Goal: Information Seeking & Learning: Learn about a topic

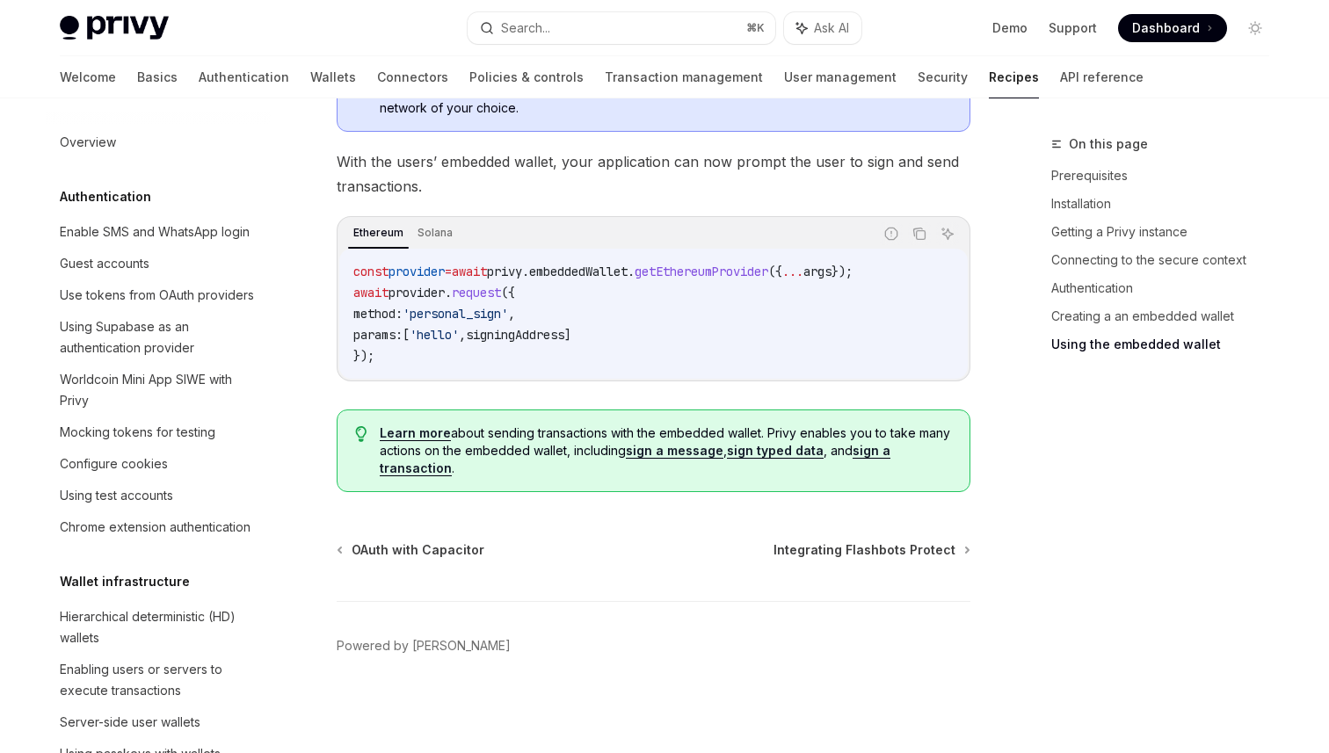
scroll to position [2021, 0]
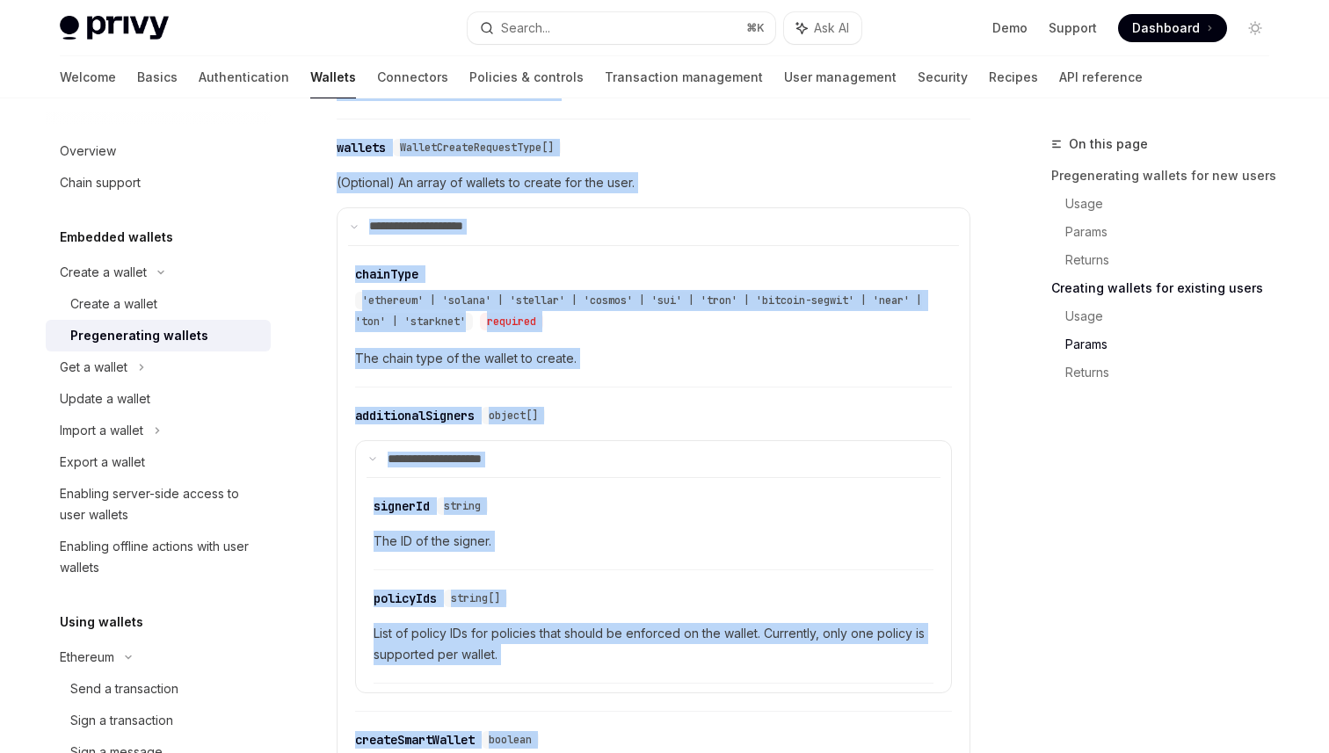
scroll to position [2657, 0]
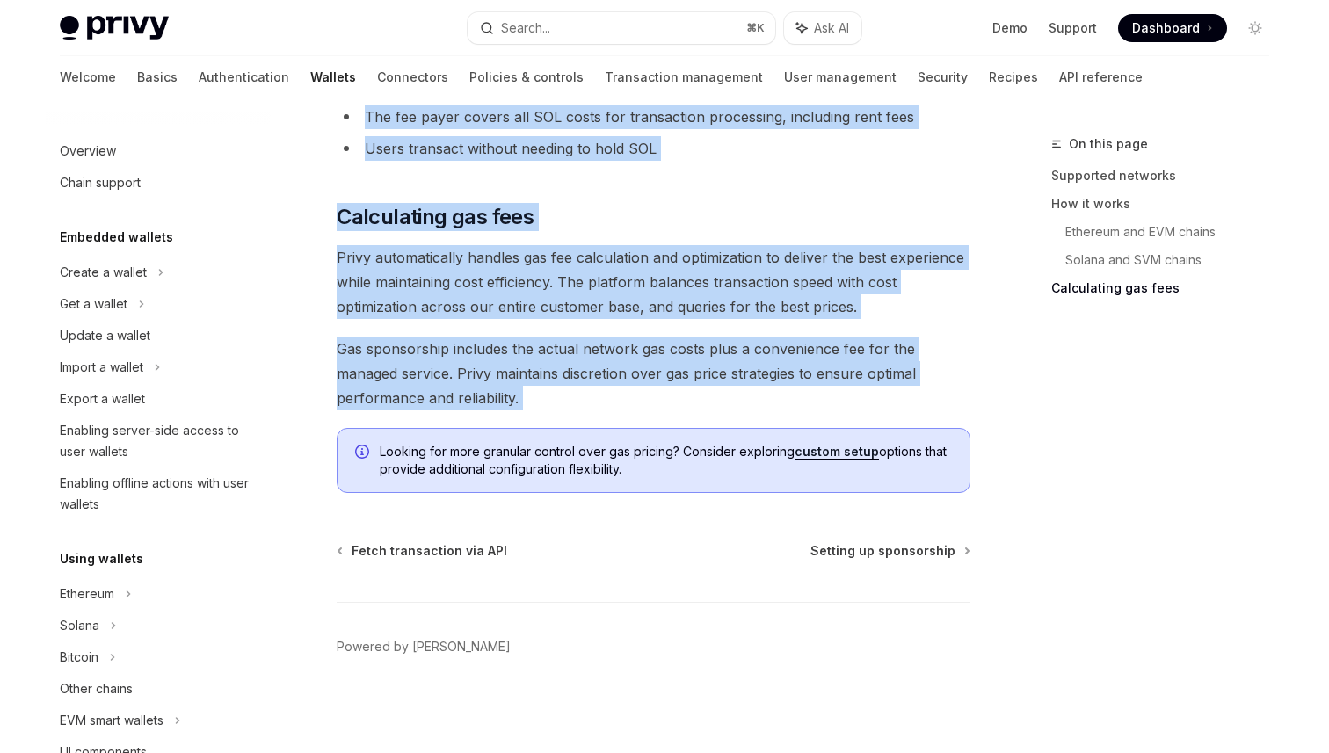
scroll to position [757, 0]
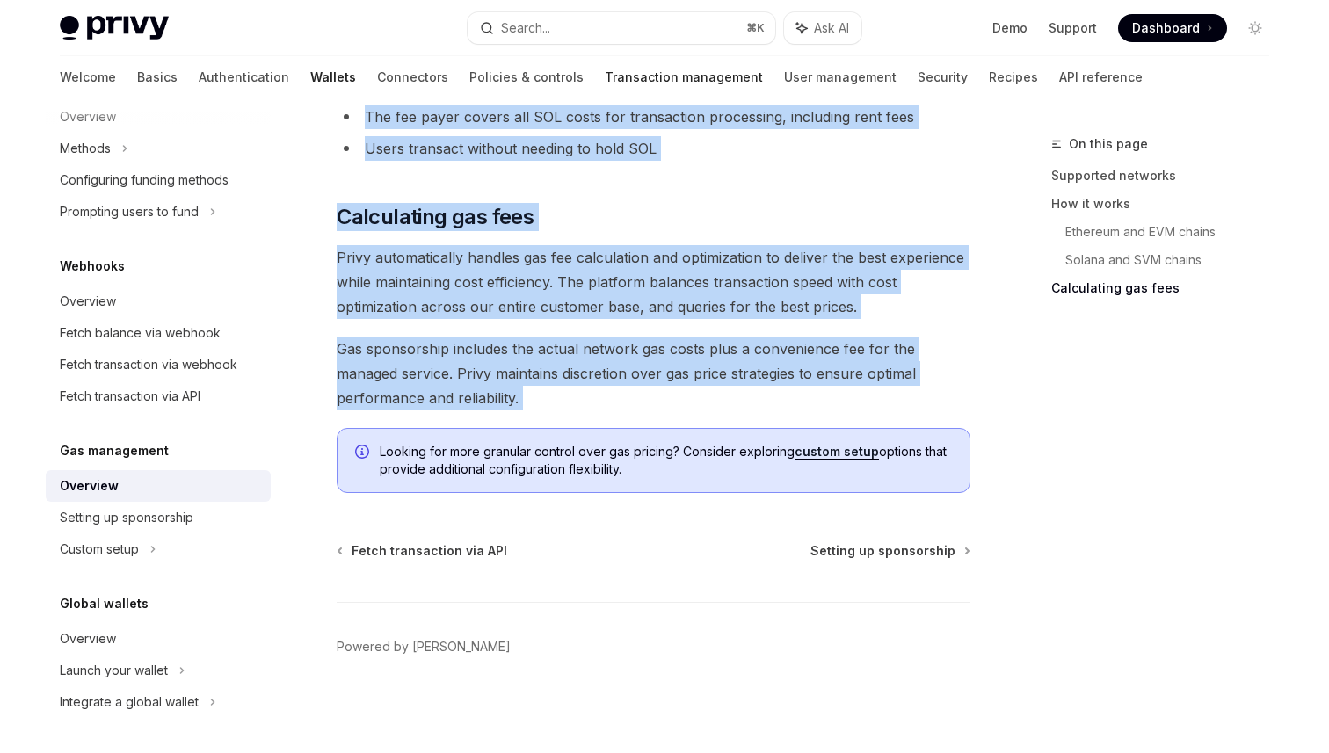
click at [605, 84] on link "Transaction management" at bounding box center [684, 77] width 158 height 42
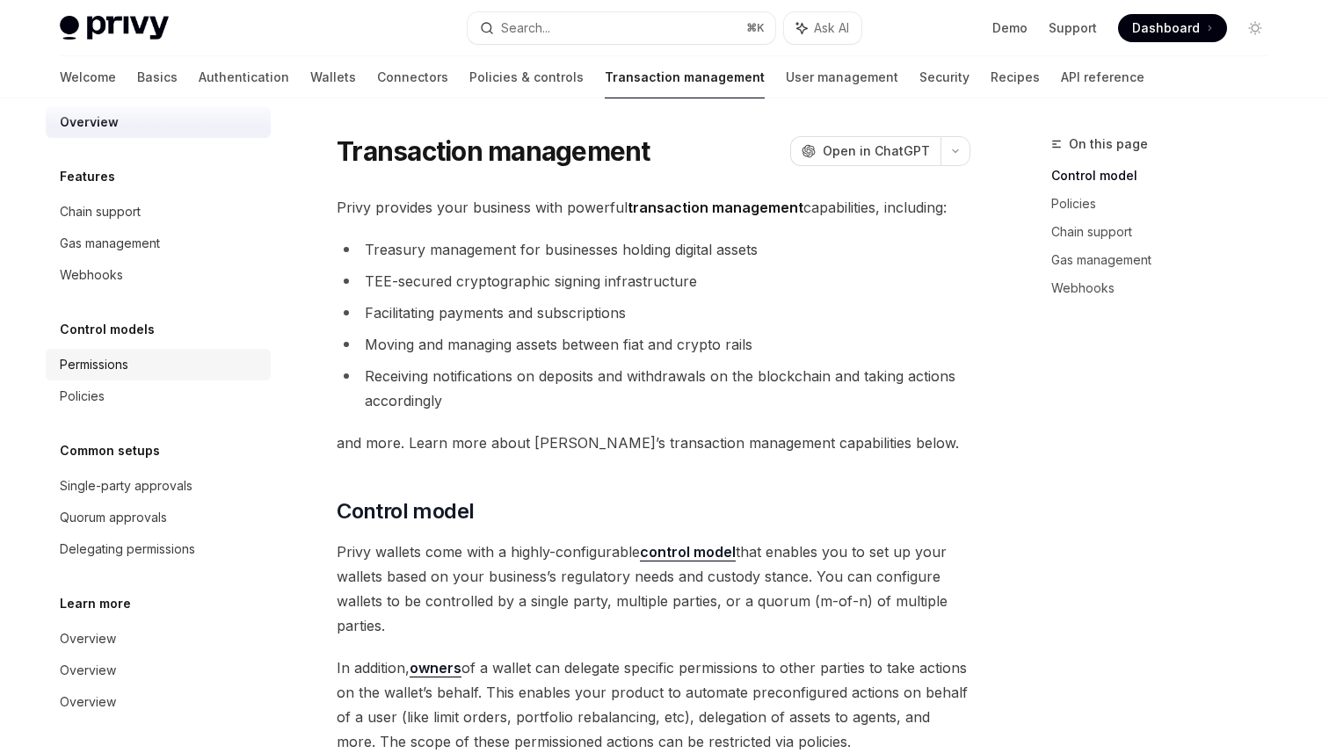
click at [113, 368] on div "Permissions" at bounding box center [94, 364] width 69 height 21
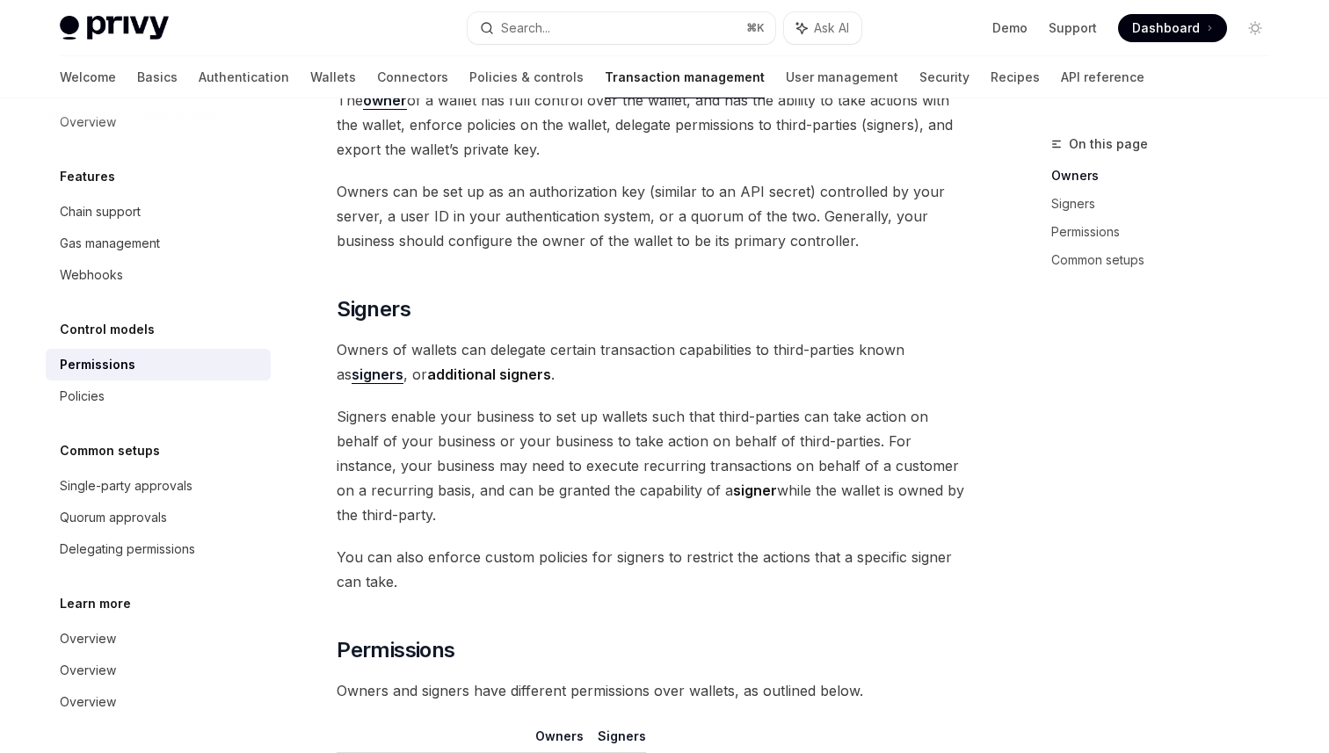
scroll to position [434, 0]
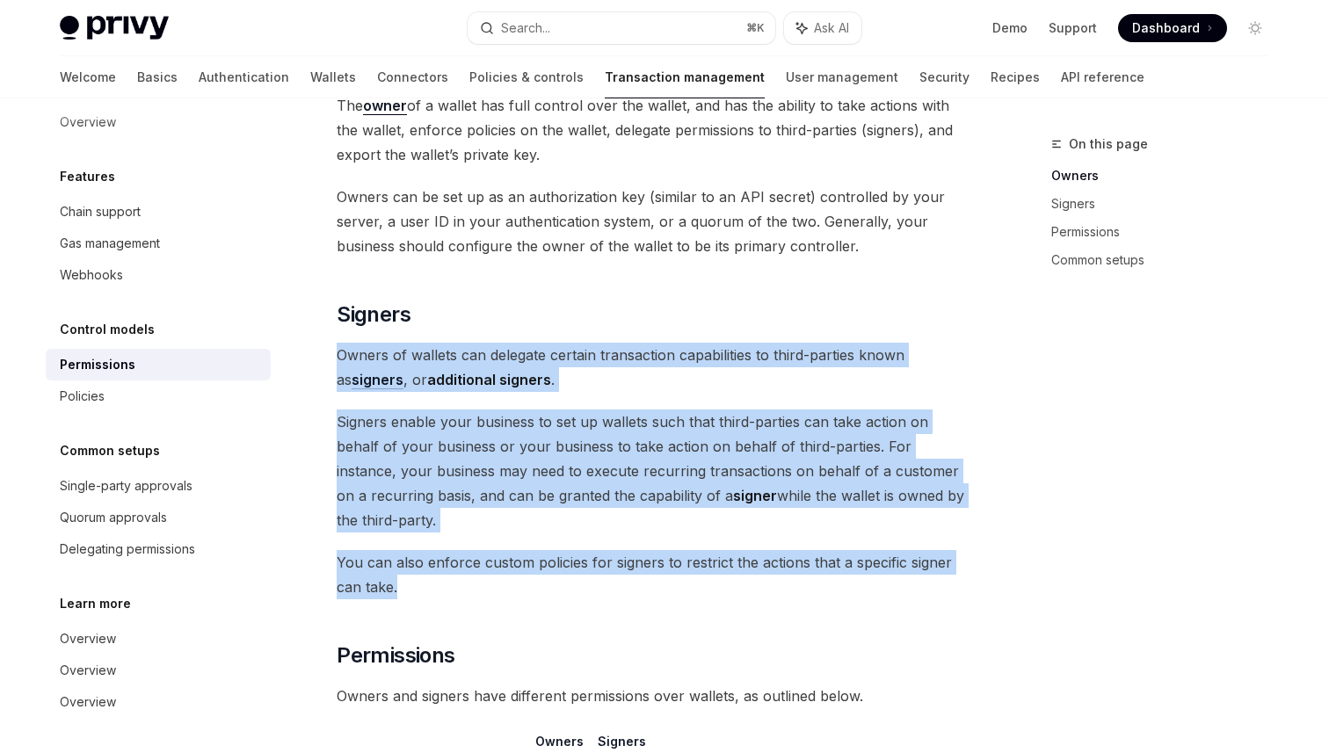
drag, startPoint x: 425, startPoint y: 564, endPoint x: 321, endPoint y: 313, distance: 272.0
click at [321, 309] on div "Control models Permissions OpenAI Open in ChatGPT OpenAI Open in ChatGPT Privy …" at bounding box center [489, 622] width 971 height 1847
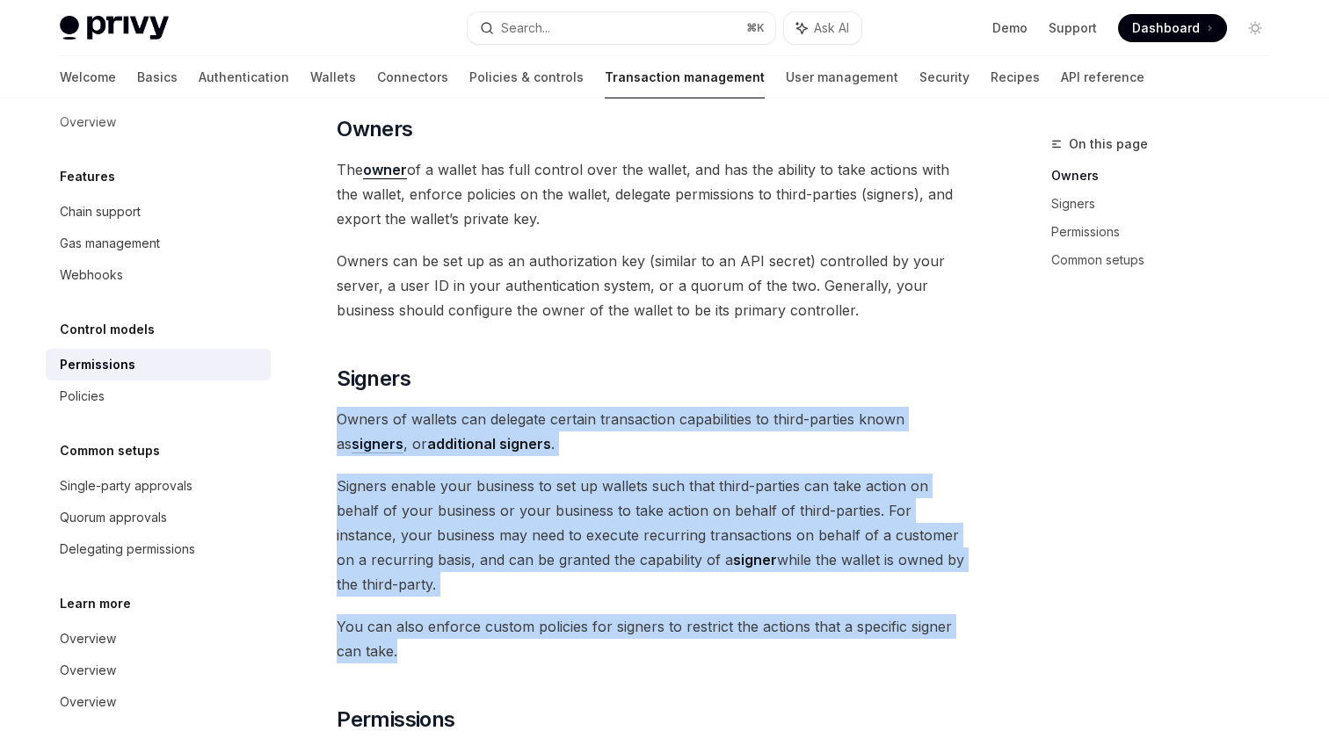
scroll to position [317, 0]
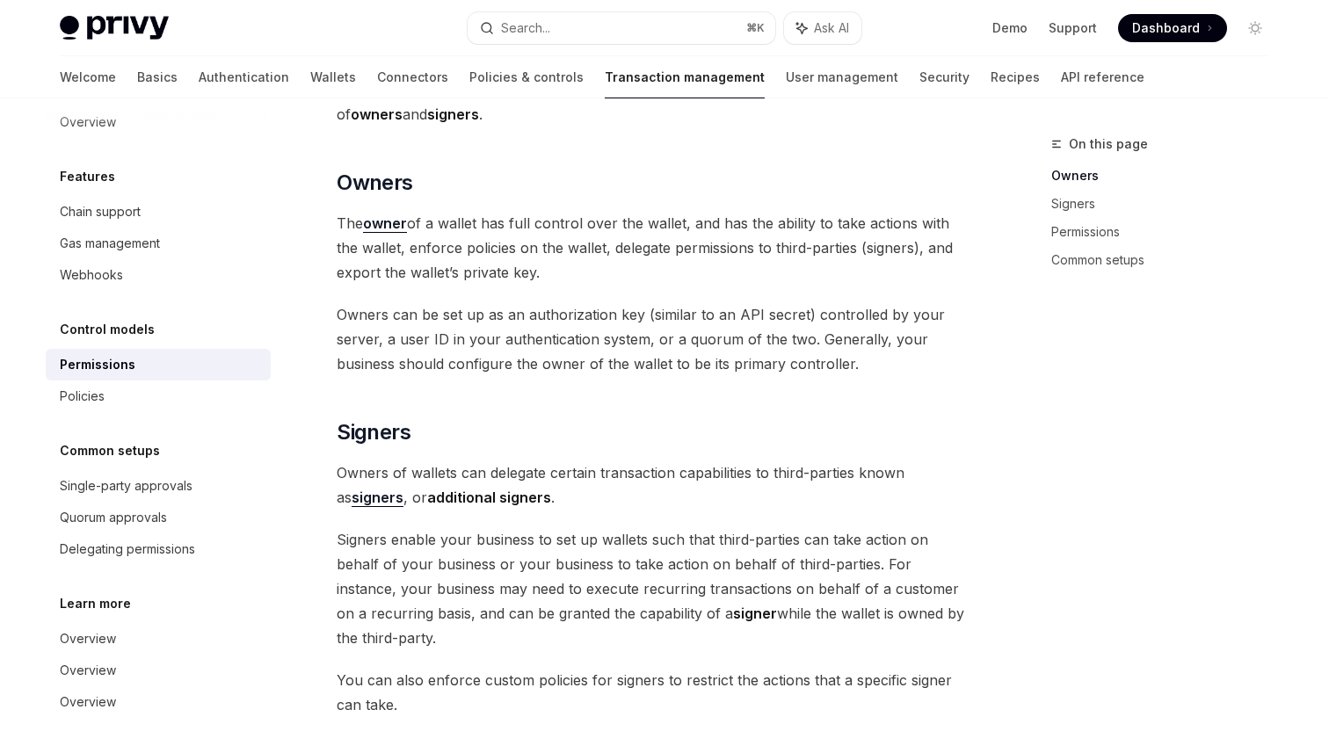
click at [603, 308] on span "Owners can be set up as an authorization key (similar to an API secret) control…" at bounding box center [654, 339] width 634 height 74
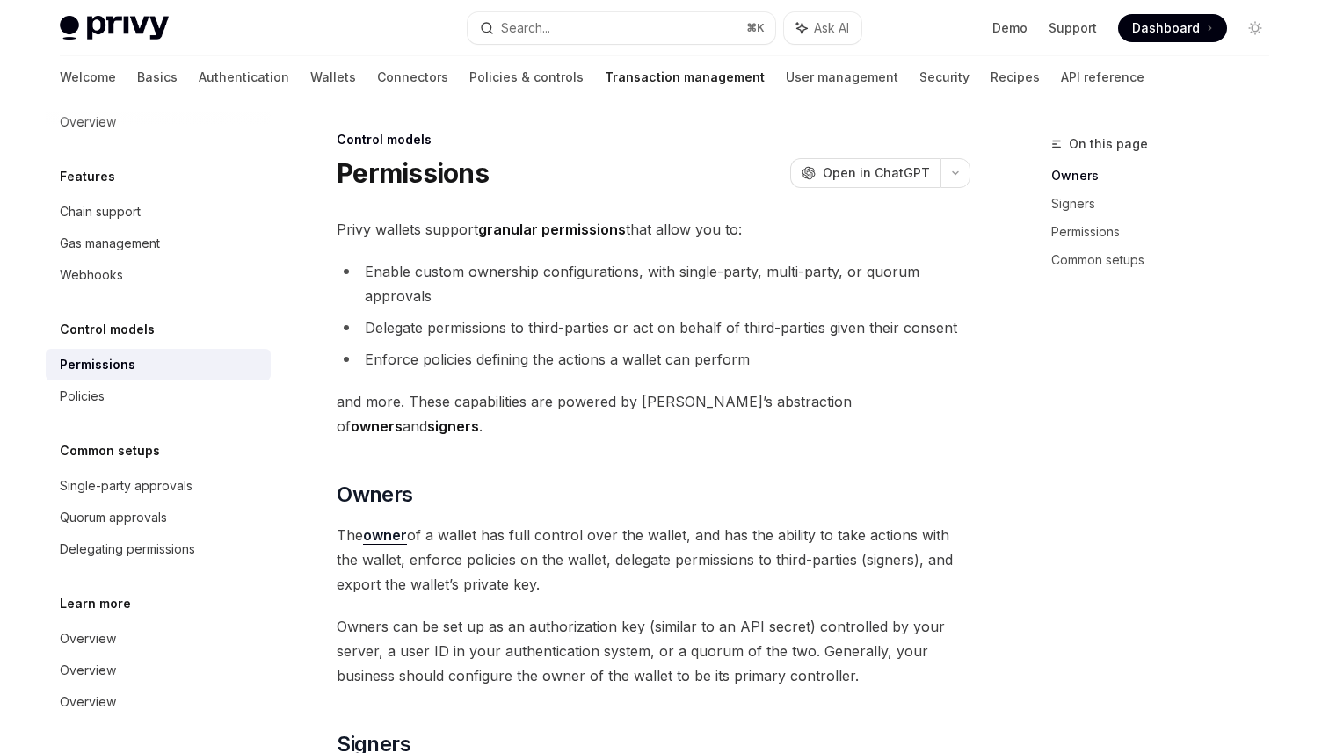
scroll to position [0, 0]
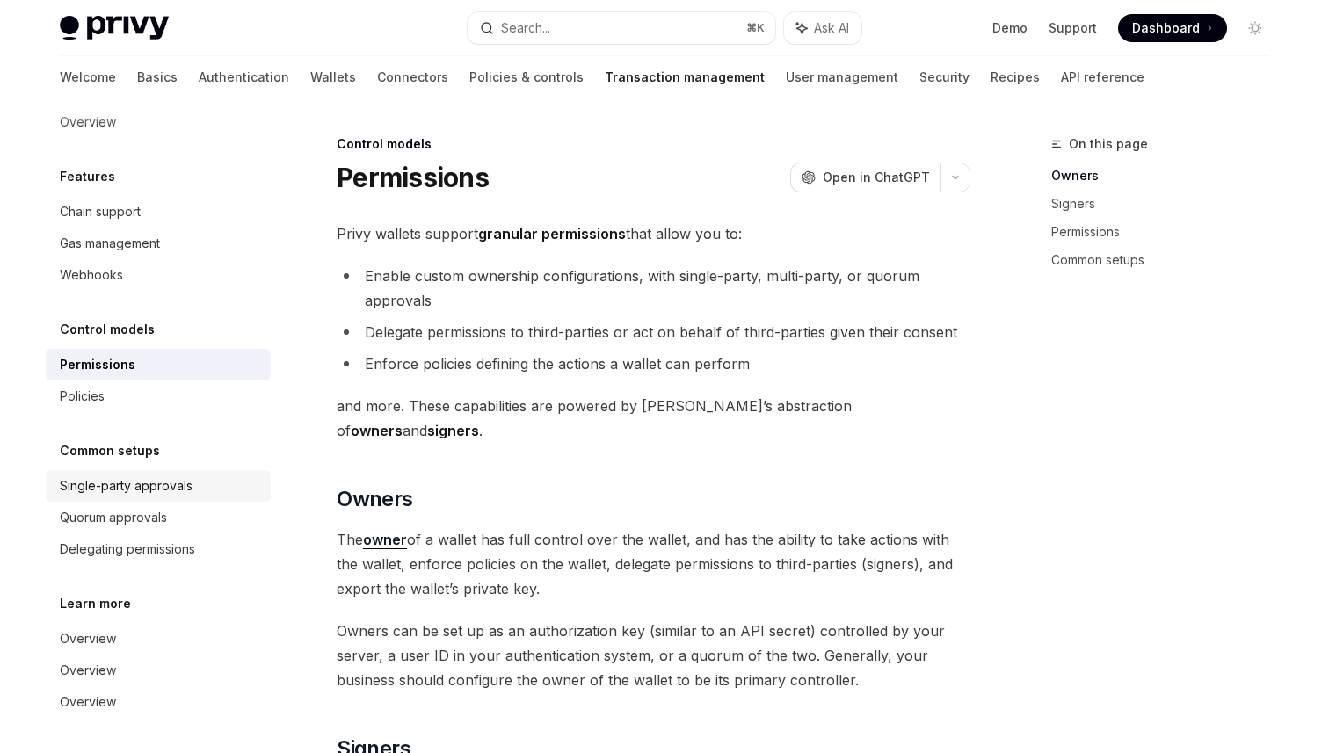
click at [162, 498] on link "Single-party approvals" at bounding box center [158, 486] width 225 height 32
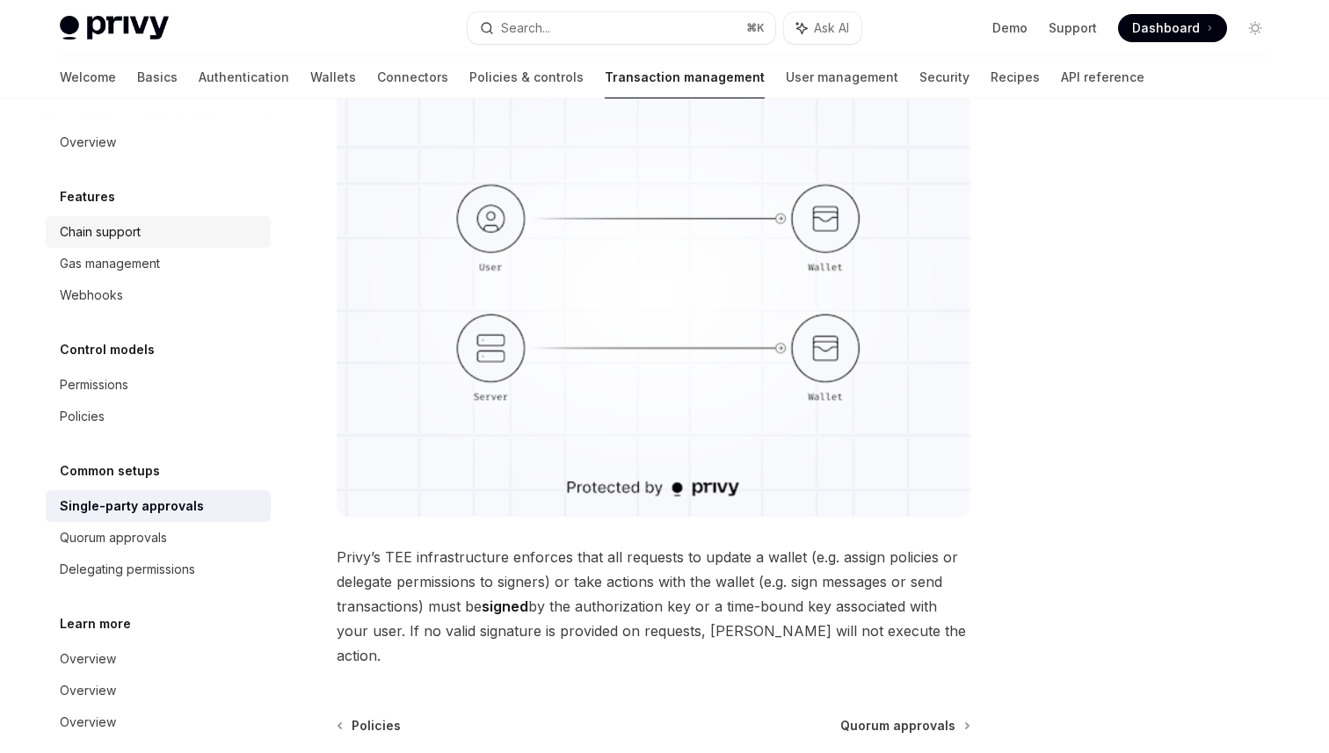
click at [131, 237] on div "Chain support" at bounding box center [100, 232] width 81 height 21
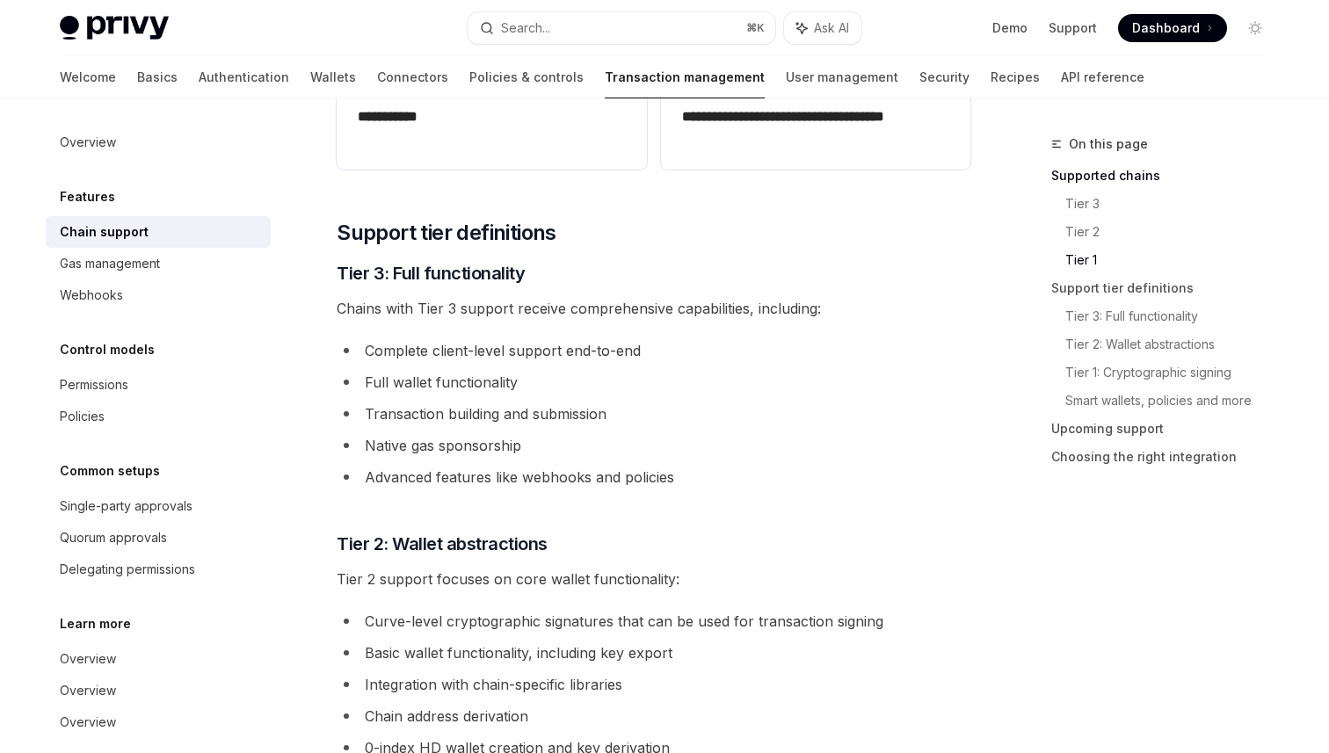
scroll to position [821, 0]
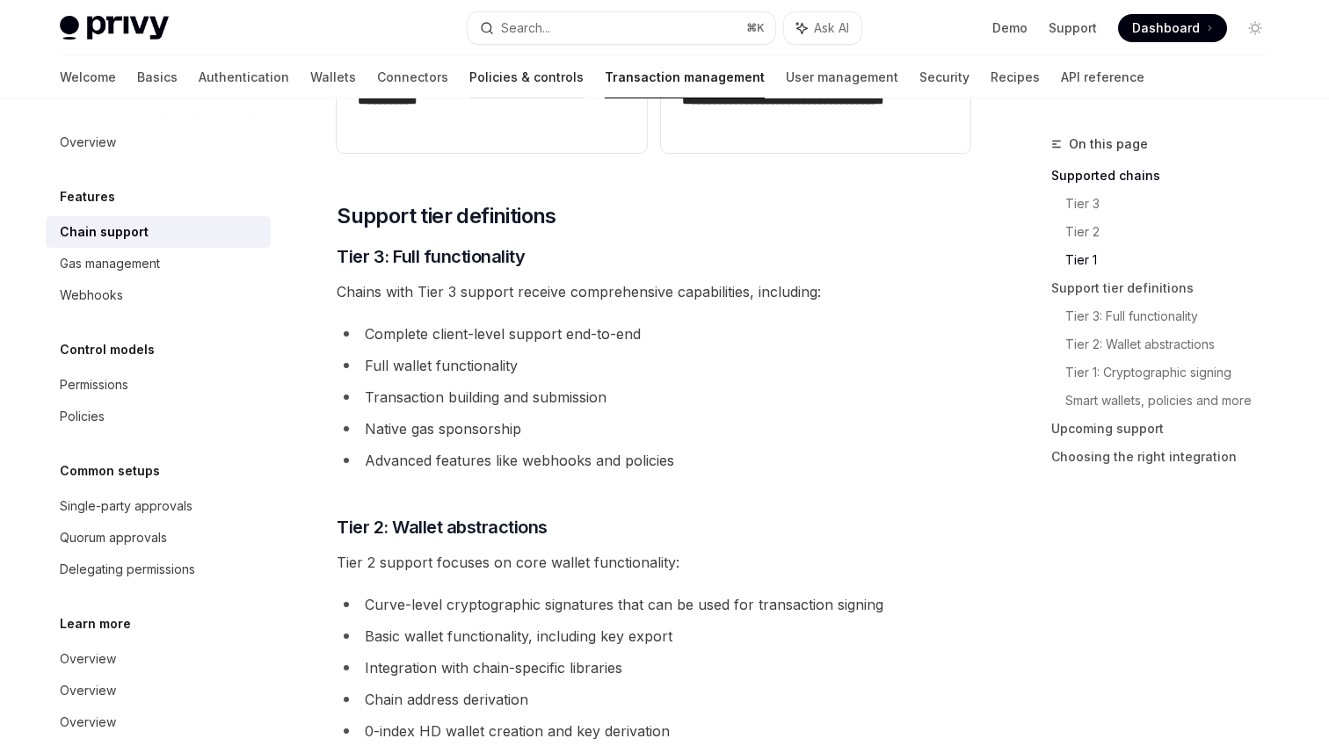
click at [470, 73] on link "Policies & controls" at bounding box center [527, 77] width 114 height 42
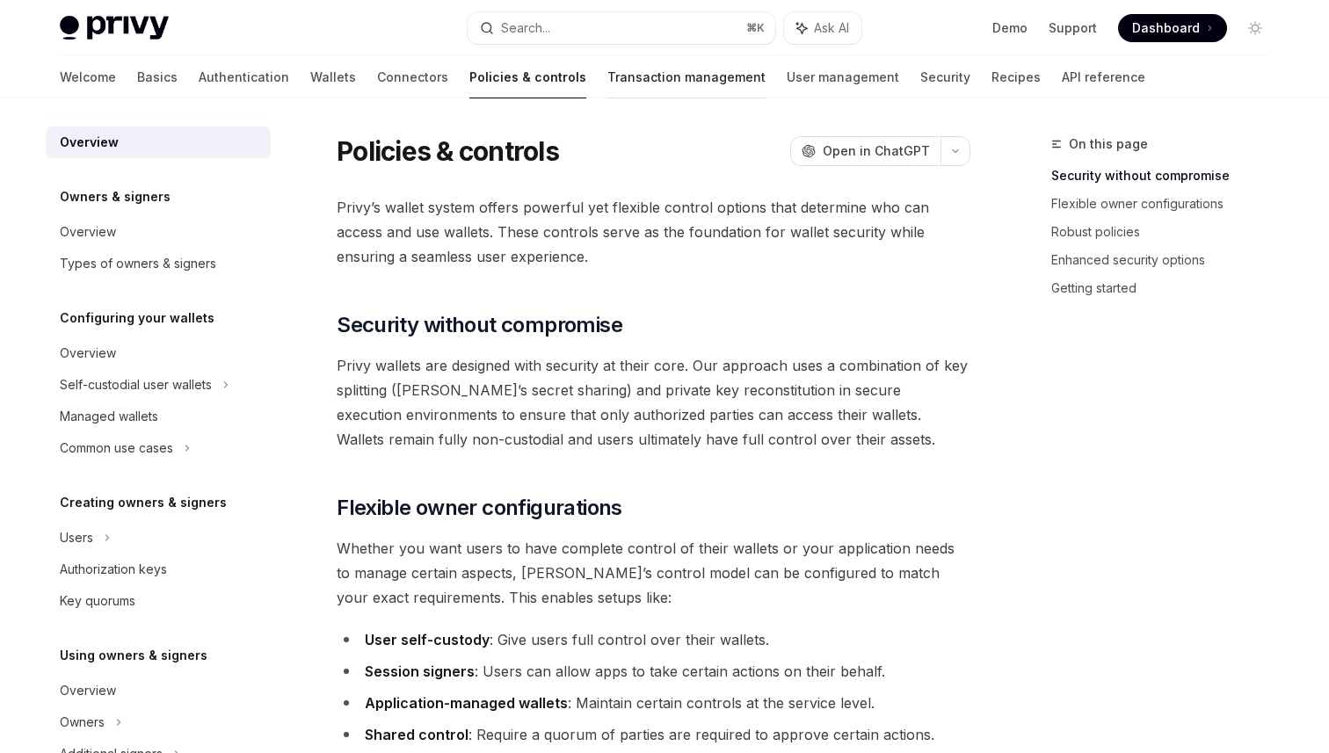
click at [608, 91] on link "Transaction management" at bounding box center [687, 77] width 158 height 42
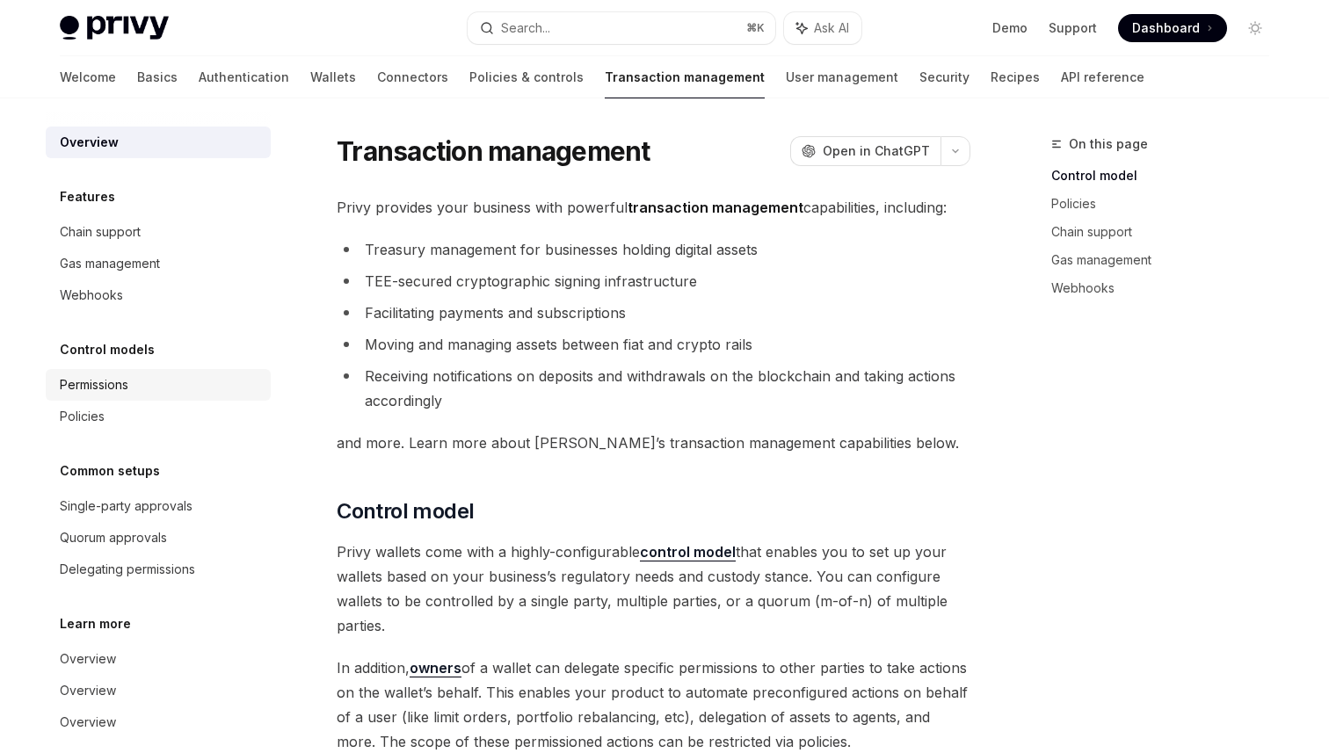
click at [109, 390] on div "Permissions" at bounding box center [94, 385] width 69 height 21
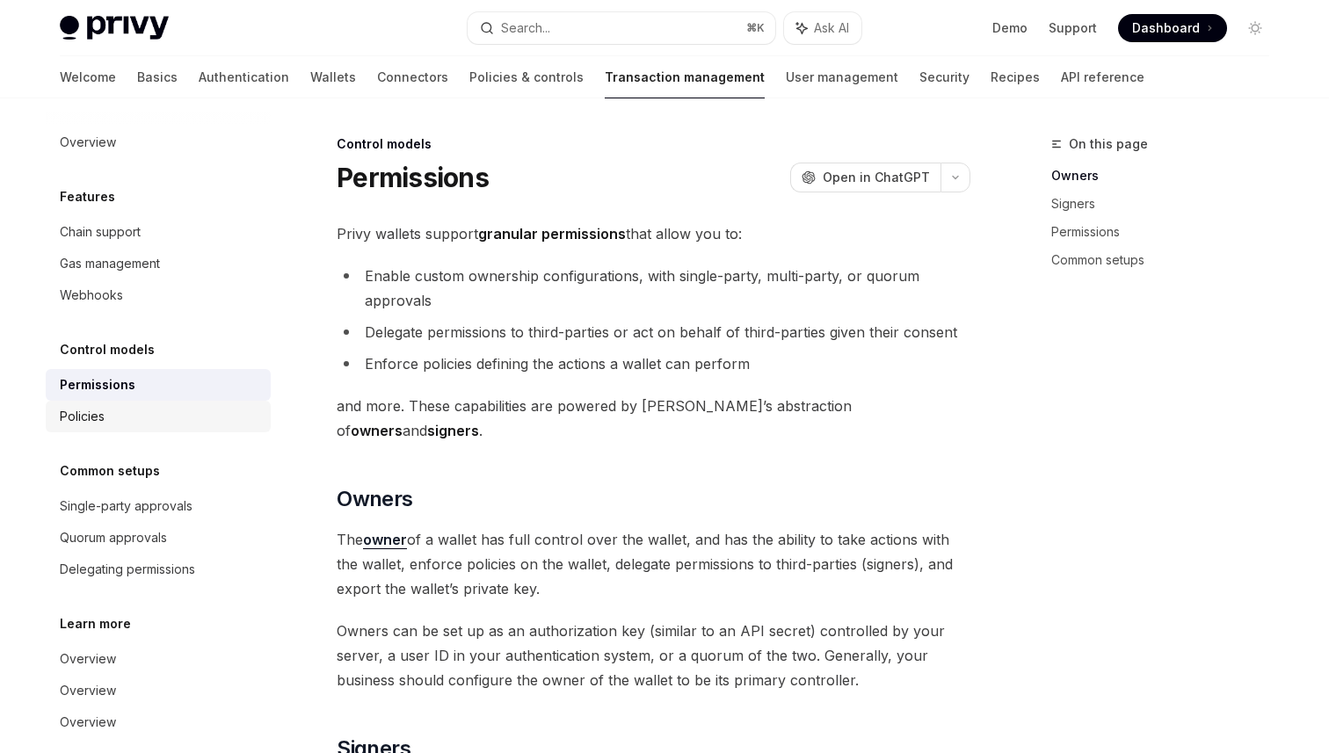
click at [97, 426] on link "Policies" at bounding box center [158, 417] width 225 height 32
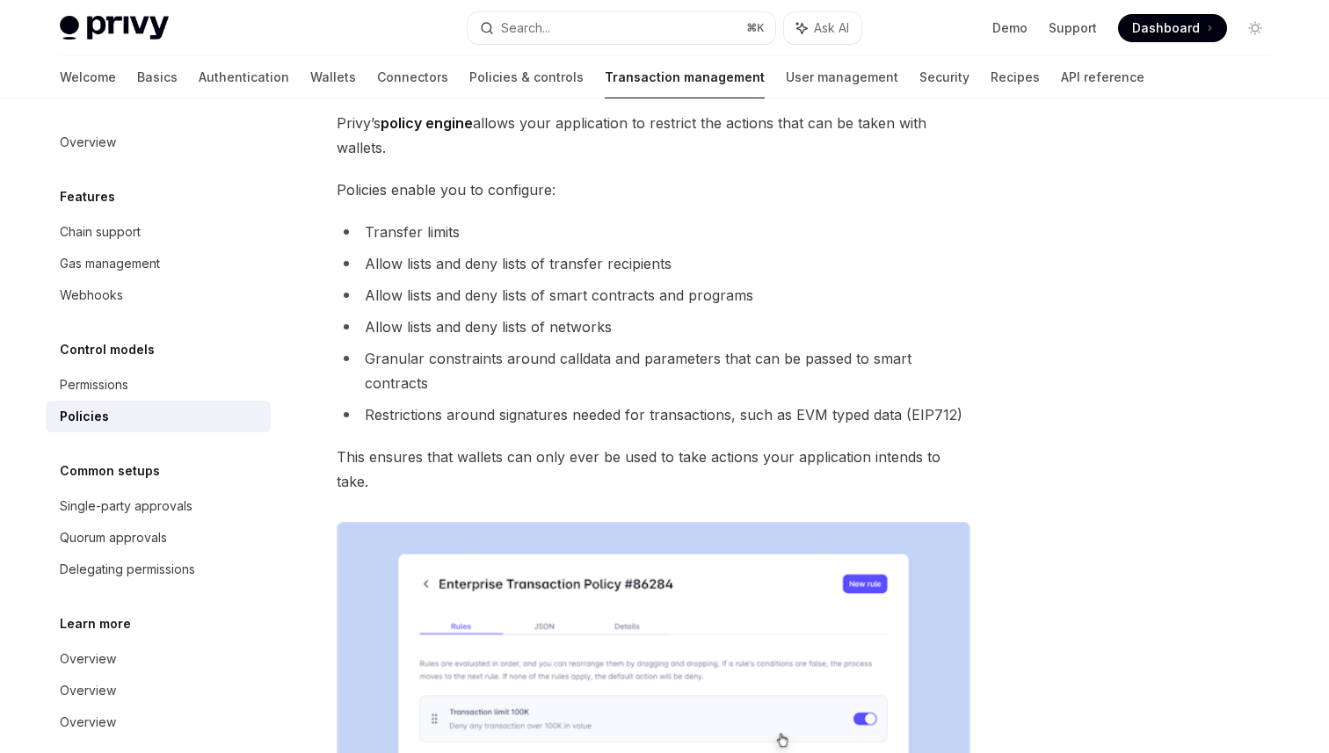
scroll to position [135, 0]
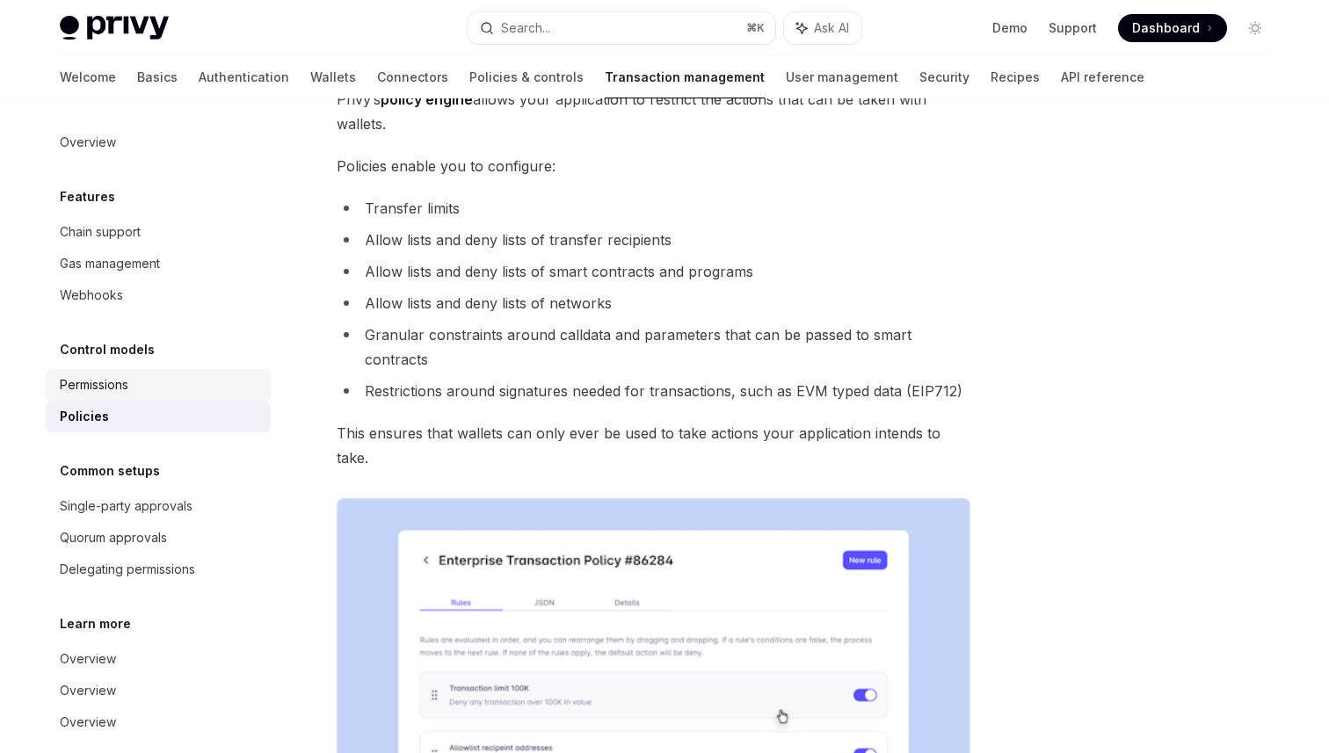
click at [109, 373] on link "Permissions" at bounding box center [158, 385] width 225 height 32
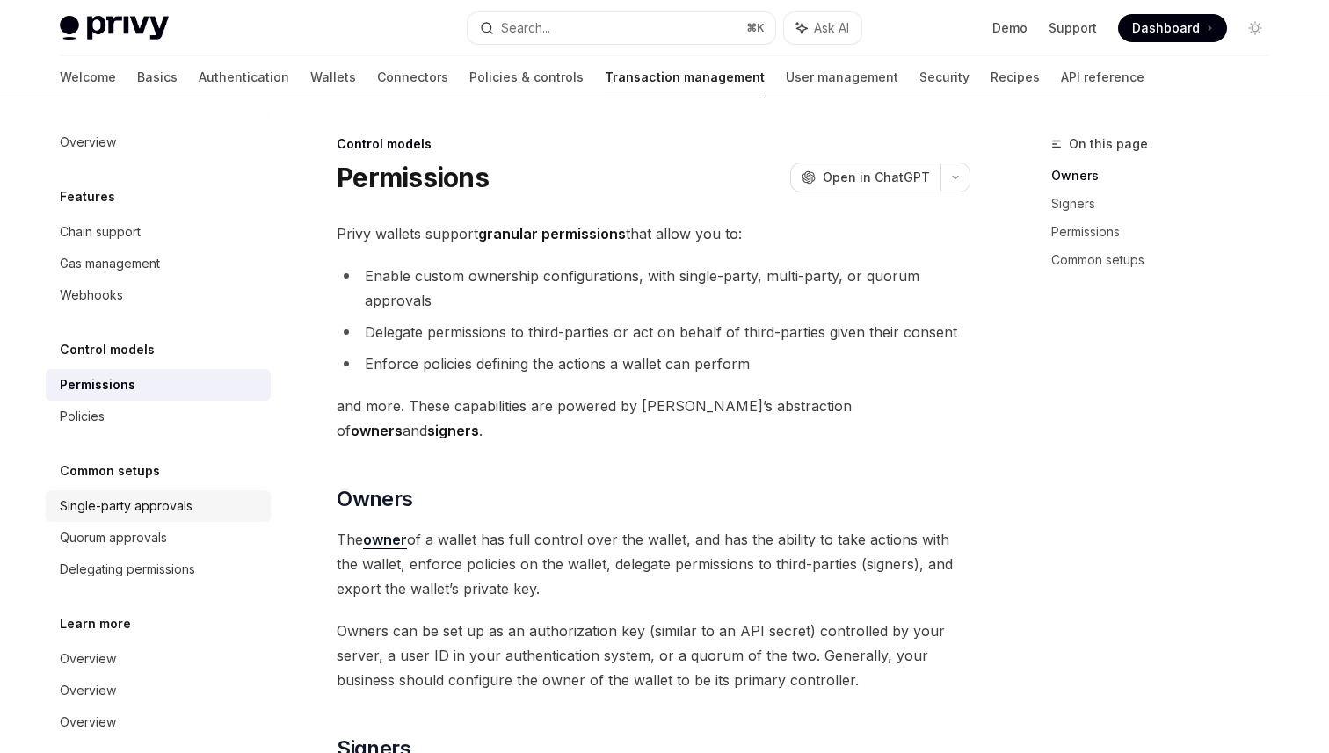
click at [145, 505] on div "Single-party approvals" at bounding box center [126, 506] width 133 height 21
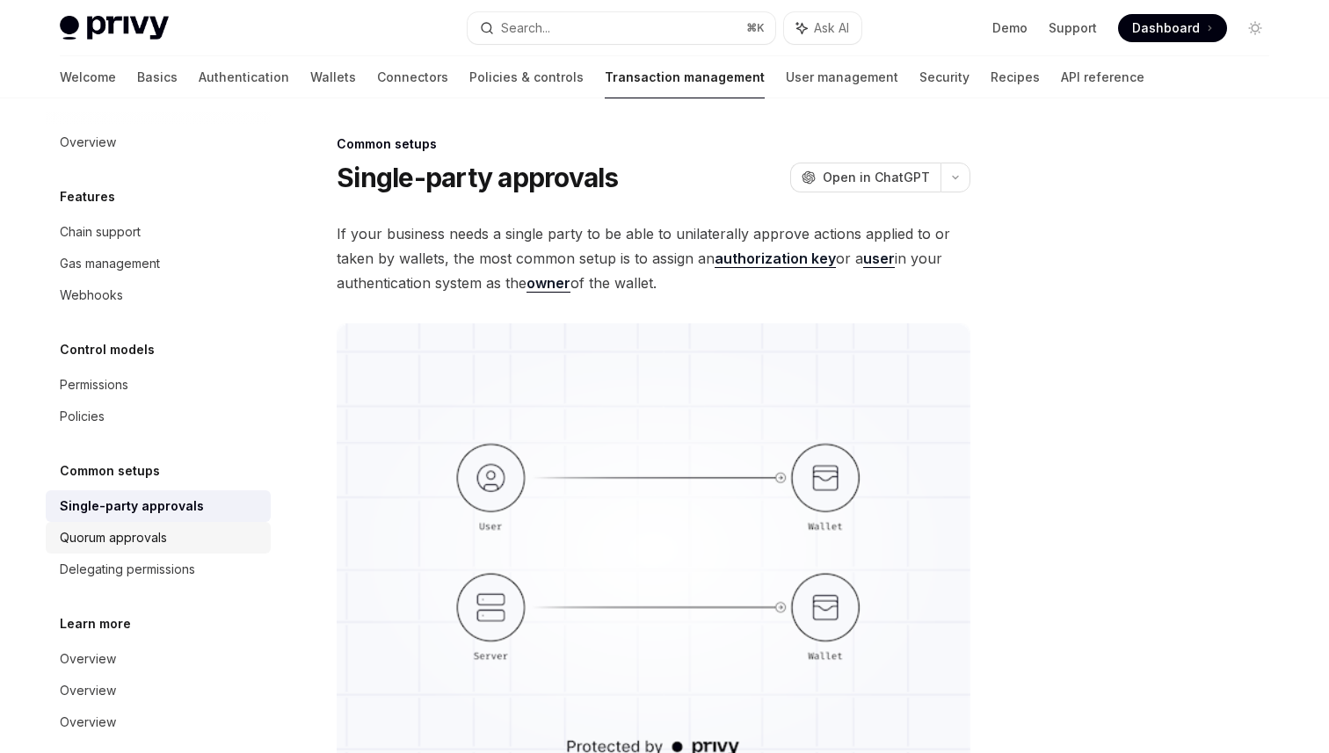
click at [174, 544] on div "Quorum approvals" at bounding box center [160, 538] width 200 height 21
type textarea "*"
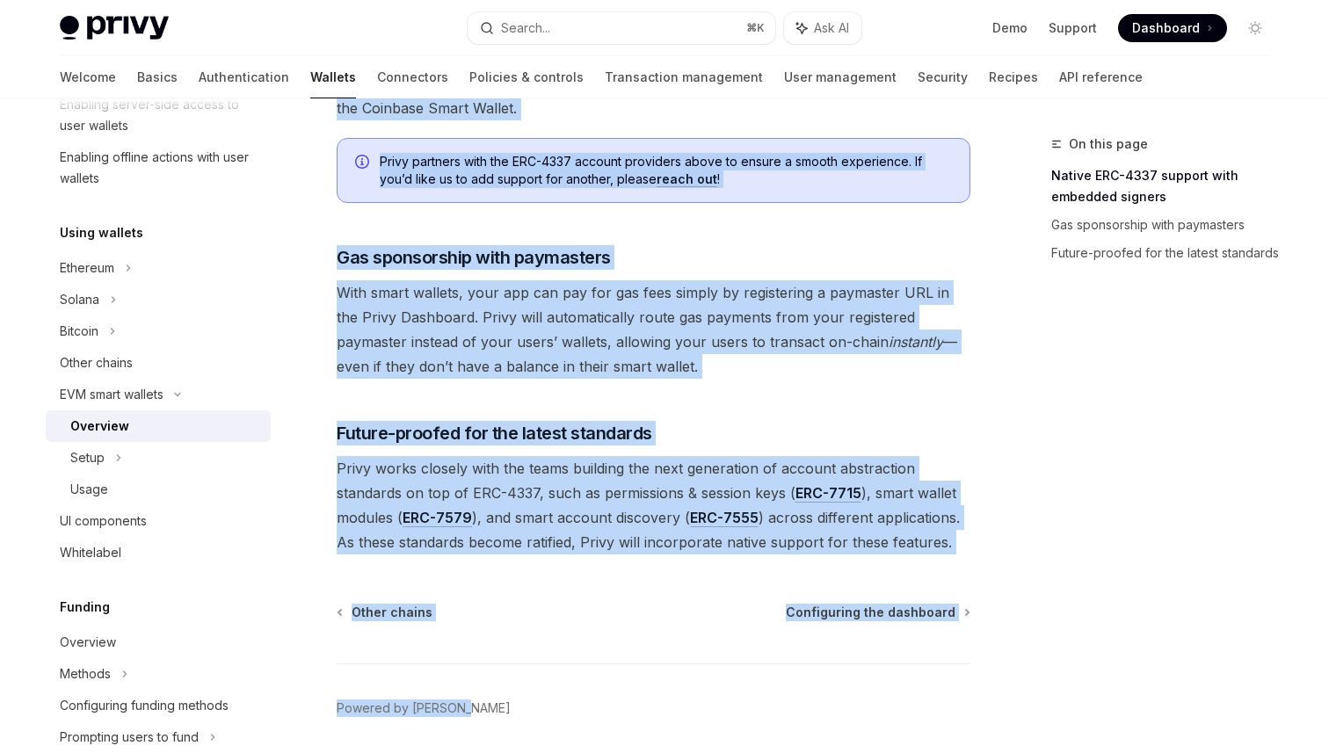
scroll to position [1353, 0]
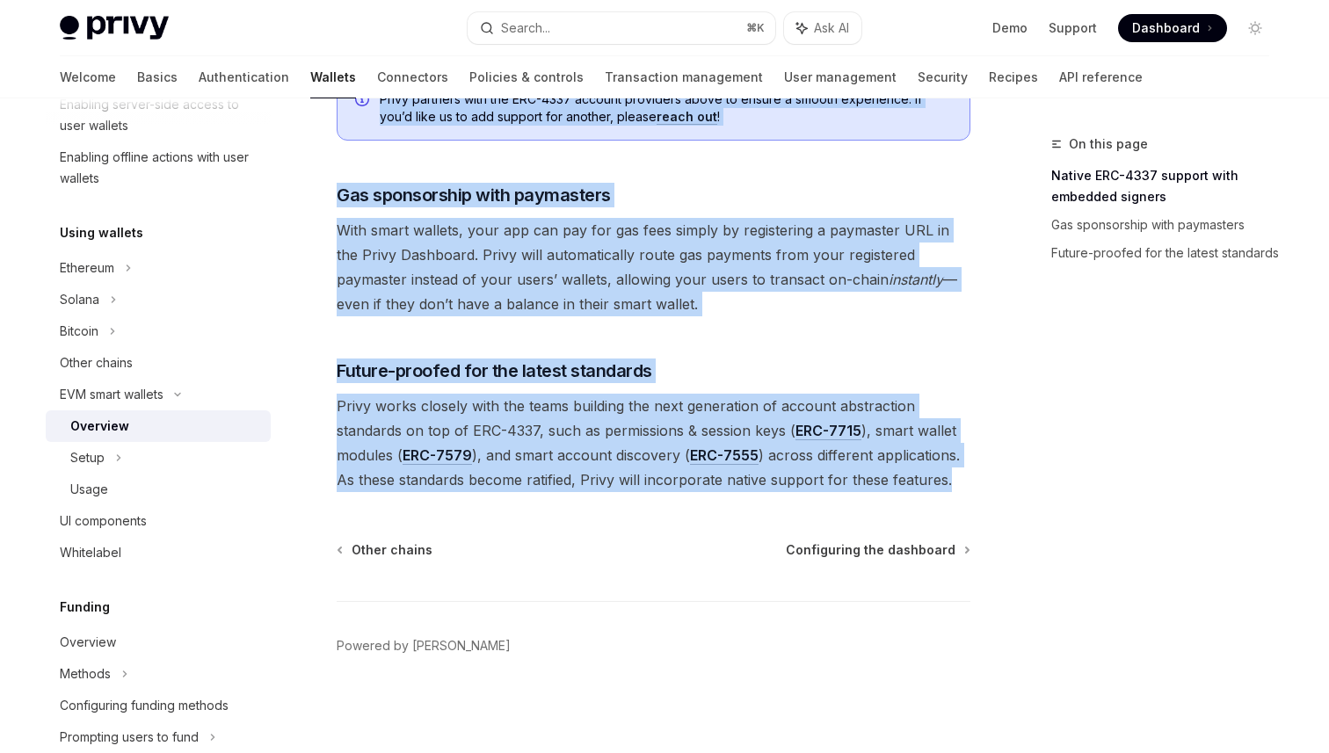
drag, startPoint x: 339, startPoint y: 176, endPoint x: 960, endPoint y: 481, distance: 691.7
copy div "Smart wallets OpenAI Open in ChatGPT OpenAI Open in ChatGPT Privy makes it easy…"
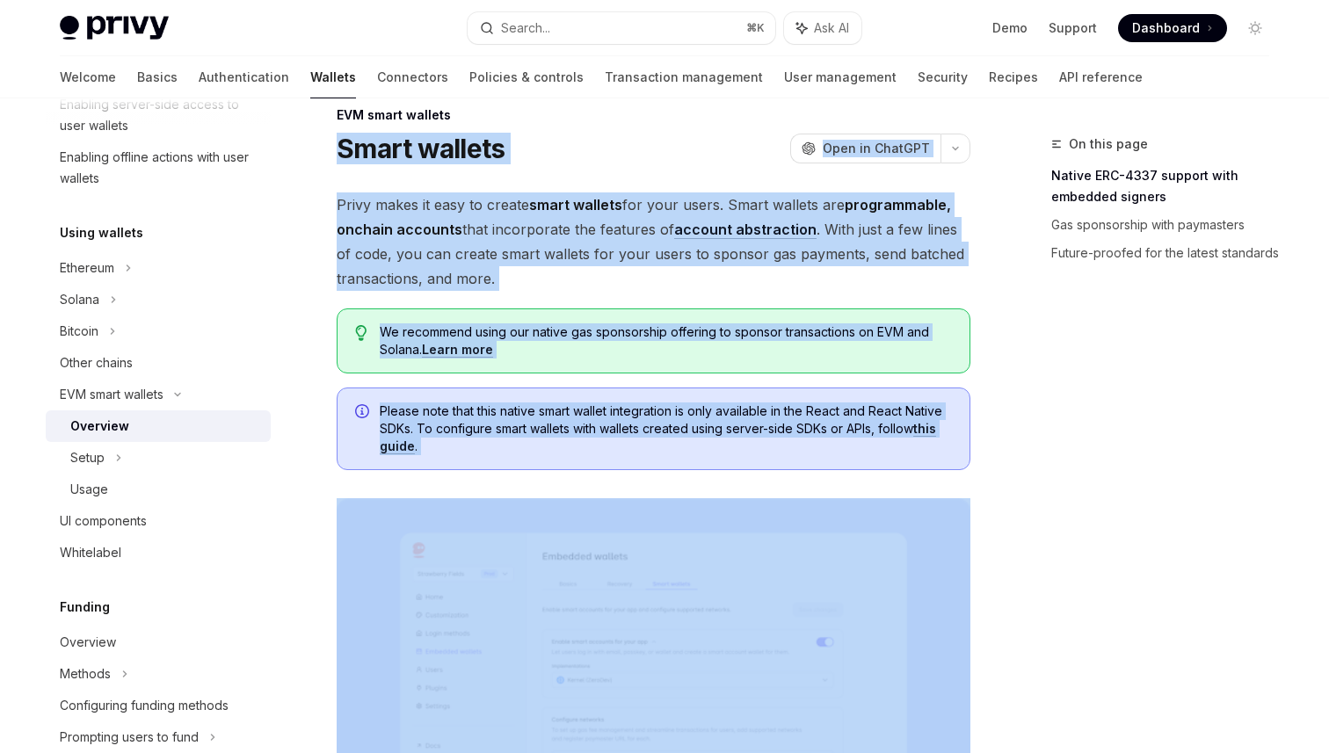
scroll to position [0, 0]
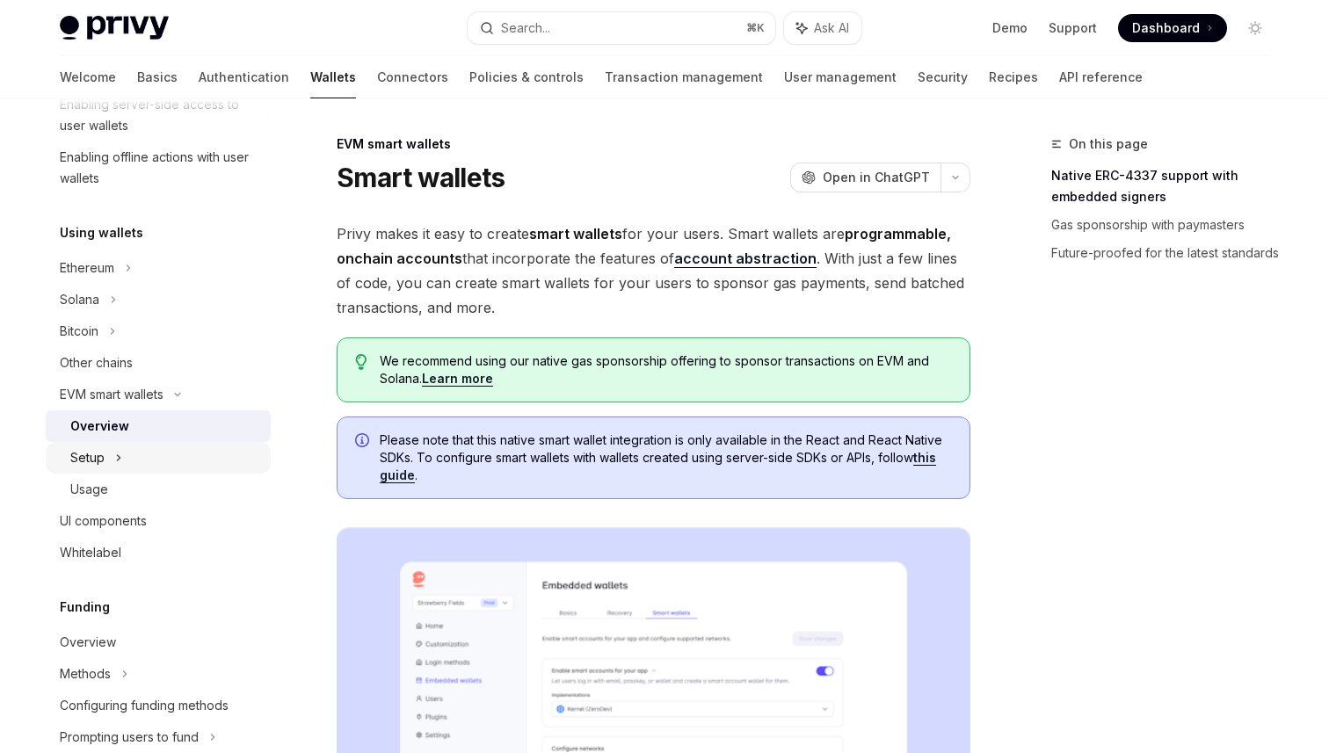
click at [115, 462] on icon at bounding box center [118, 458] width 7 height 21
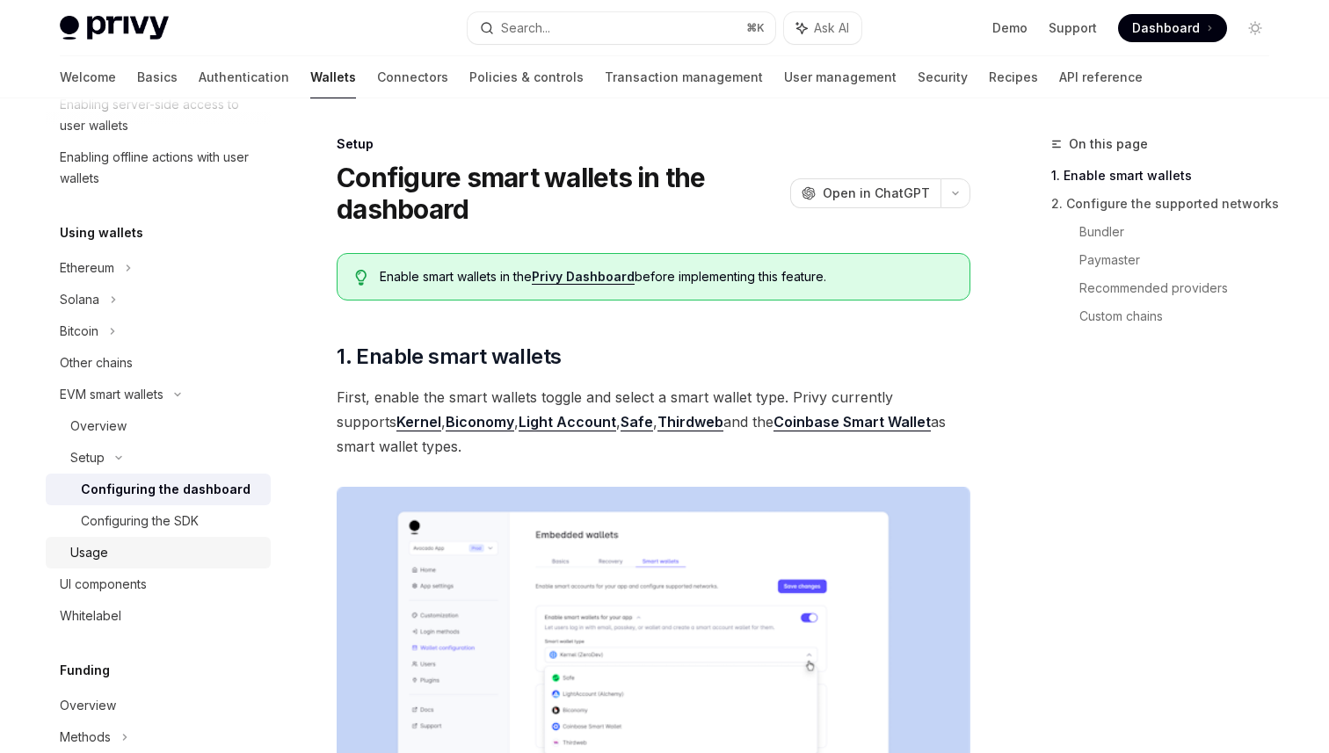
click at [95, 554] on div "Usage" at bounding box center [89, 552] width 38 height 21
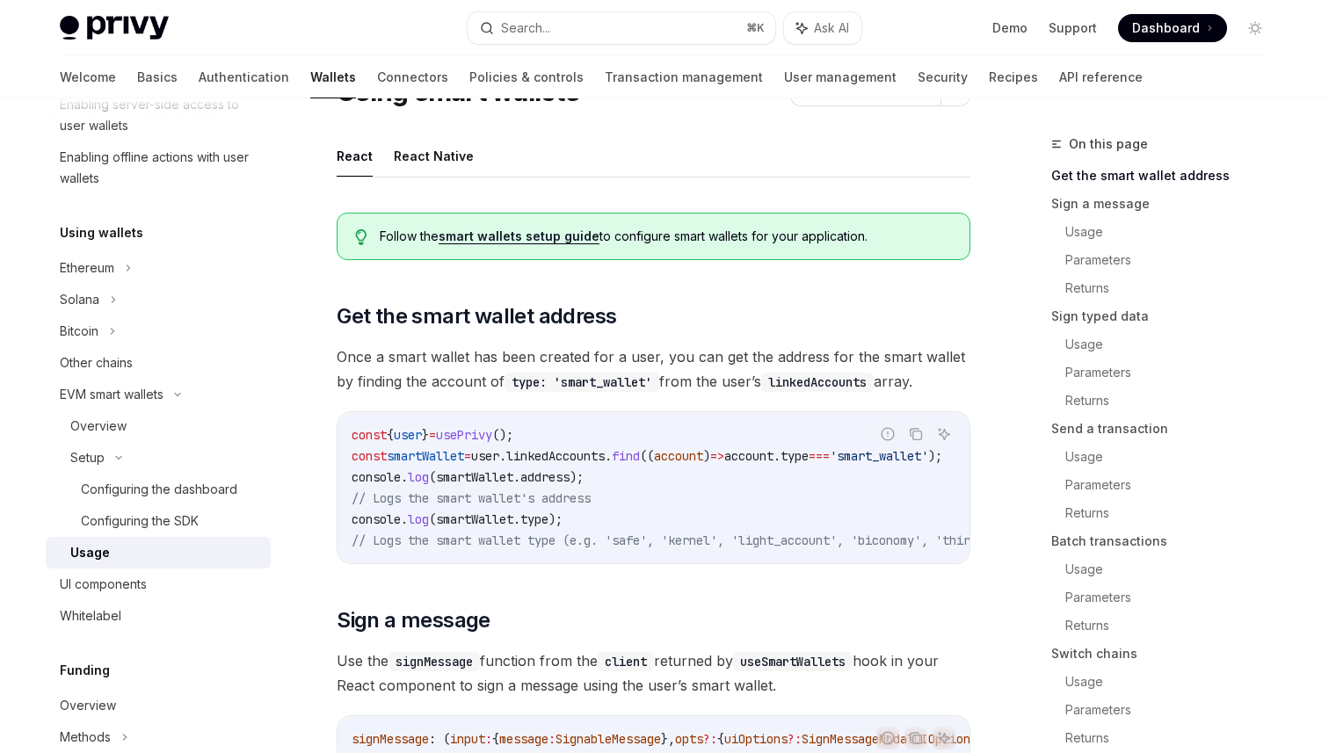
scroll to position [106, 0]
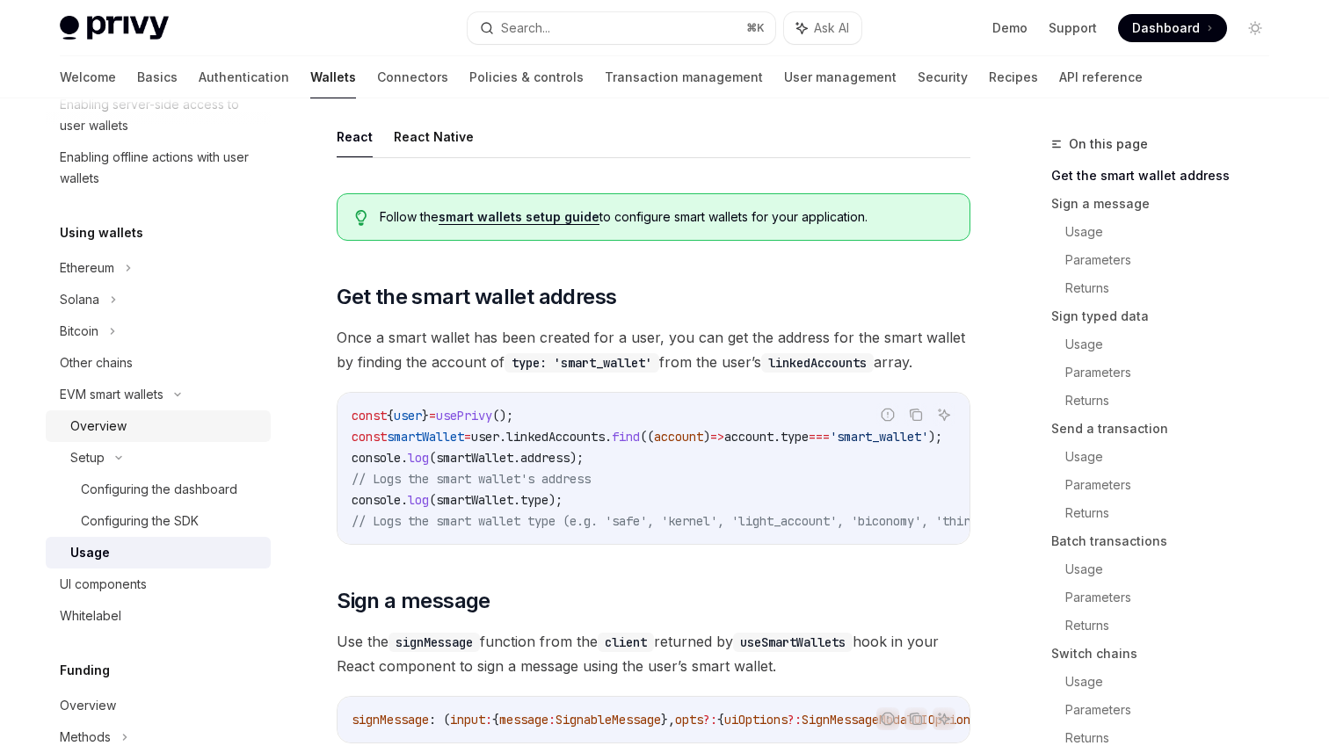
click at [98, 426] on div "Overview" at bounding box center [98, 426] width 56 height 21
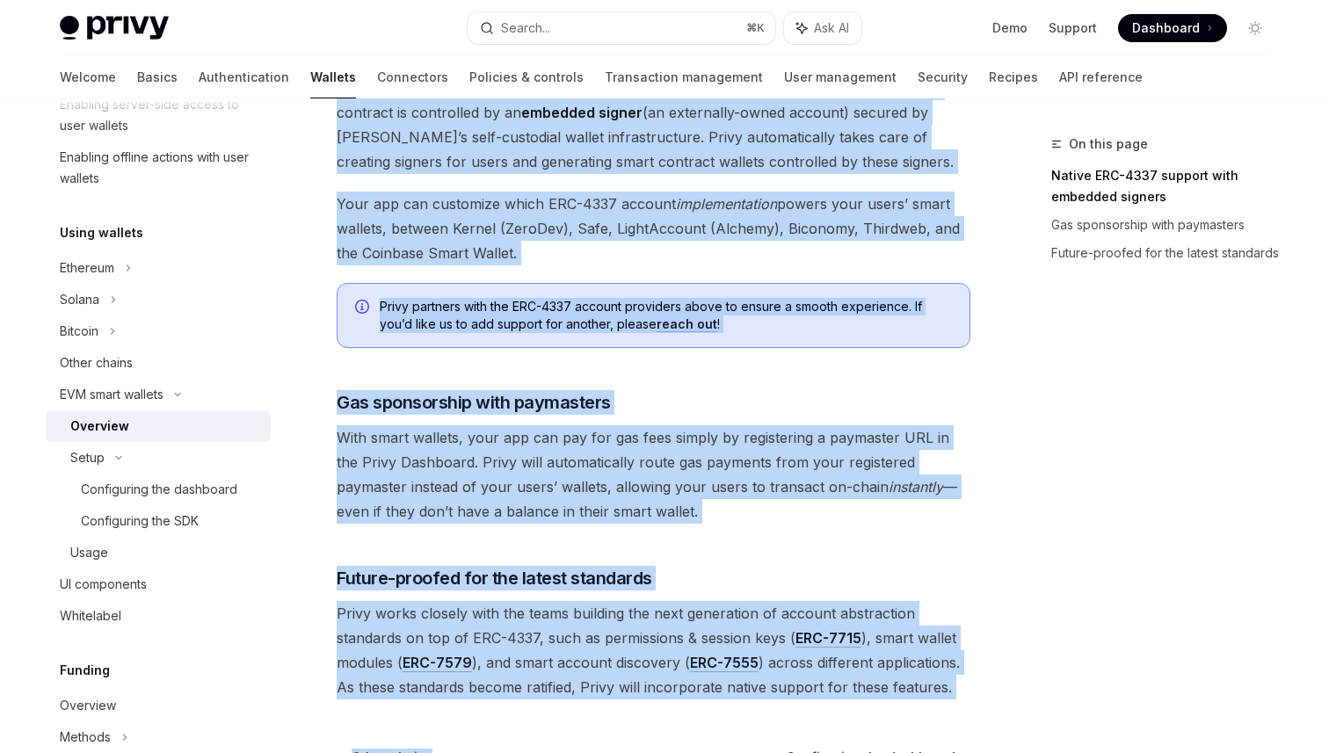
scroll to position [1175, 0]
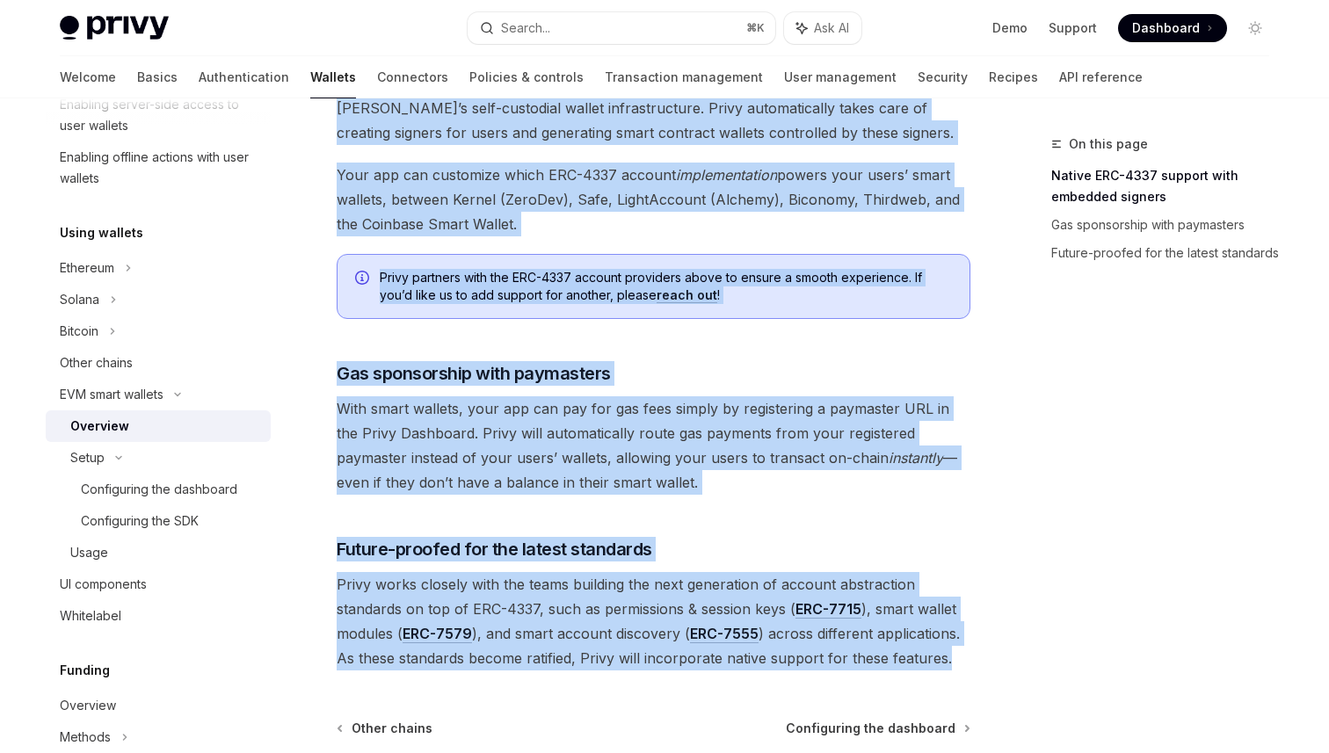
drag, startPoint x: 338, startPoint y: 130, endPoint x: 950, endPoint y: 652, distance: 804.6
copy div "EVM smart wallets Smart wallets OpenAI Open in ChatGPT OpenAI Open in ChatGPT P…"
click at [116, 479] on div "Configuring the dashboard" at bounding box center [159, 489] width 157 height 21
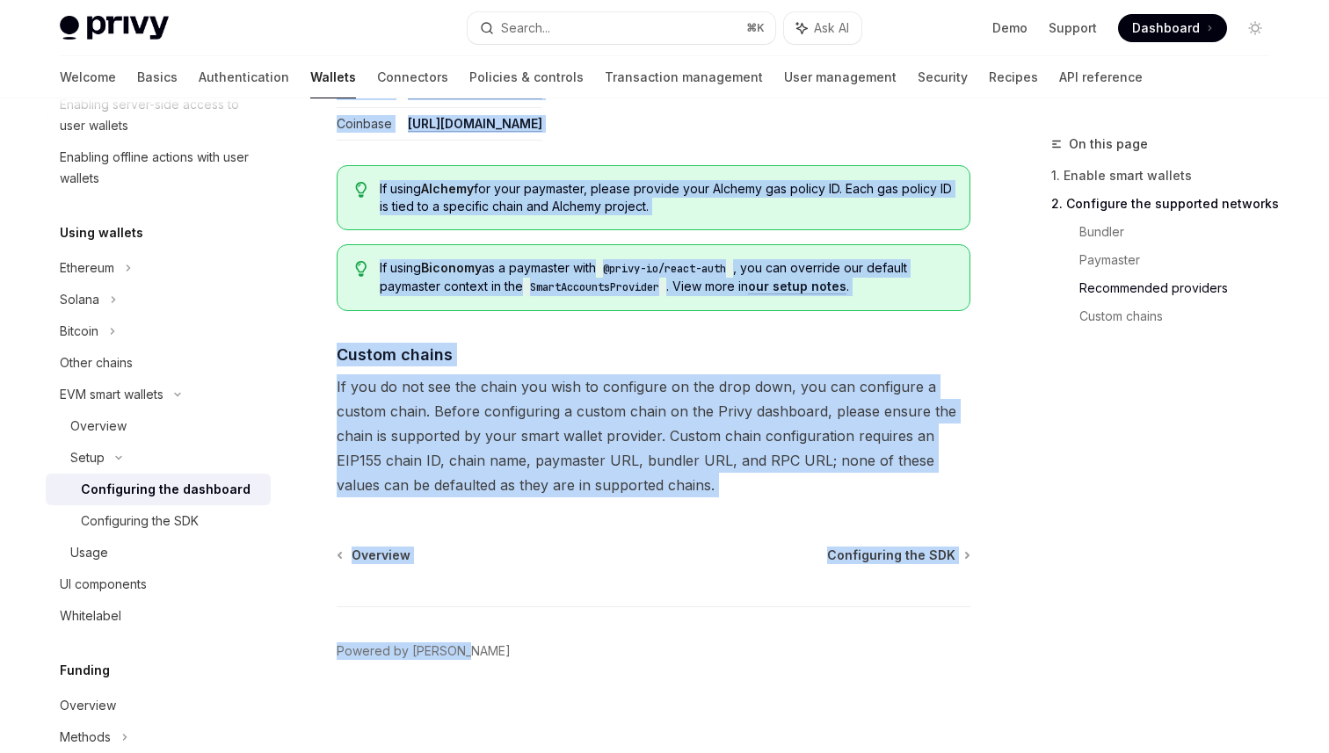
scroll to position [2384, 0]
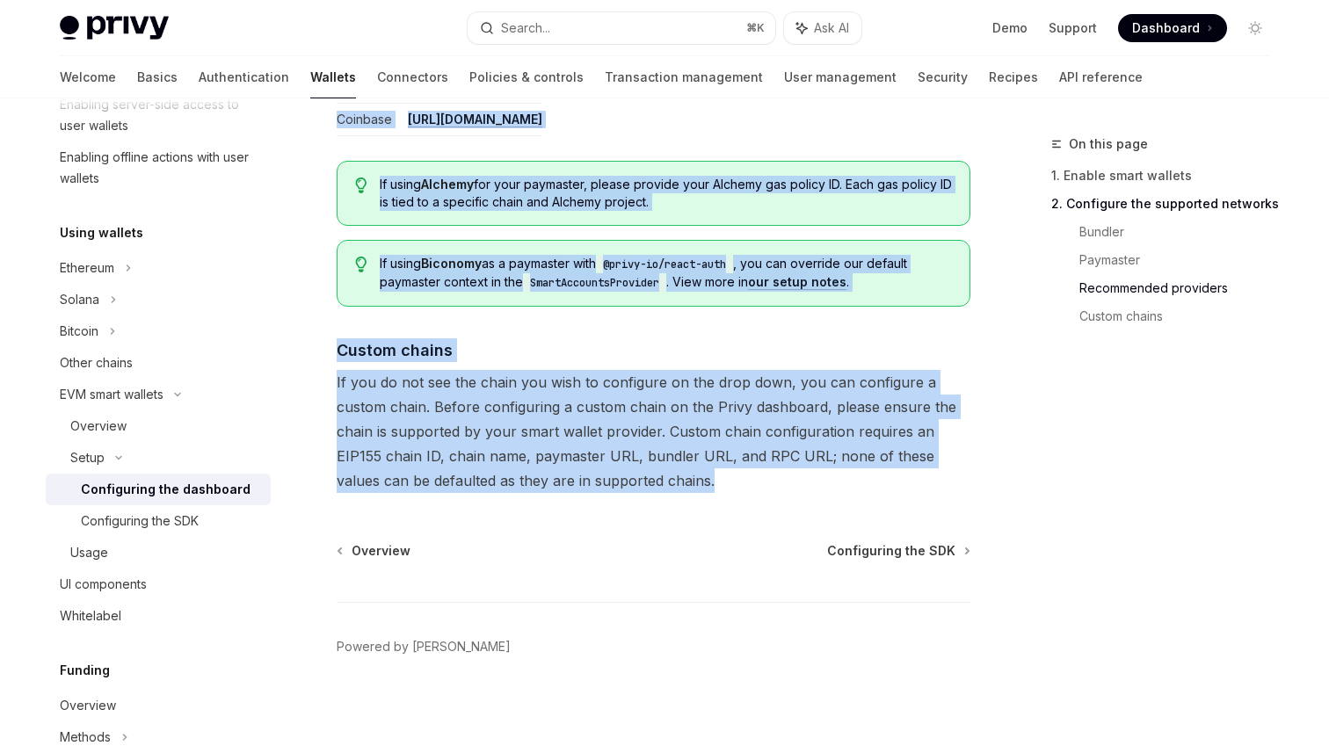
drag, startPoint x: 342, startPoint y: 178, endPoint x: 763, endPoint y: 484, distance: 520.6
copy div "Configure smart wallets in the dashboard OpenAI Open in ChatGPT OpenAI Open in …"
click at [130, 519] on div "Configuring the SDK" at bounding box center [140, 521] width 118 height 21
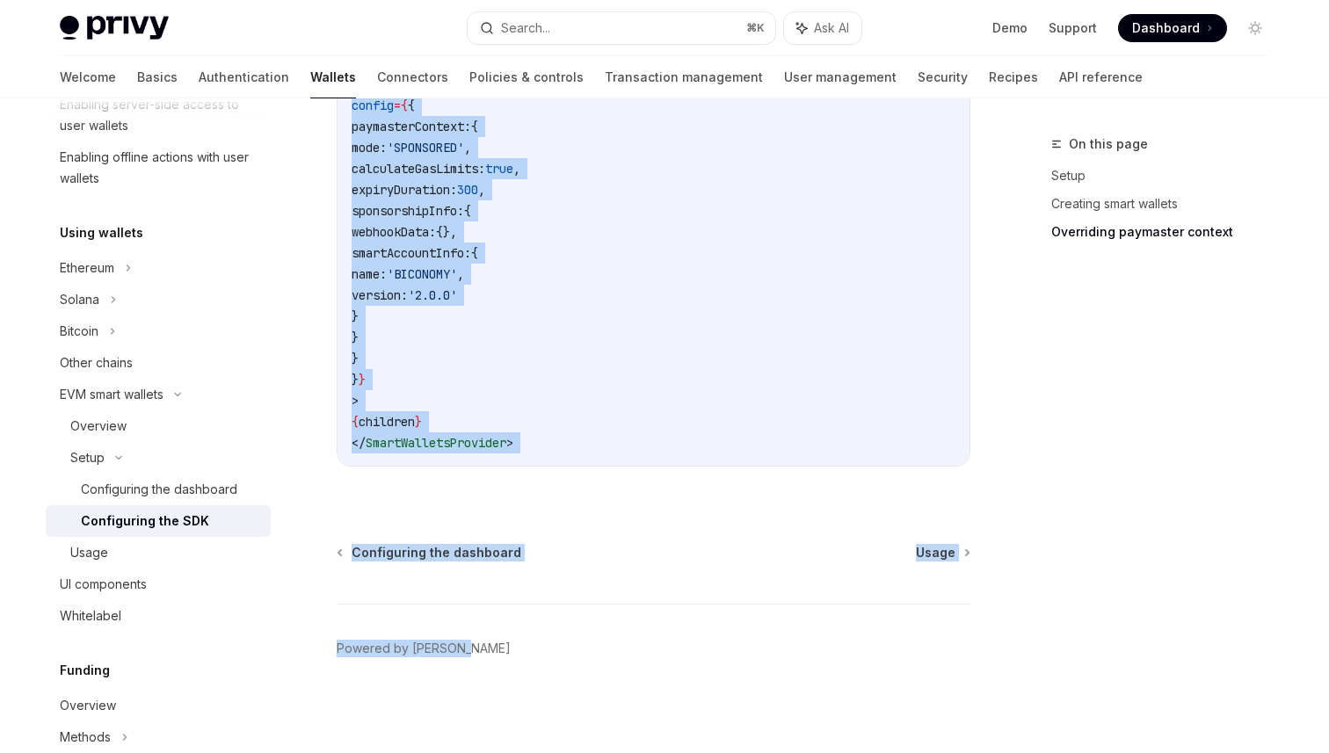
scroll to position [1539, 0]
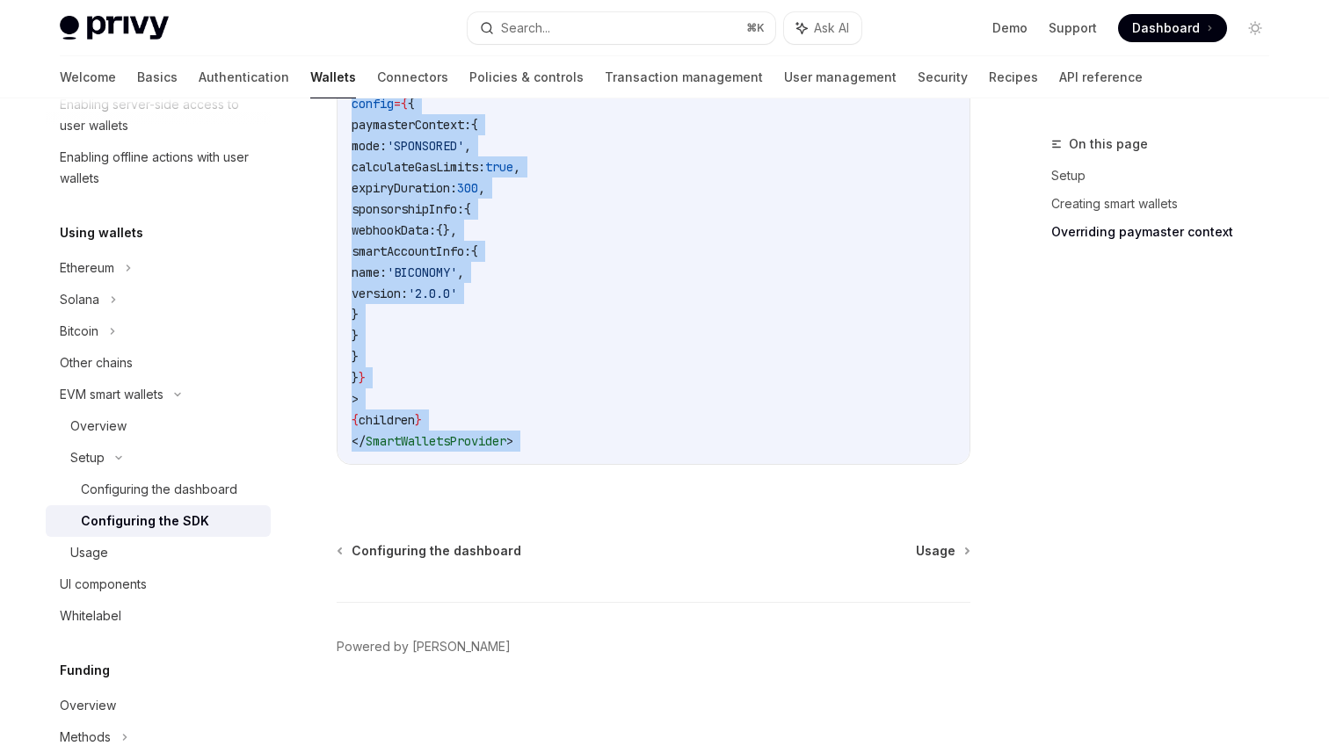
drag, startPoint x: 338, startPoint y: 141, endPoint x: 568, endPoint y: 498, distance: 424.8
copy div "Setup Configure smart wallets in the SDK OpenAI Open in ChatGPT OpenAI Open in …"
click at [119, 545] on div "Usage" at bounding box center [165, 552] width 190 height 21
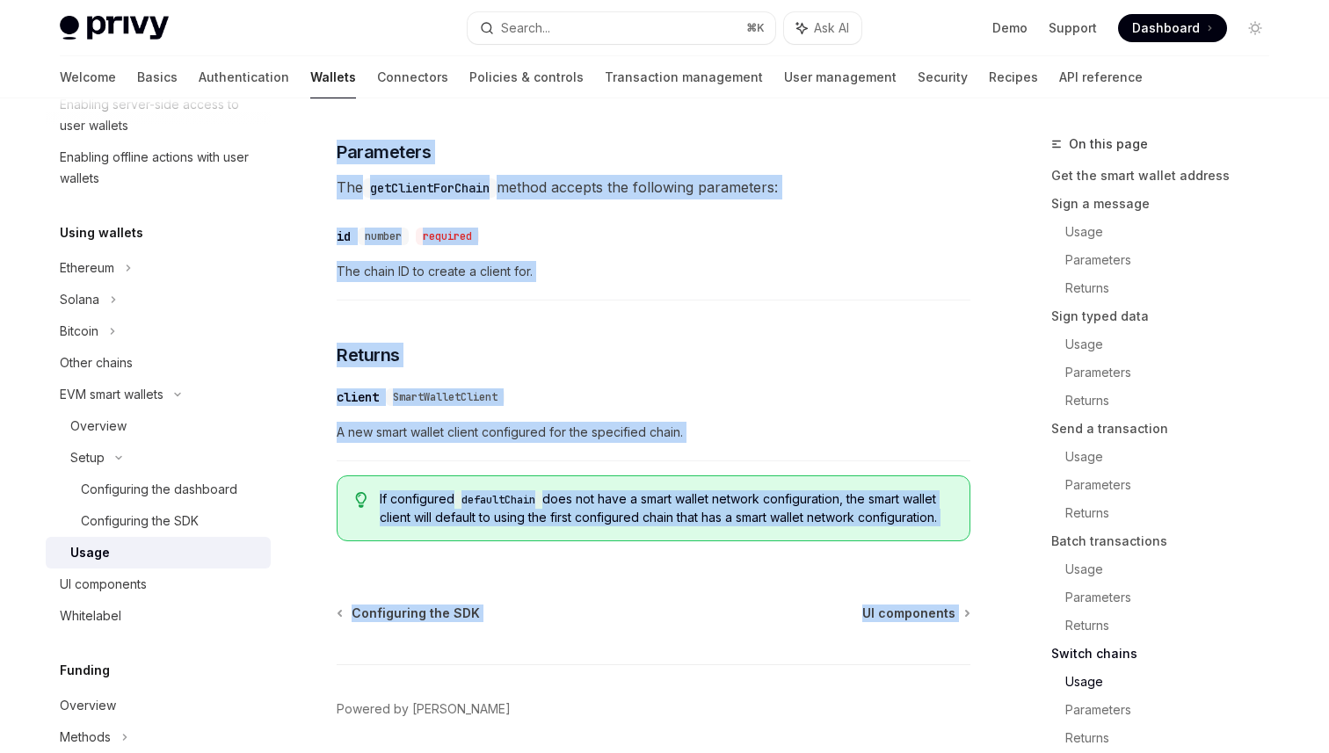
scroll to position [5469, 0]
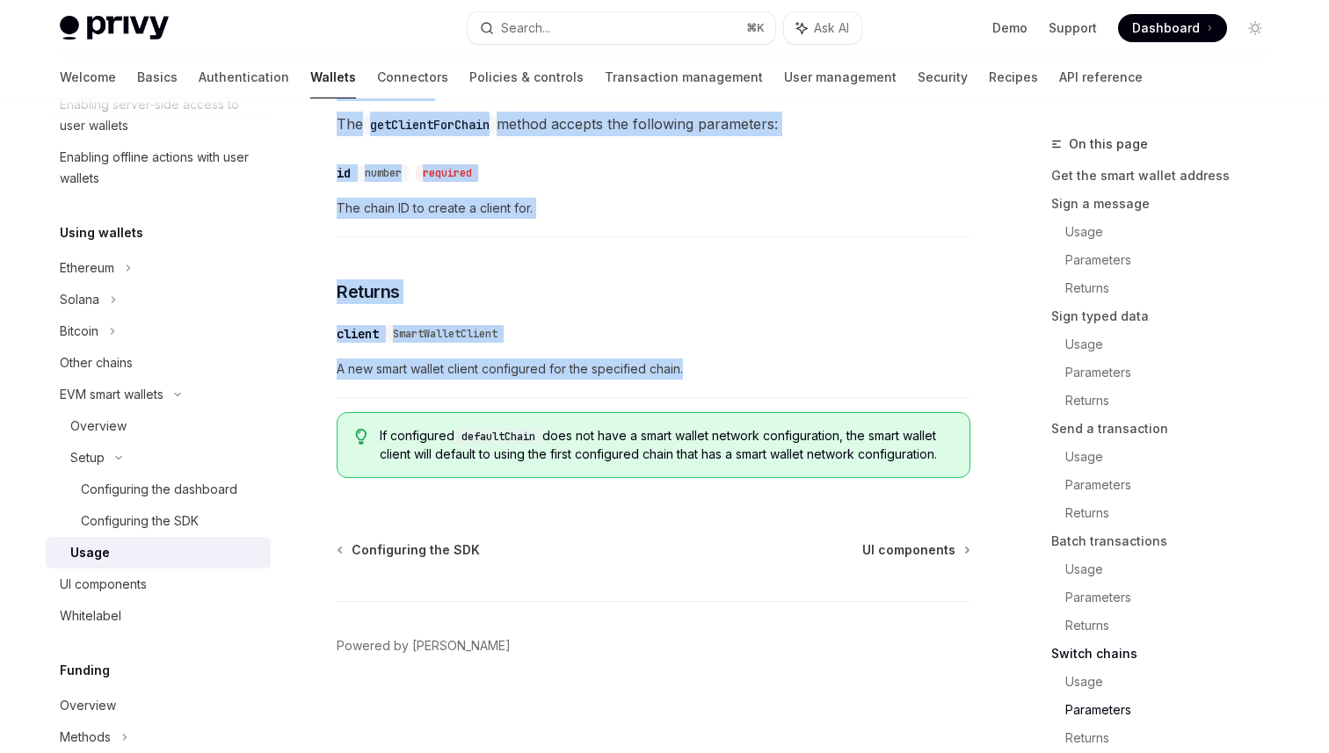
drag, startPoint x: 334, startPoint y: 142, endPoint x: 749, endPoint y: 362, distance: 470.0
copy div "EVM smart wallets Using smart wallets OpenAI Open in ChatGPT OpenAI Open in Cha…"
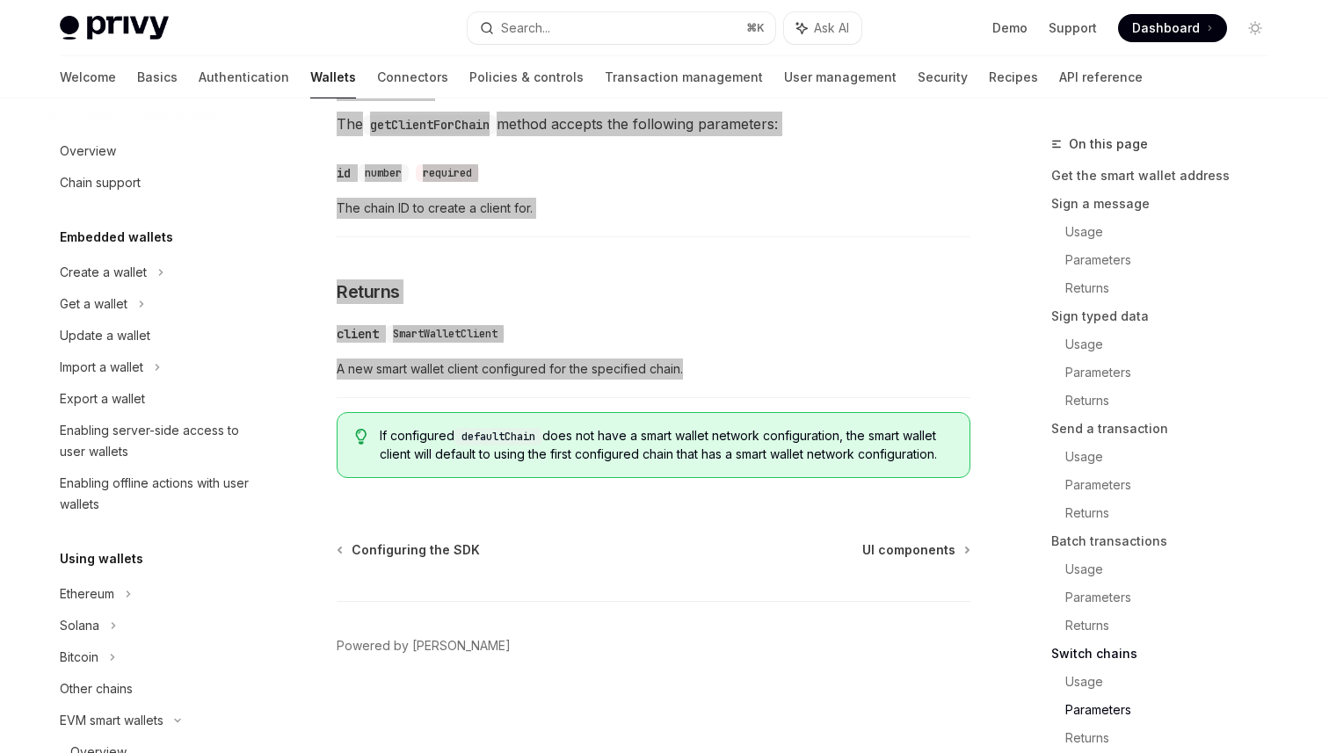
scroll to position [18, 0]
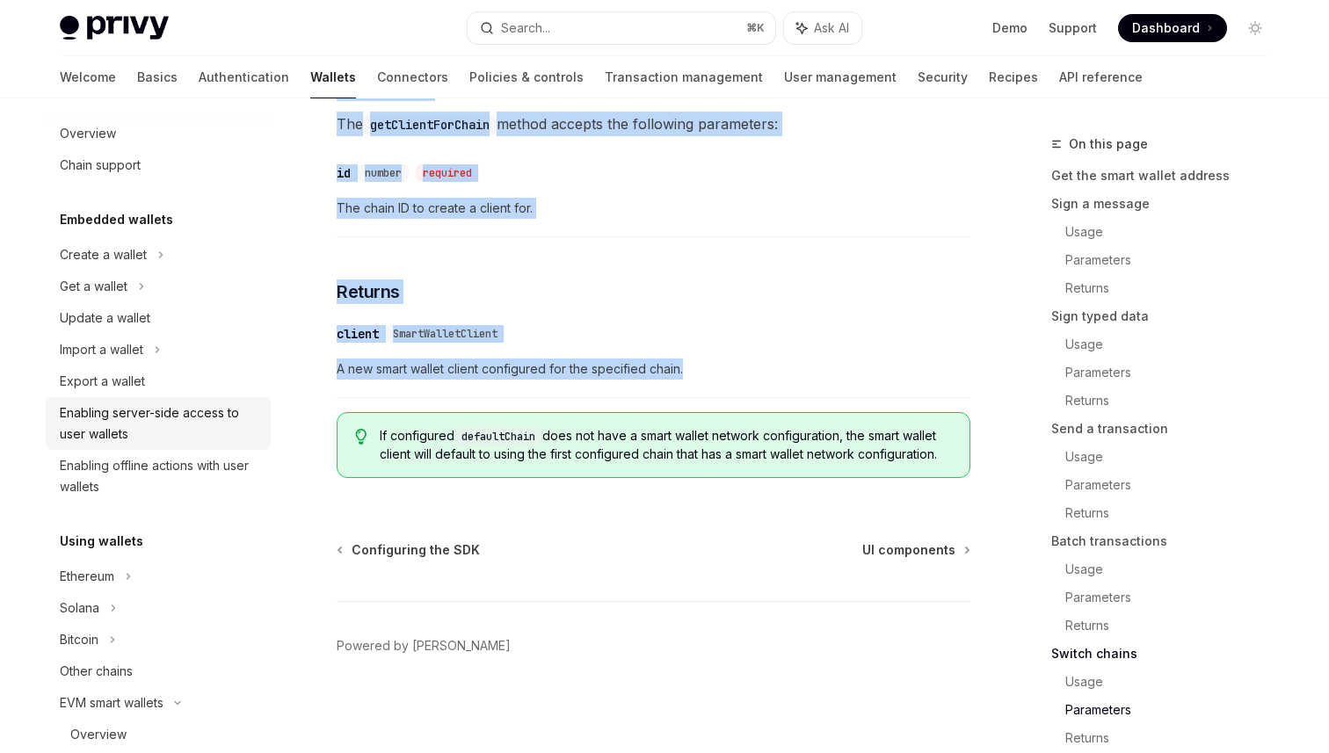
click at [122, 431] on div "Enabling server-side access to user wallets" at bounding box center [160, 424] width 200 height 42
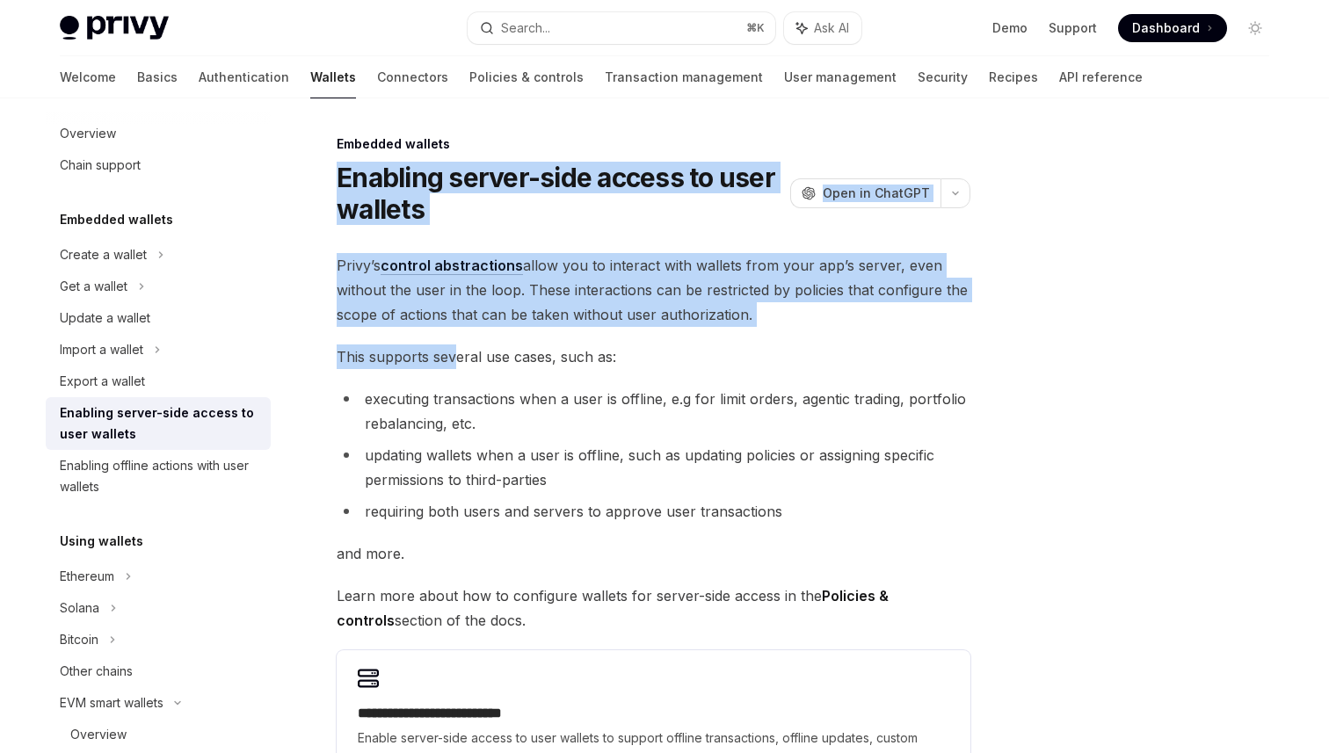
drag, startPoint x: 341, startPoint y: 178, endPoint x: 459, endPoint y: 355, distance: 213.1
click at [459, 356] on div "**********" at bounding box center [489, 591] width 971 height 915
click at [425, 237] on div "**********" at bounding box center [489, 591] width 971 height 915
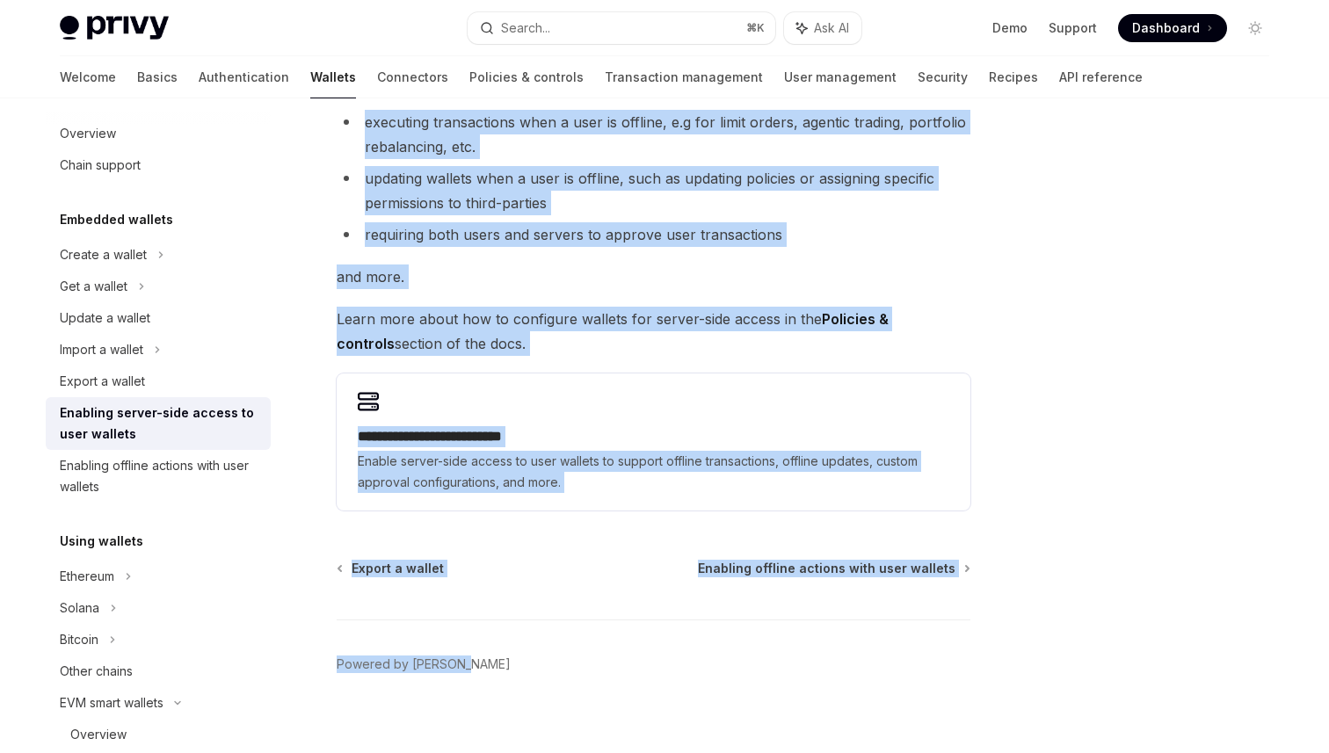
scroll to position [295, 0]
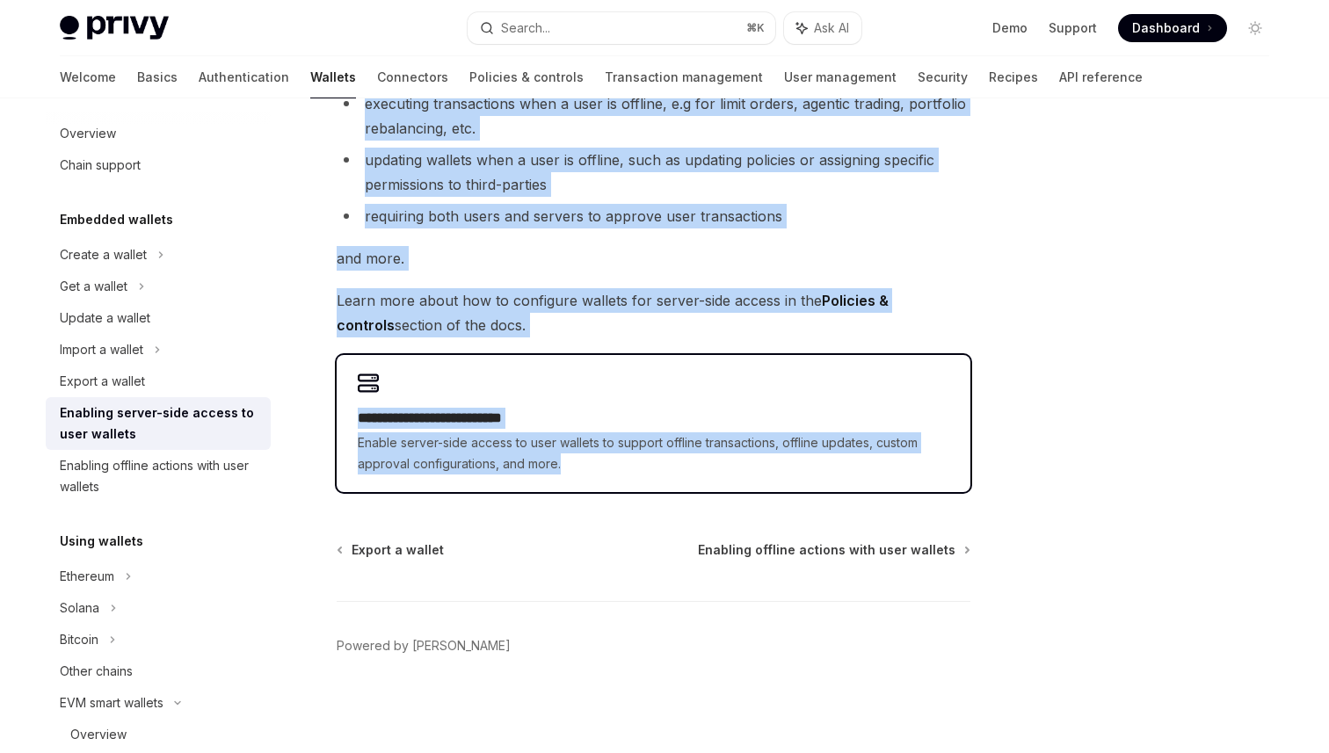
drag, startPoint x: 338, startPoint y: 142, endPoint x: 799, endPoint y: 490, distance: 577.7
click at [799, 490] on div "**********" at bounding box center [489, 295] width 971 height 915
copy div "**********"
click at [515, 430] on div "**********" at bounding box center [654, 441] width 592 height 67
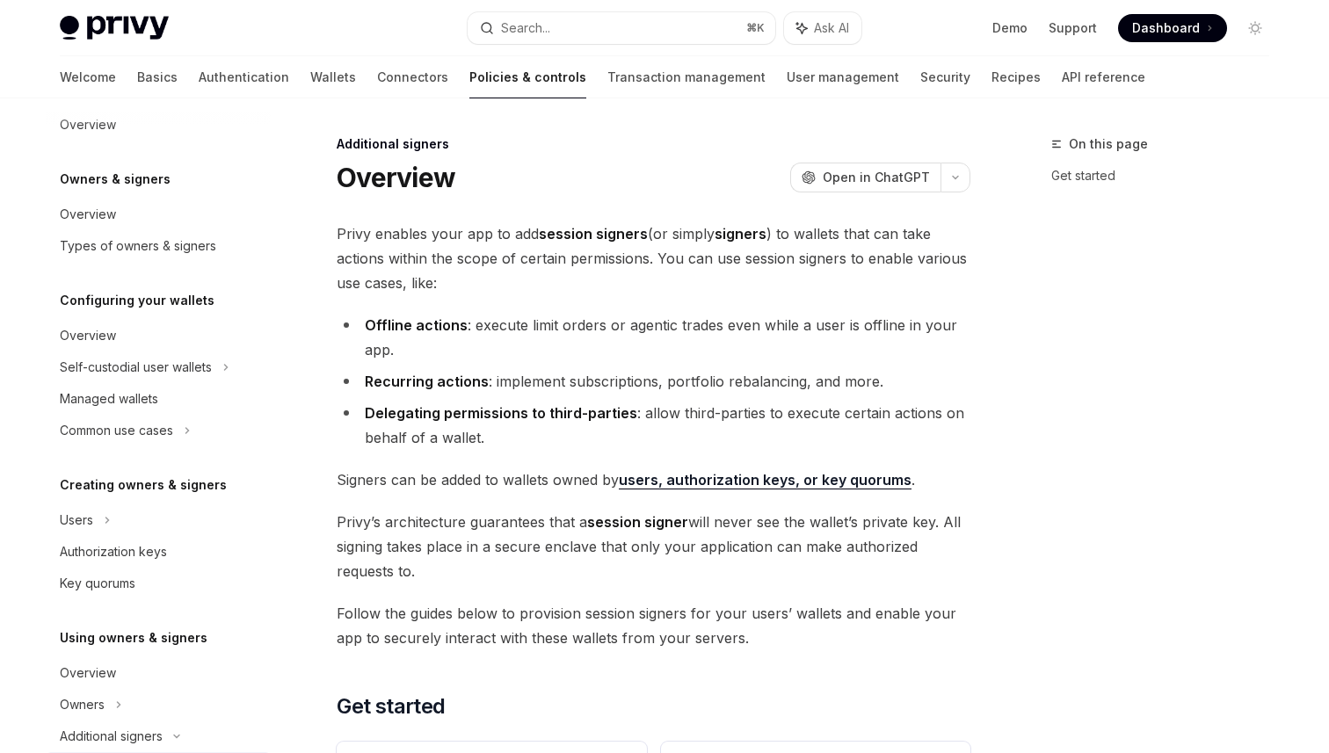
scroll to position [360, 0]
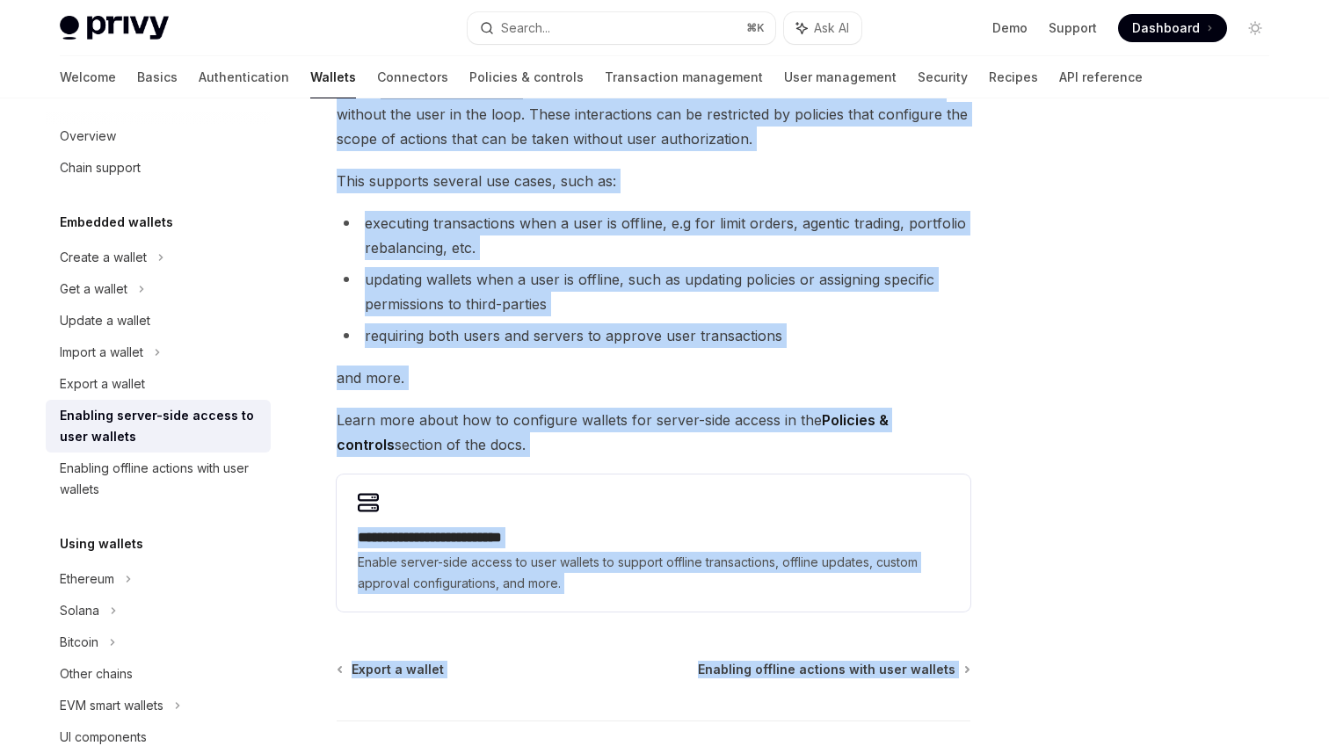
scroll to position [223, 0]
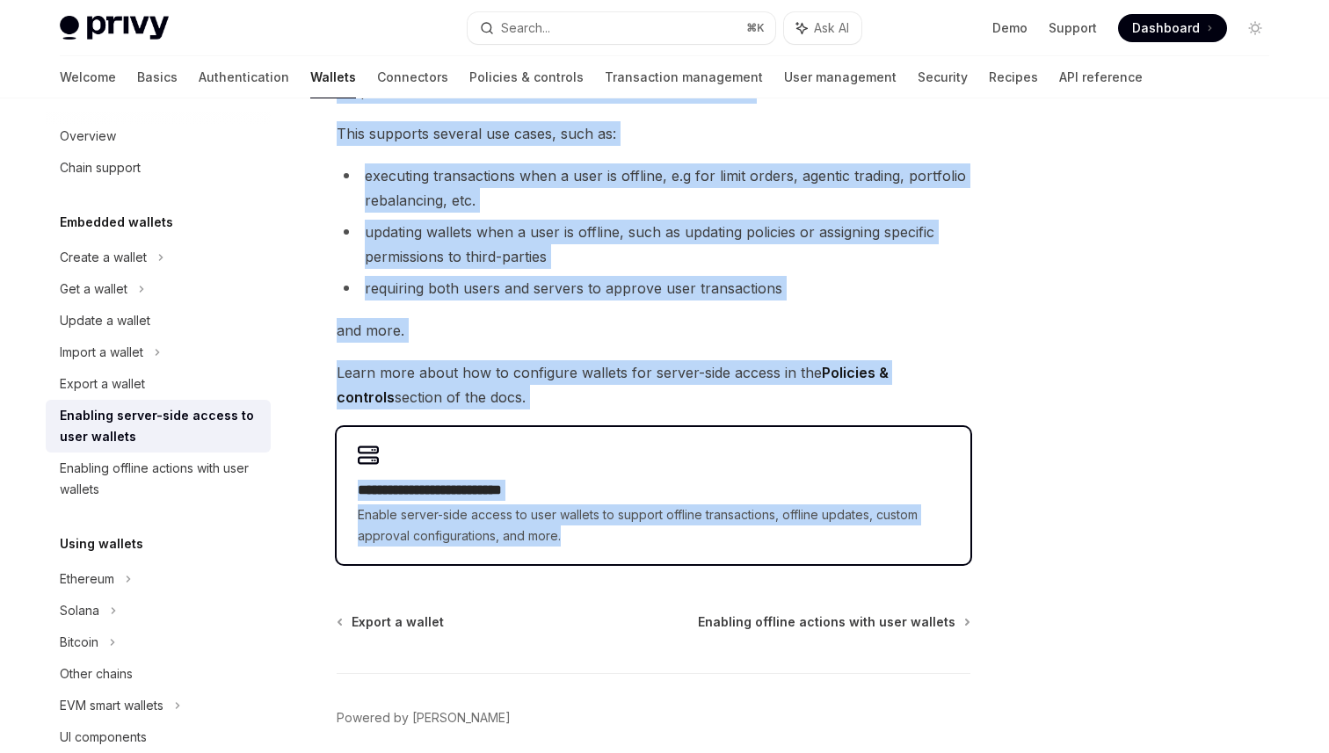
drag, startPoint x: 336, startPoint y: 140, endPoint x: 781, endPoint y: 564, distance: 614.4
click at [781, 564] on div "**********" at bounding box center [489, 367] width 971 height 915
copy div "**********"
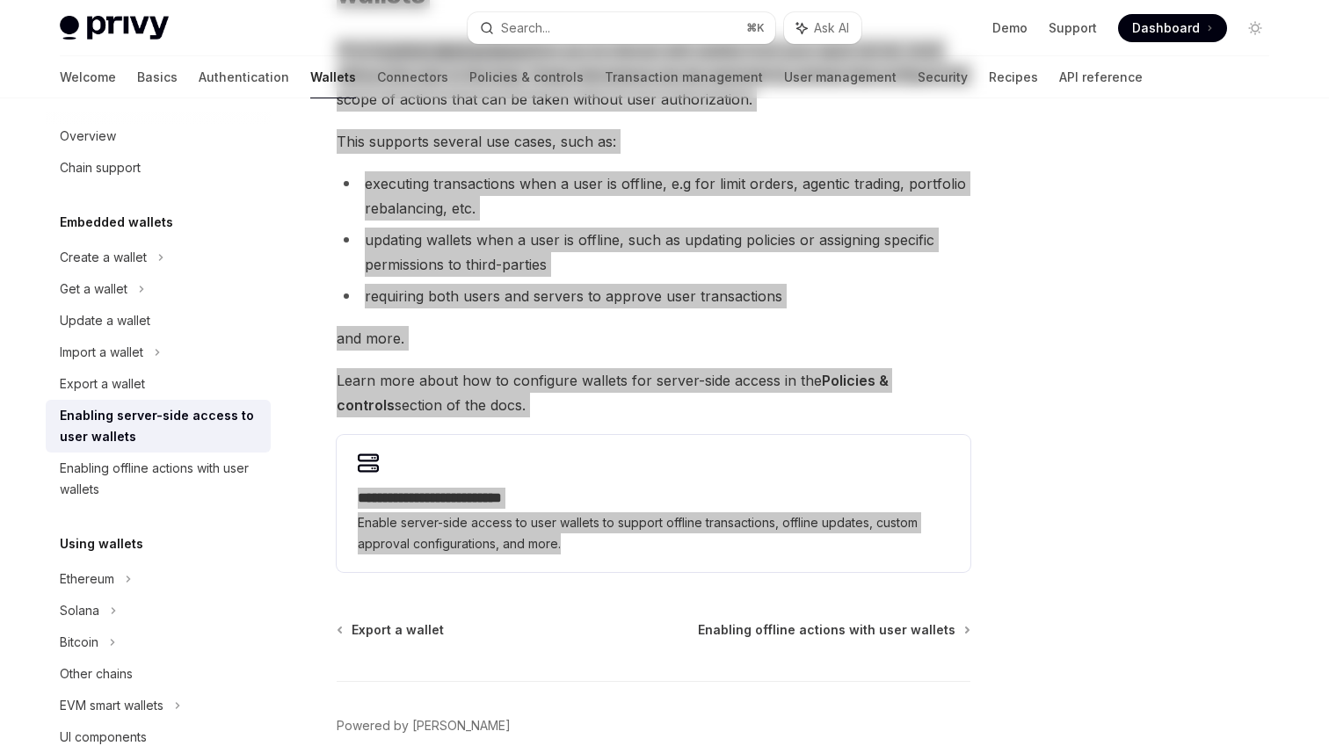
scroll to position [295, 0]
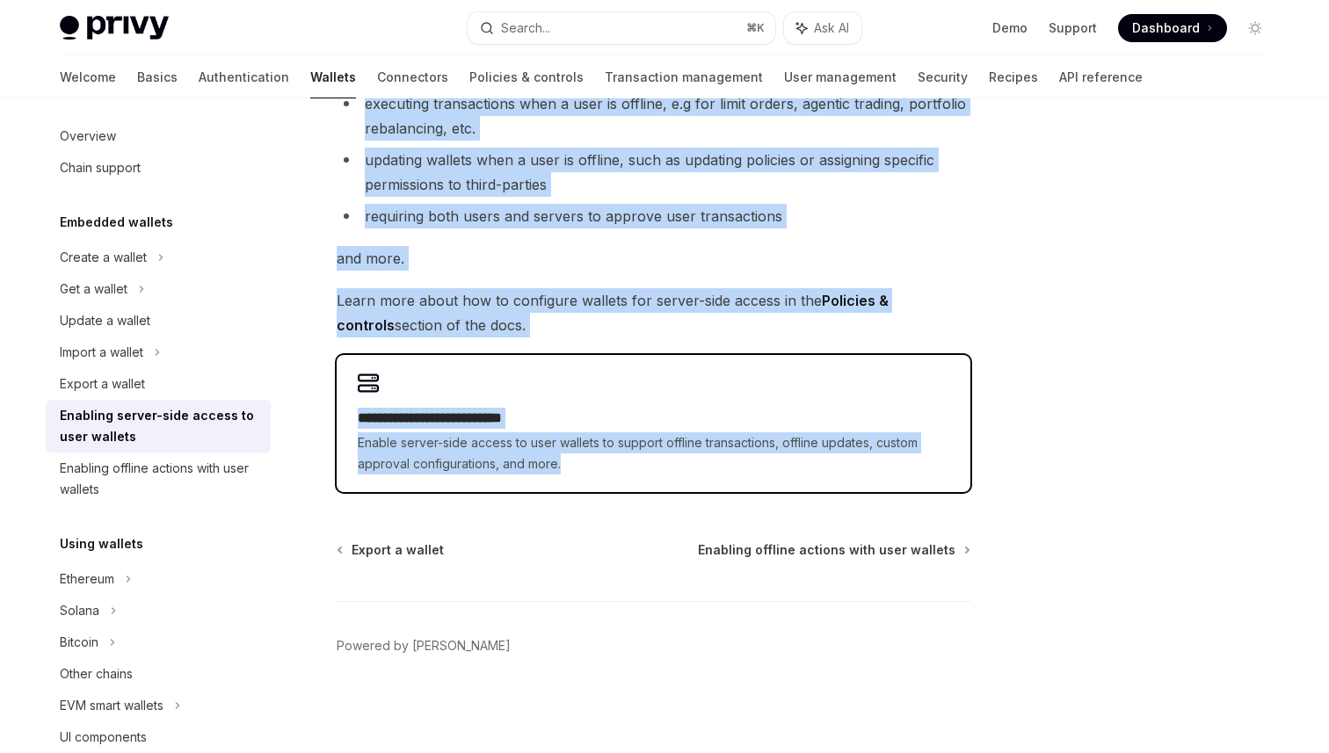
click at [471, 408] on h2 "**********" at bounding box center [654, 418] width 592 height 21
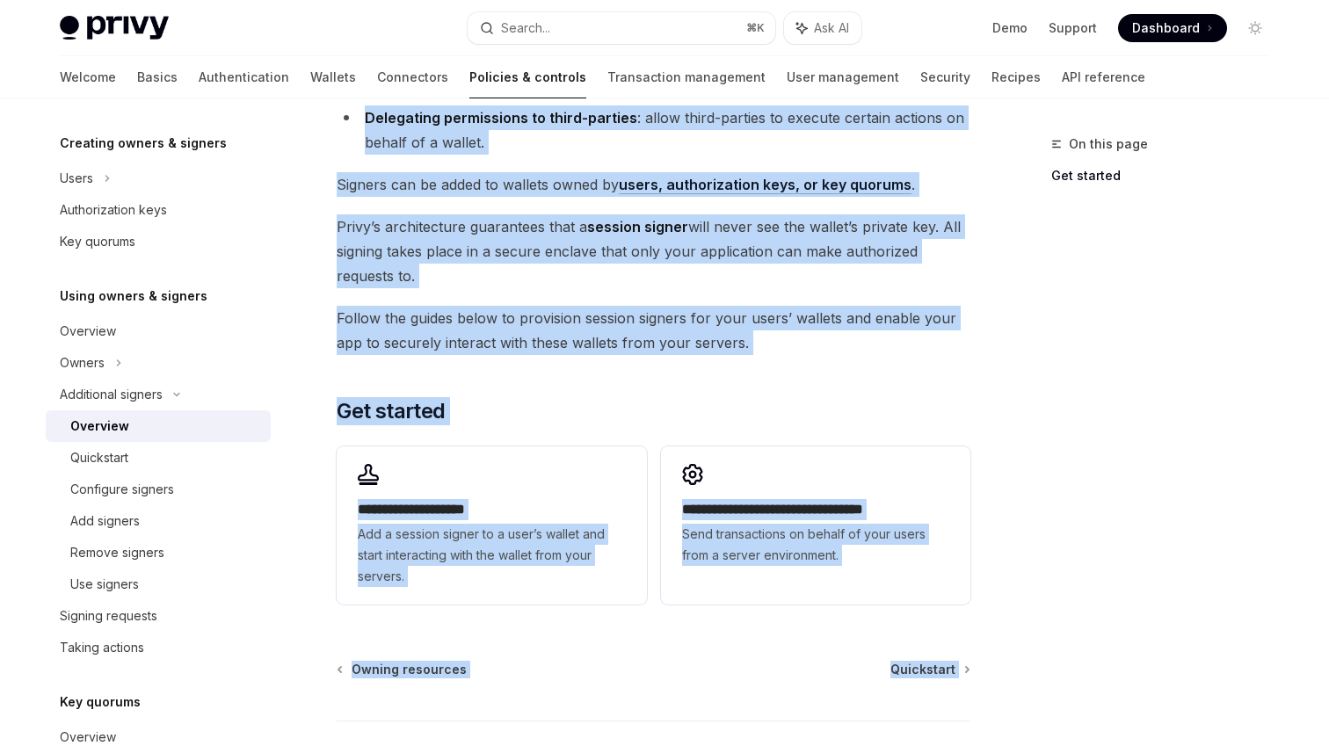
scroll to position [415, 0]
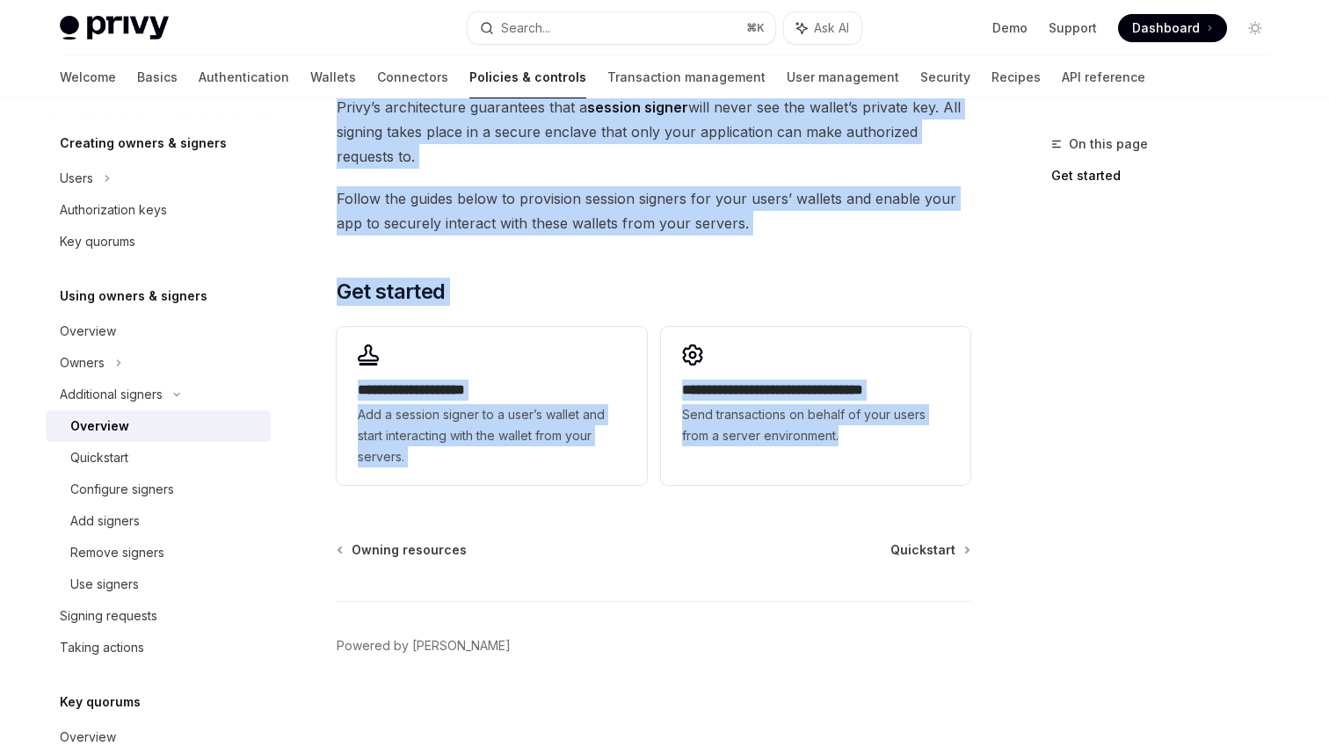
drag, startPoint x: 339, startPoint y: 144, endPoint x: 940, endPoint y: 490, distance: 692.8
click at [940, 490] on div "**********" at bounding box center [489, 236] width 971 height 1035
copy div "Additional signers Overview OpenAI Open in ChatGPT OpenAI Open in ChatGPT Privy…"
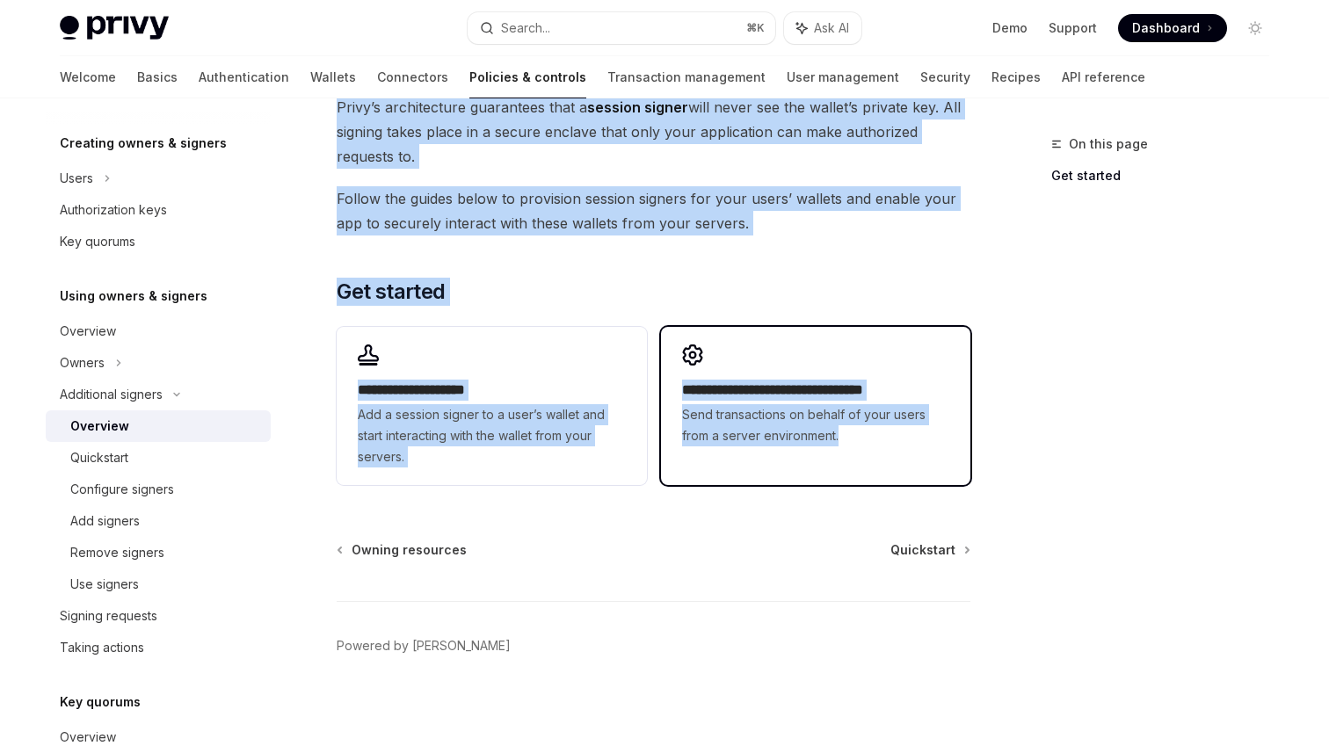
click at [843, 418] on span "Send transactions on behalf of your users from a server environment." at bounding box center [815, 425] width 267 height 42
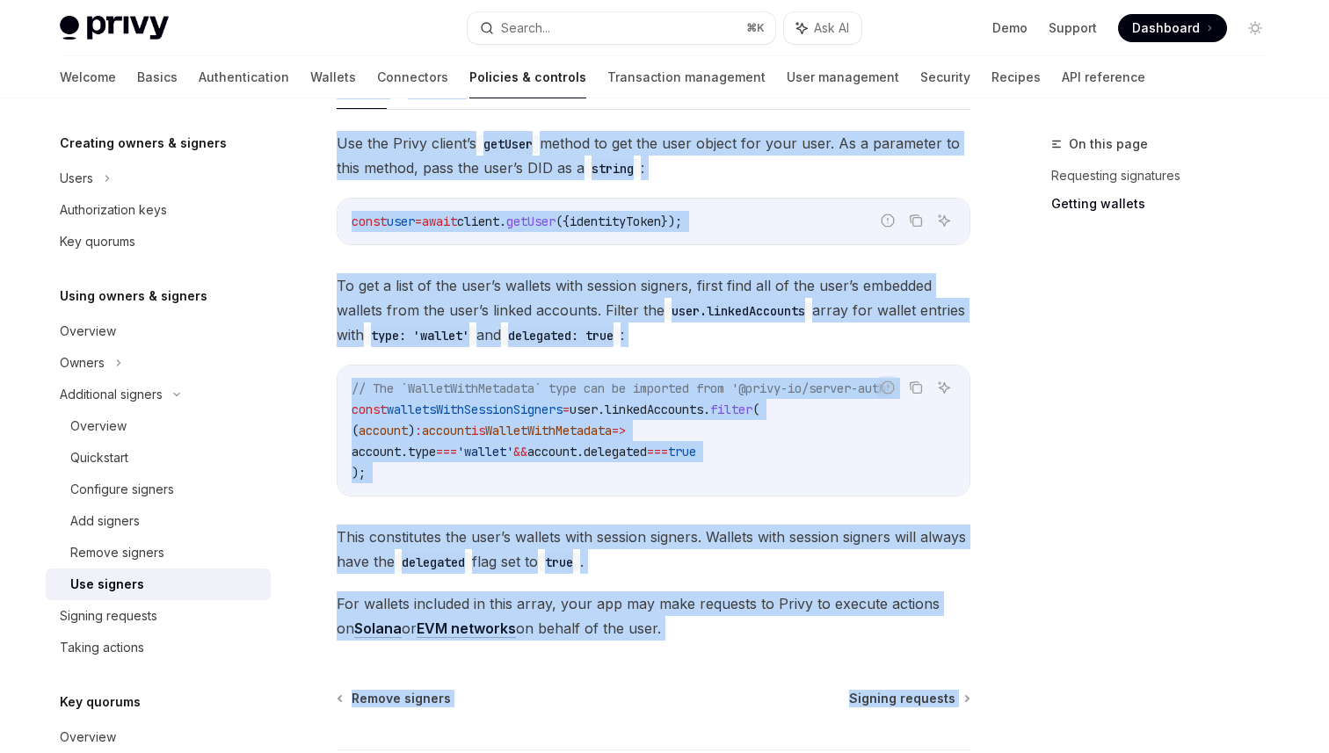
scroll to position [869, 0]
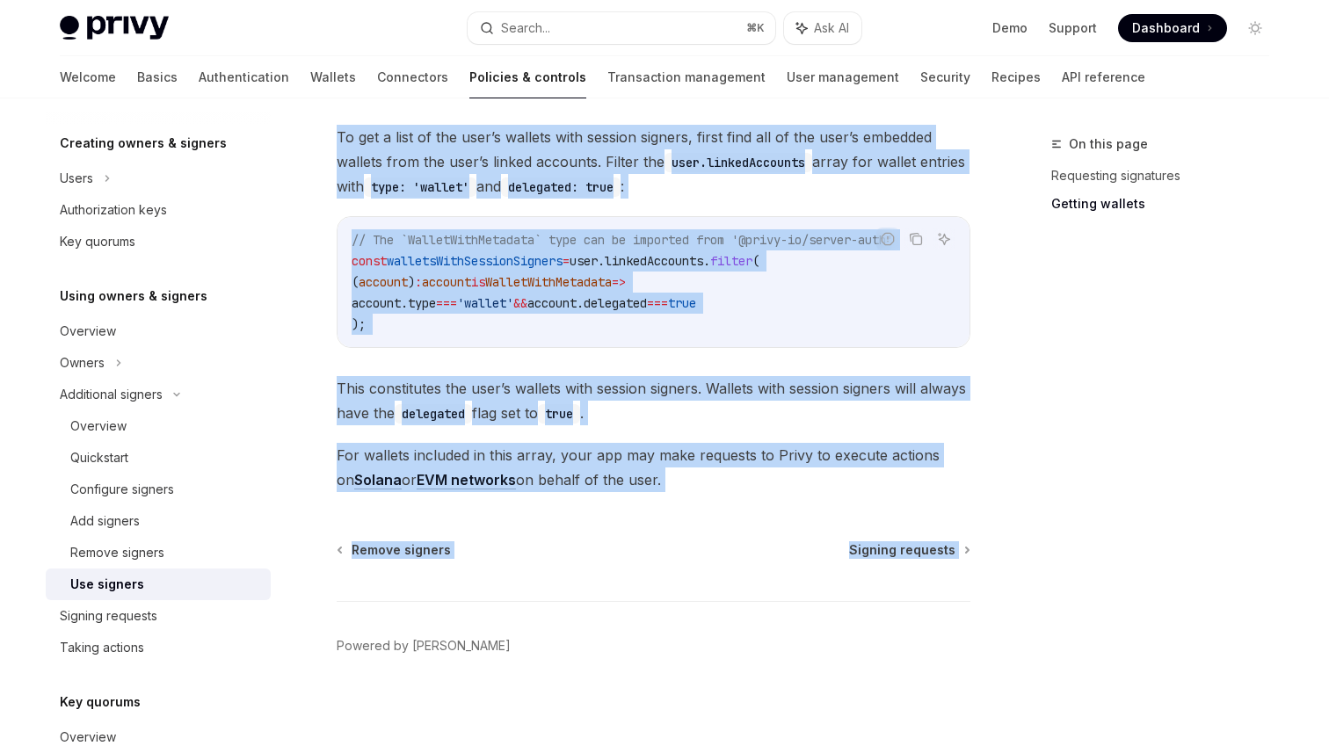
drag, startPoint x: 338, startPoint y: 142, endPoint x: 829, endPoint y: 490, distance: 602.3
click at [829, 487] on div "Additional signers Use signers OpenAI Open in ChatGPT OpenAI Open in ChatGPT On…" at bounding box center [489, 9] width 971 height 1489
copy div "Additional signers Use signers OpenAI Open in ChatGPT OpenAI Open in ChatGPT On…"
click at [98, 623] on div "Signing requests" at bounding box center [109, 616] width 98 height 21
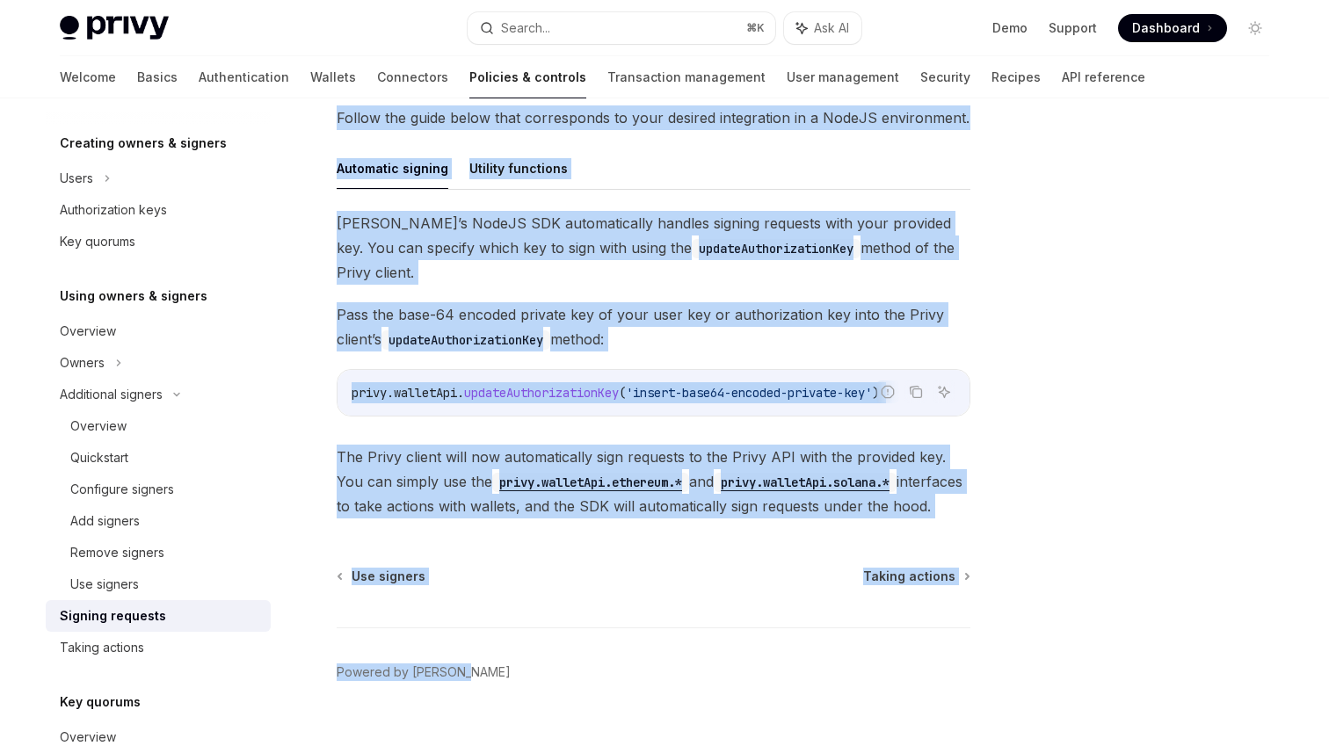
scroll to position [517, 0]
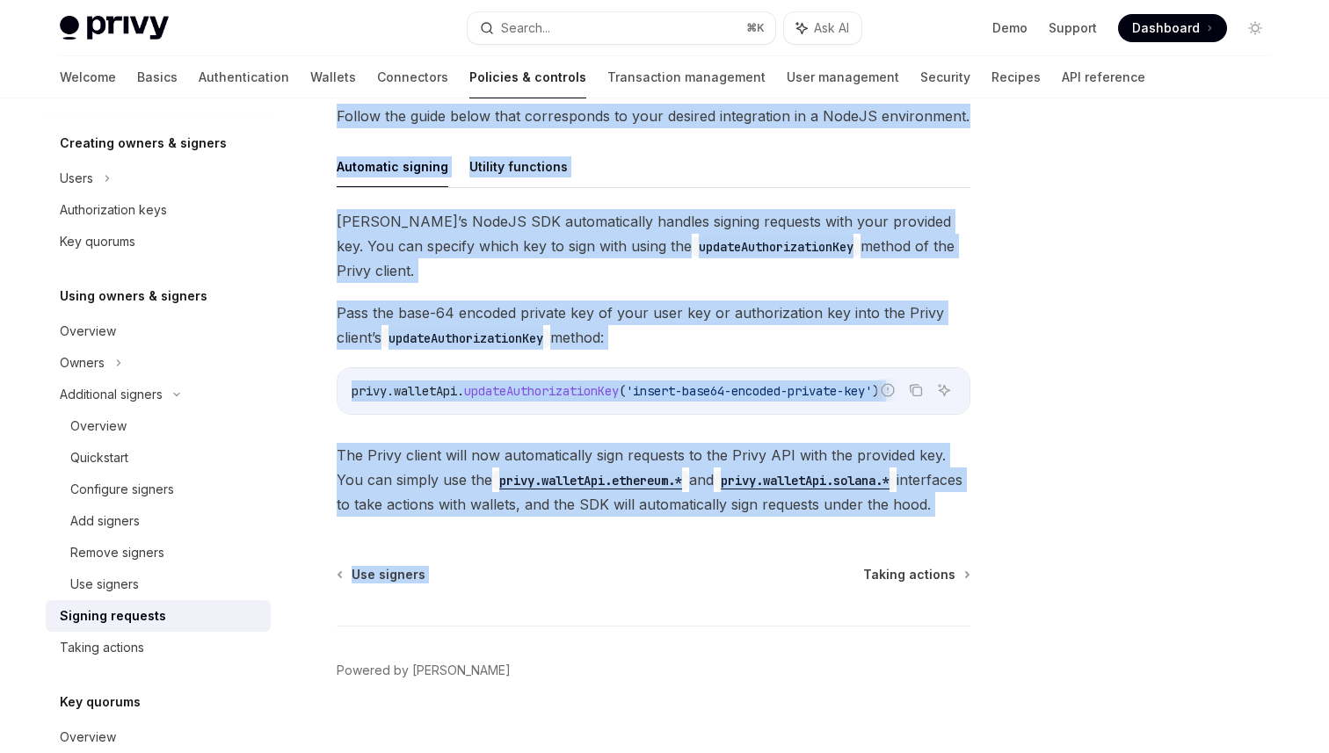
drag, startPoint x: 339, startPoint y: 144, endPoint x: 927, endPoint y: 499, distance: 686.7
click at [927, 499] on div "Using owners & signers Signing requests OpenAI Open in ChatGPT OpenAI Open in C…" at bounding box center [489, 197] width 971 height 1161
copy div "Using owners & signers Signing requests OpenAI Open in ChatGPT OpenAI Open in C…"
click at [135, 652] on div "Taking actions" at bounding box center [102, 647] width 84 height 21
type textarea "*"
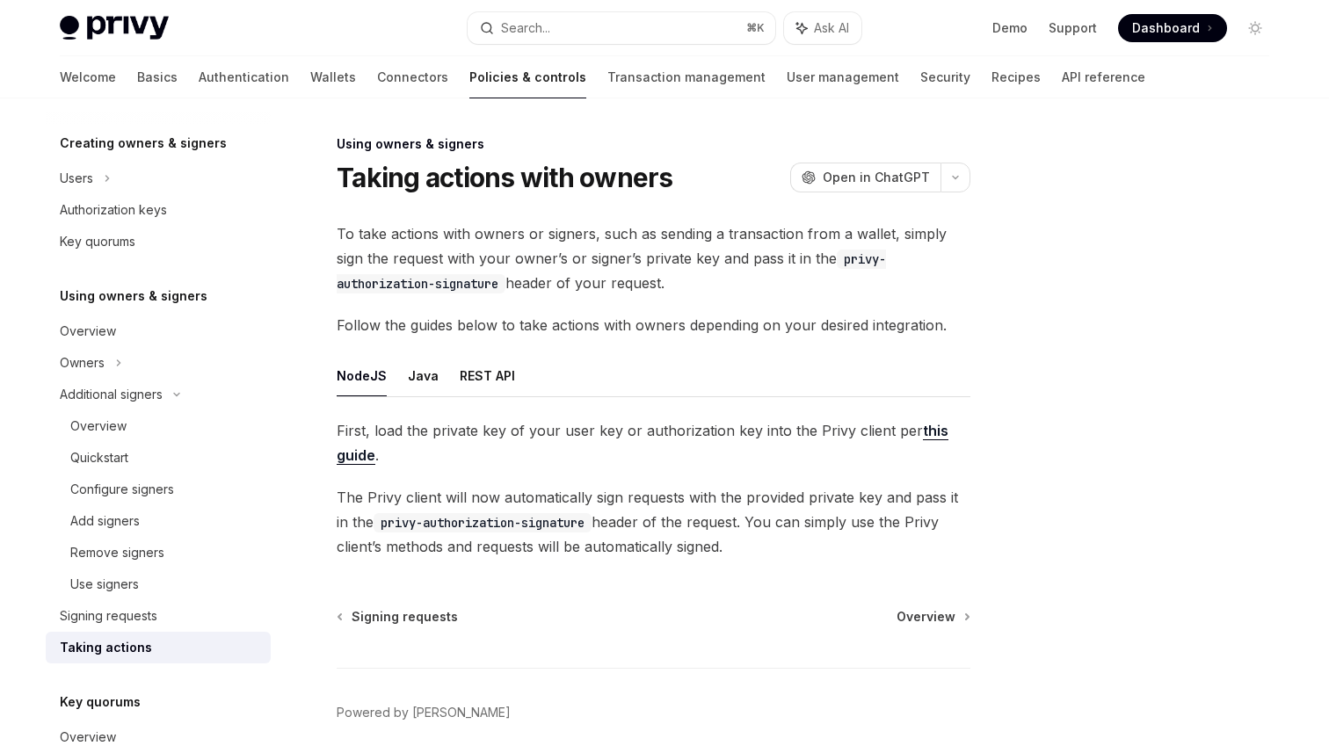
drag, startPoint x: 339, startPoint y: 146, endPoint x: 794, endPoint y: 556, distance: 612.0
click at [794, 556] on div "Using owners & signers Taking actions with owners OpenAI Open in ChatGPT OpenAI…" at bounding box center [489, 477] width 971 height 687
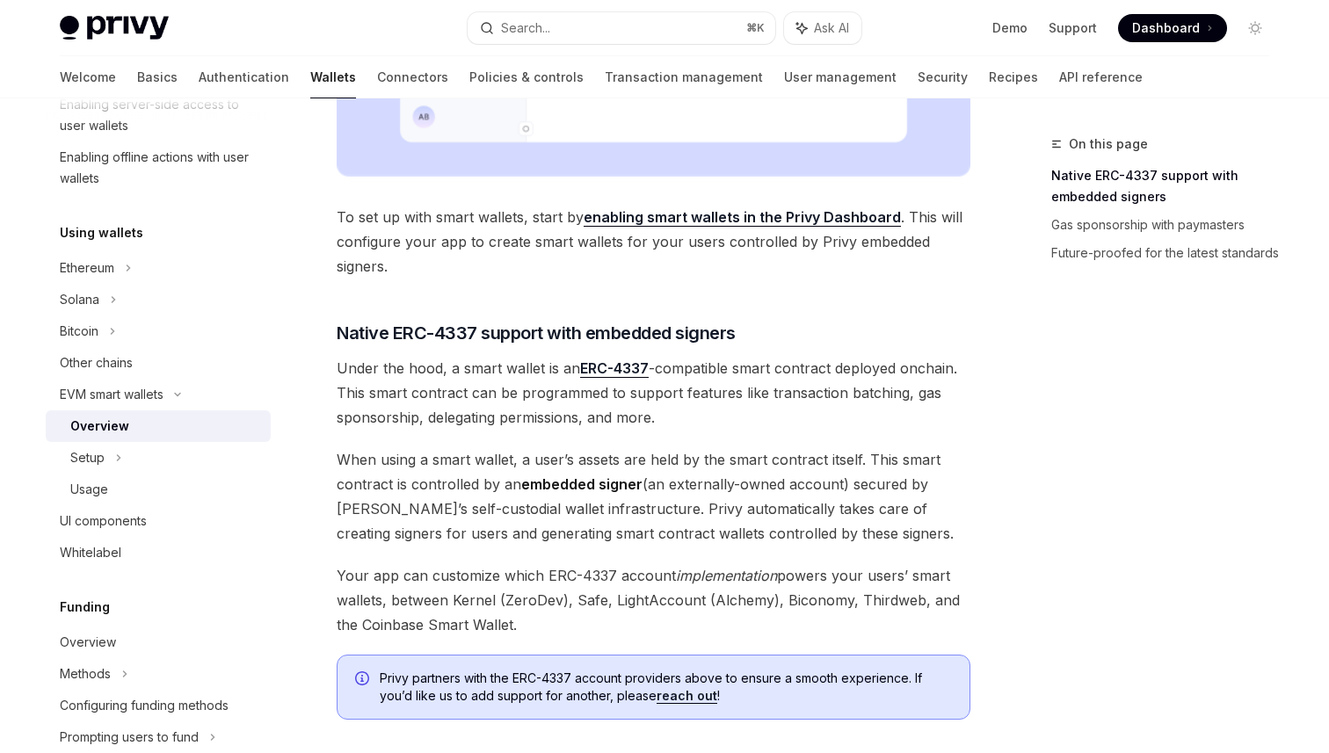
scroll to position [776, 0]
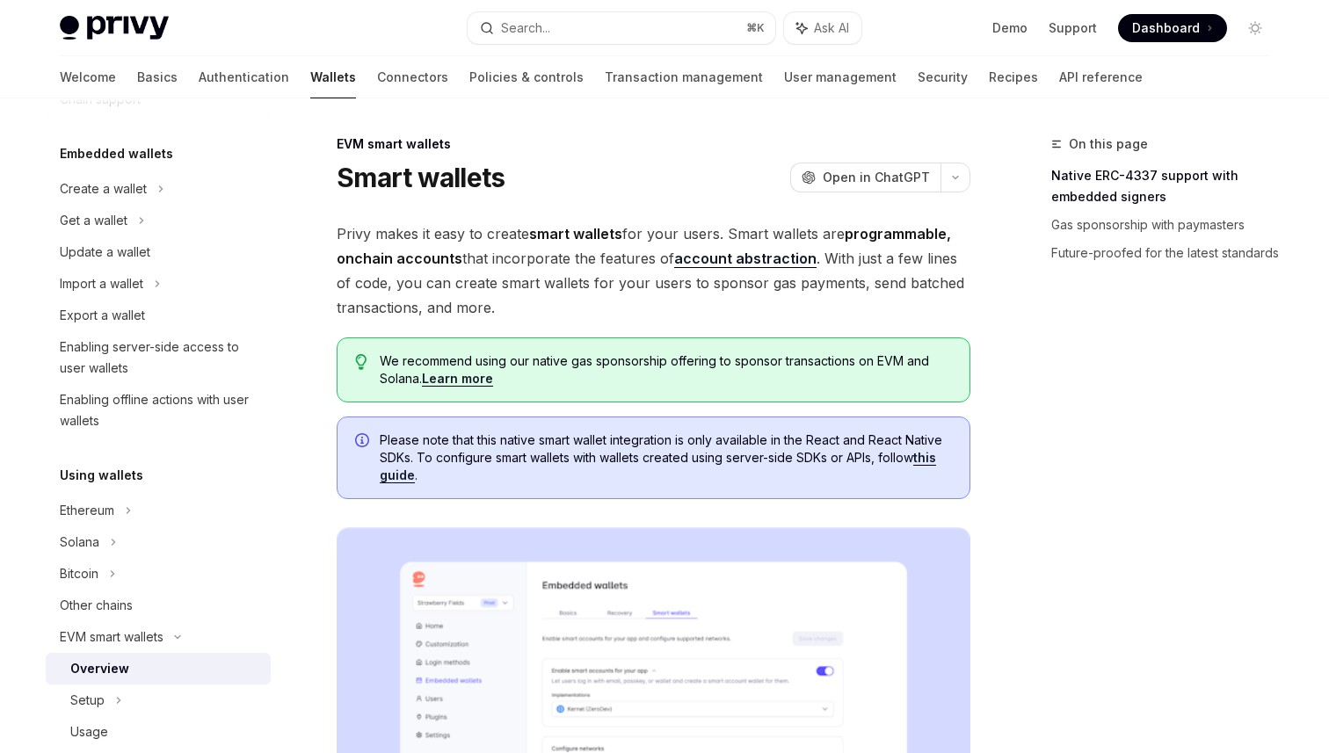
scroll to position [102, 0]
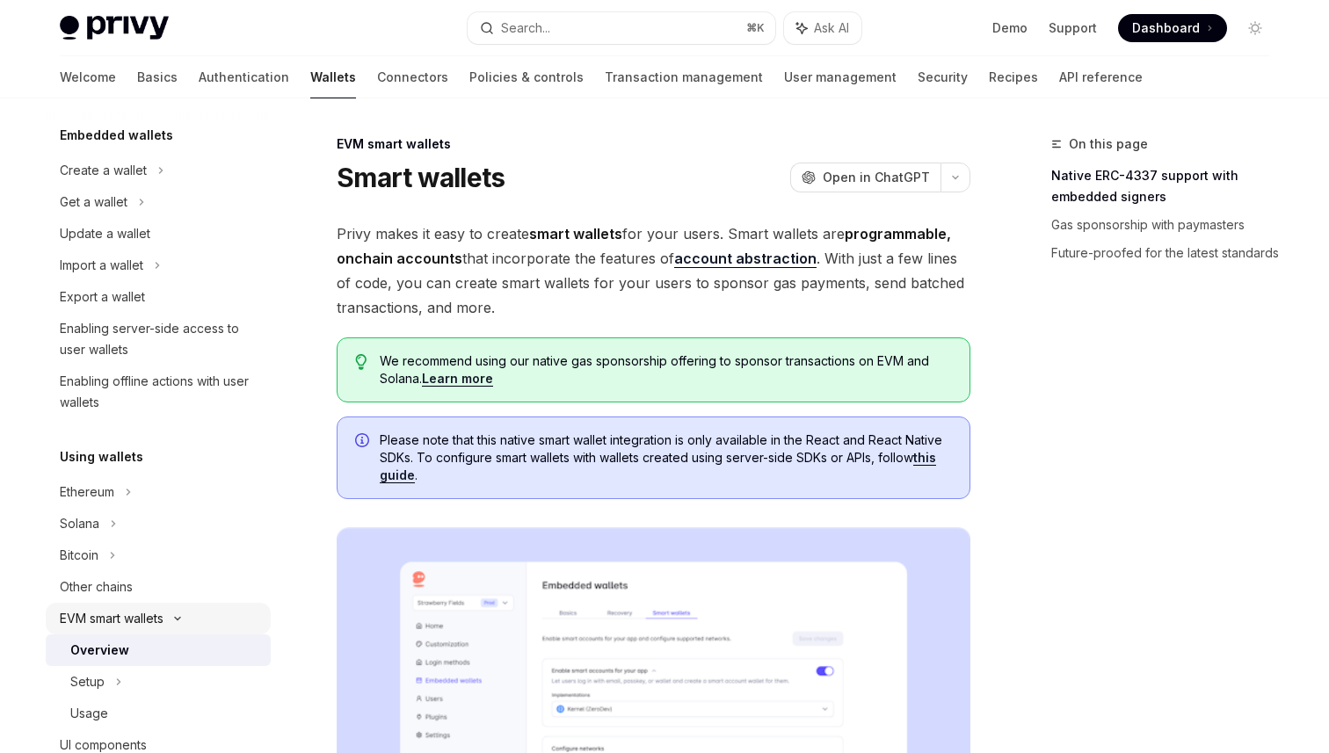
click at [156, 620] on div "EVM smart wallets" at bounding box center [112, 618] width 104 height 21
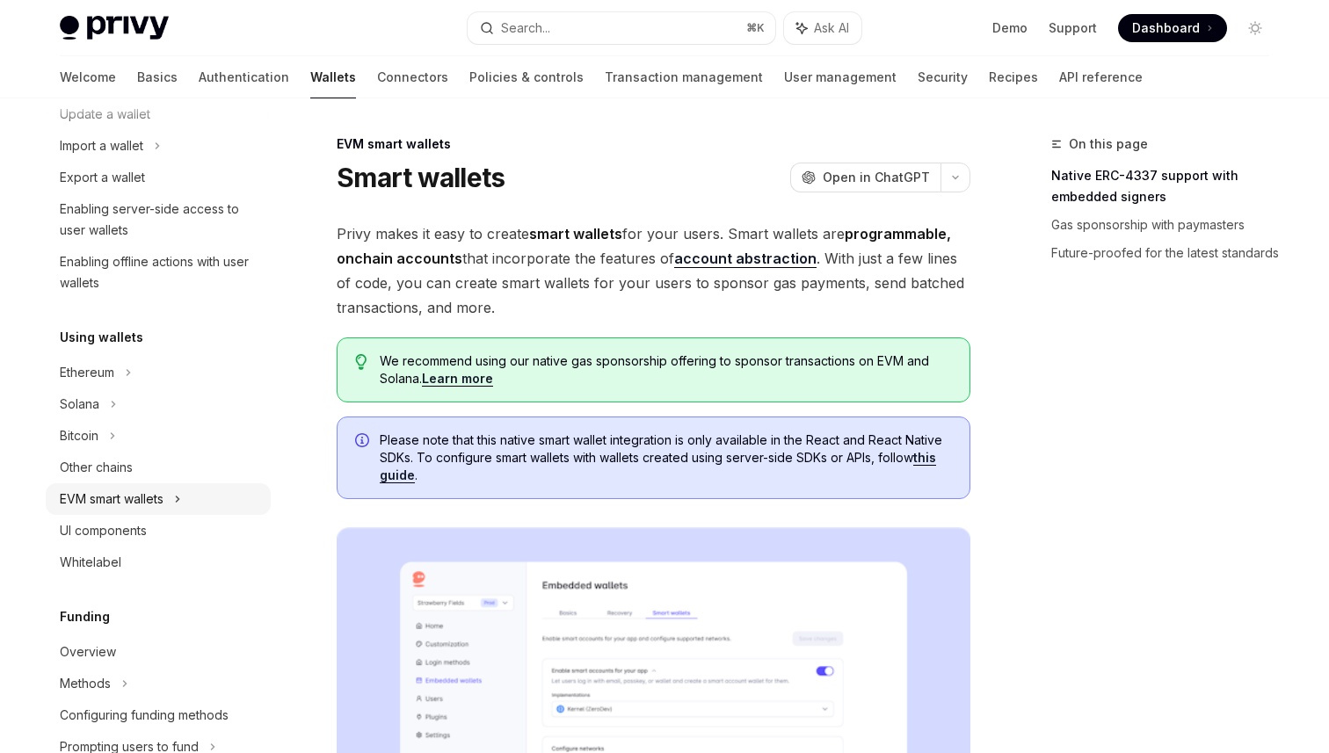
scroll to position [222, 0]
click at [133, 506] on div "EVM smart wallets" at bounding box center [112, 498] width 104 height 21
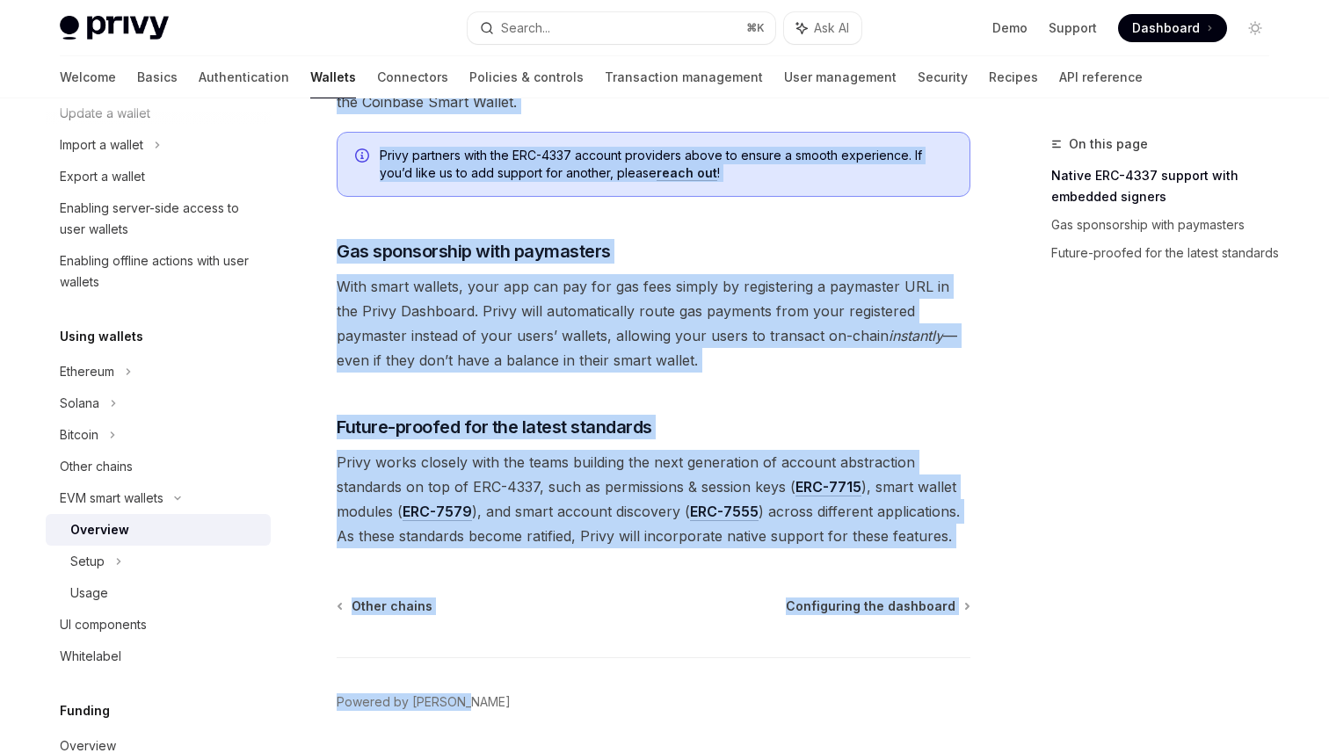
scroll to position [1304, 0]
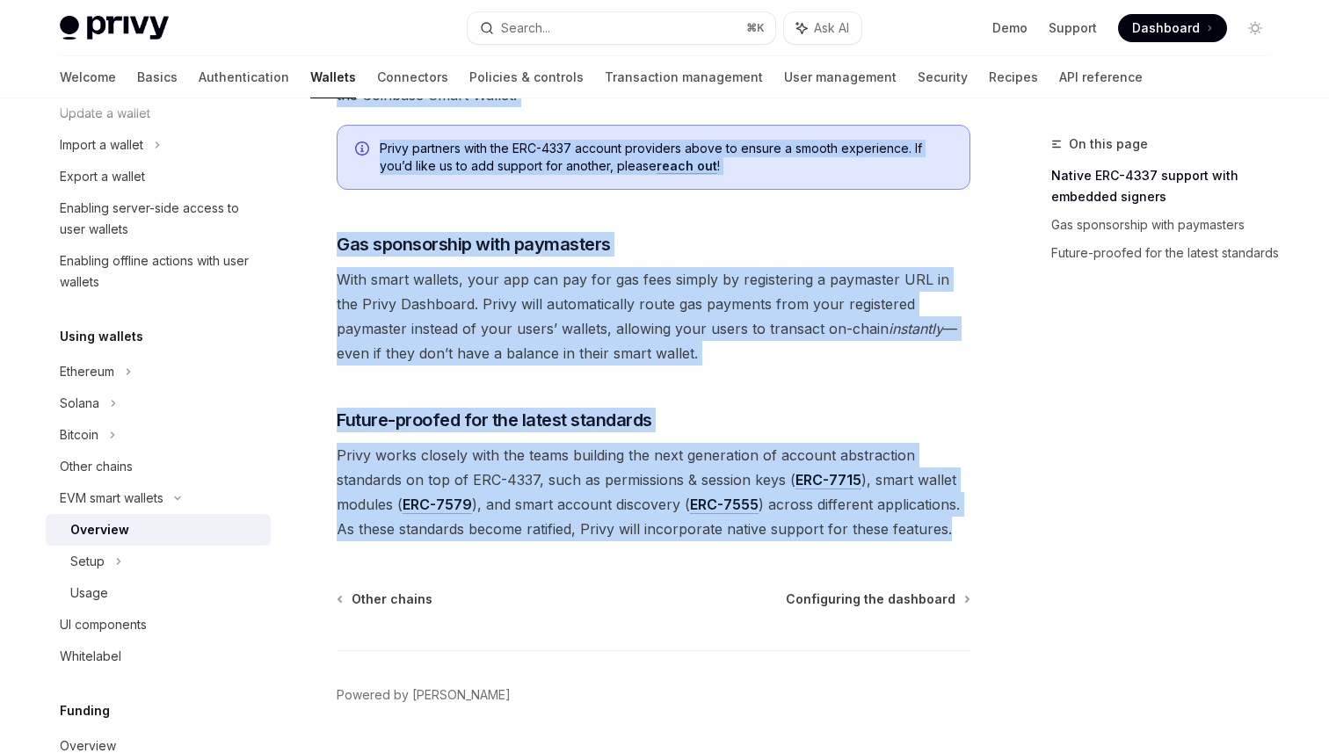
drag, startPoint x: 339, startPoint y: 144, endPoint x: 979, endPoint y: 540, distance: 751.7
copy div "EVM smart wallets Smart wallets OpenAI Open in ChatGPT OpenAI Open in ChatGPT P…"
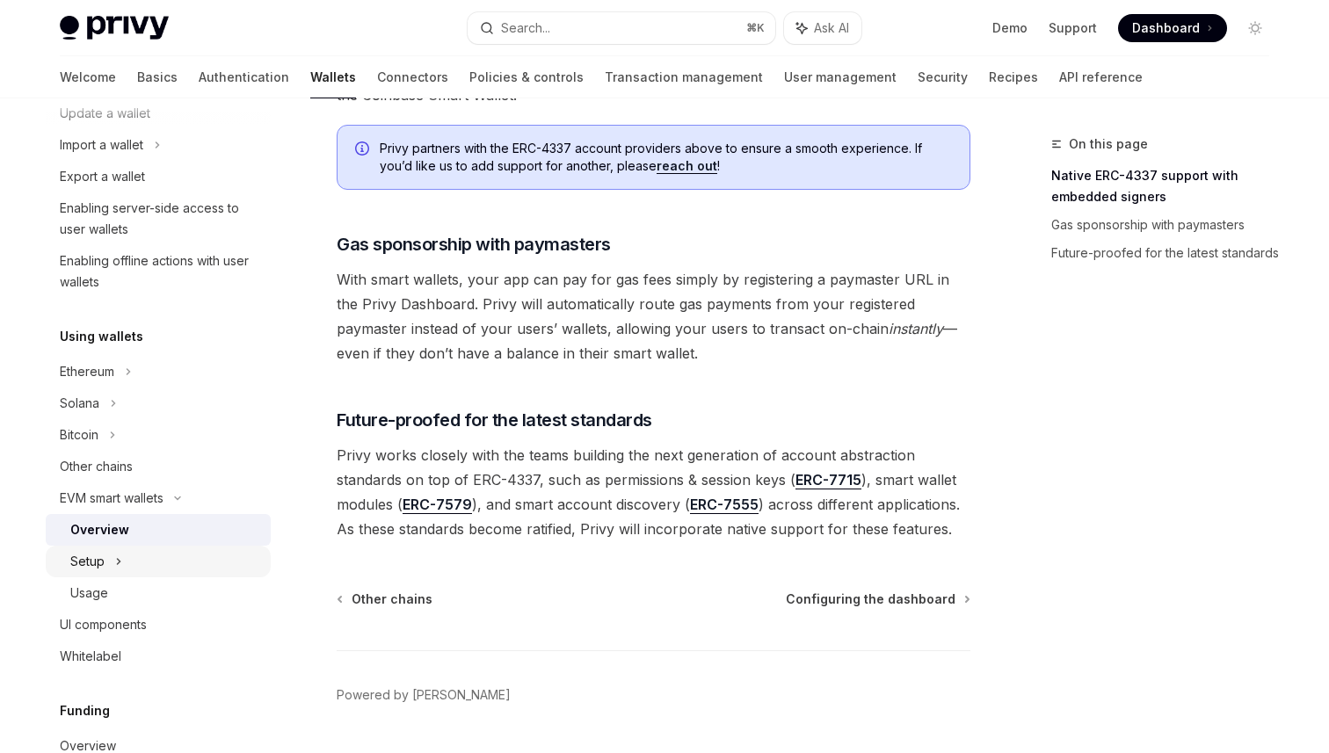
click at [87, 560] on div "Setup" at bounding box center [87, 561] width 34 height 21
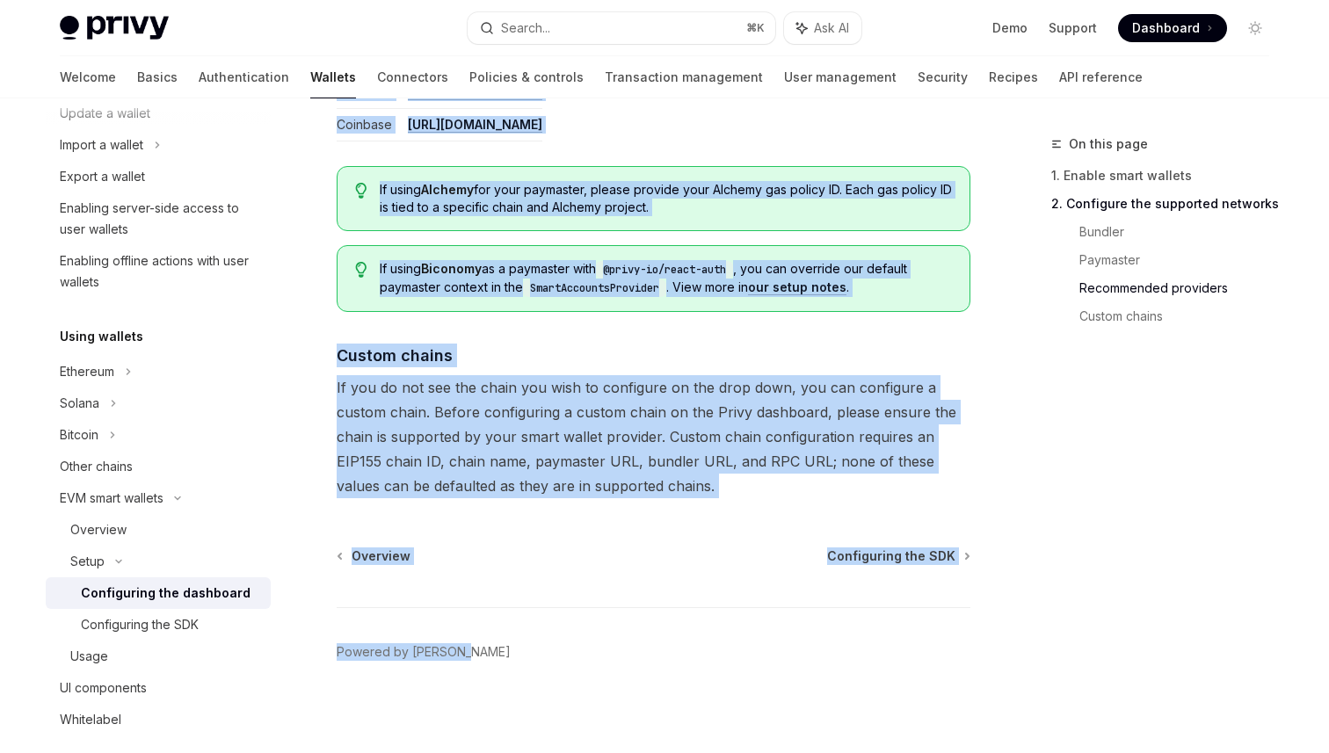
scroll to position [2384, 0]
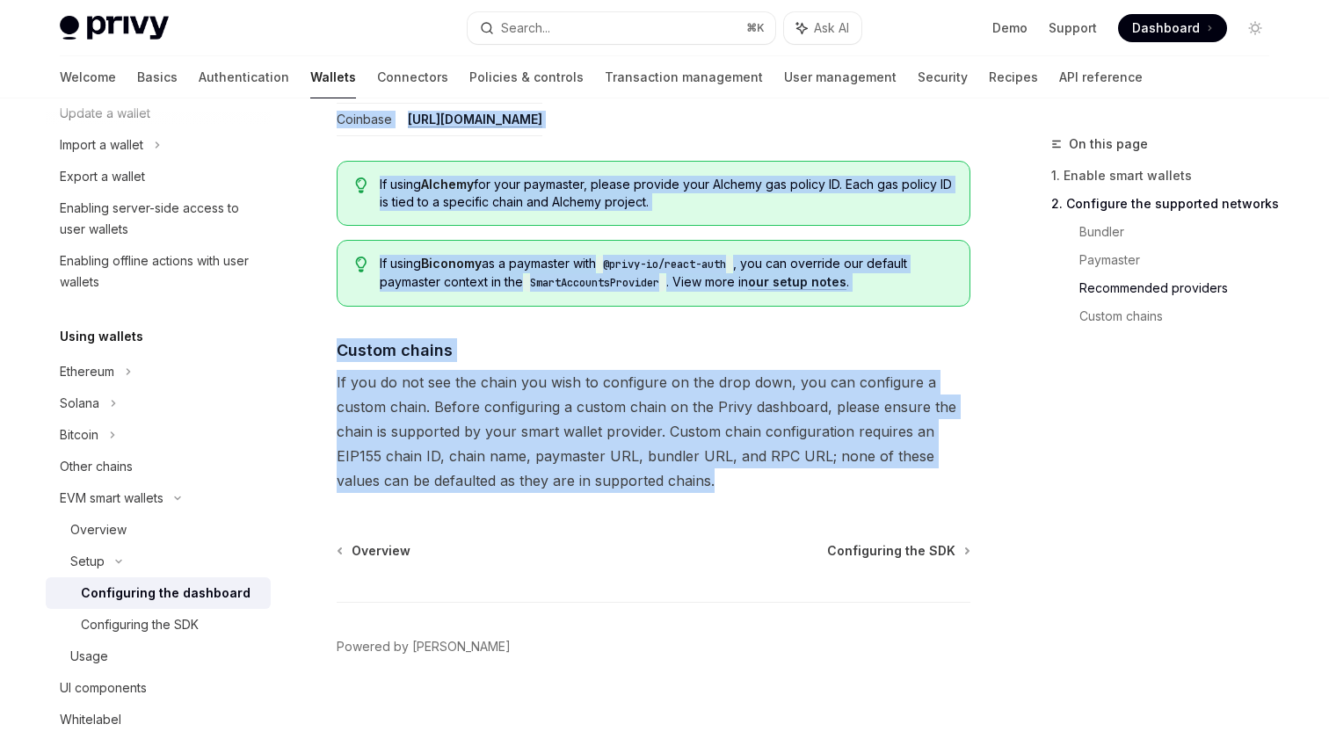
drag, startPoint x: 332, startPoint y: 145, endPoint x: 779, endPoint y: 470, distance: 552.0
copy div "Setup Configure smart wallets in the dashboard OpenAI Open in ChatGPT OpenAI Op…"
click at [149, 633] on div "Configuring the SDK" at bounding box center [140, 625] width 118 height 21
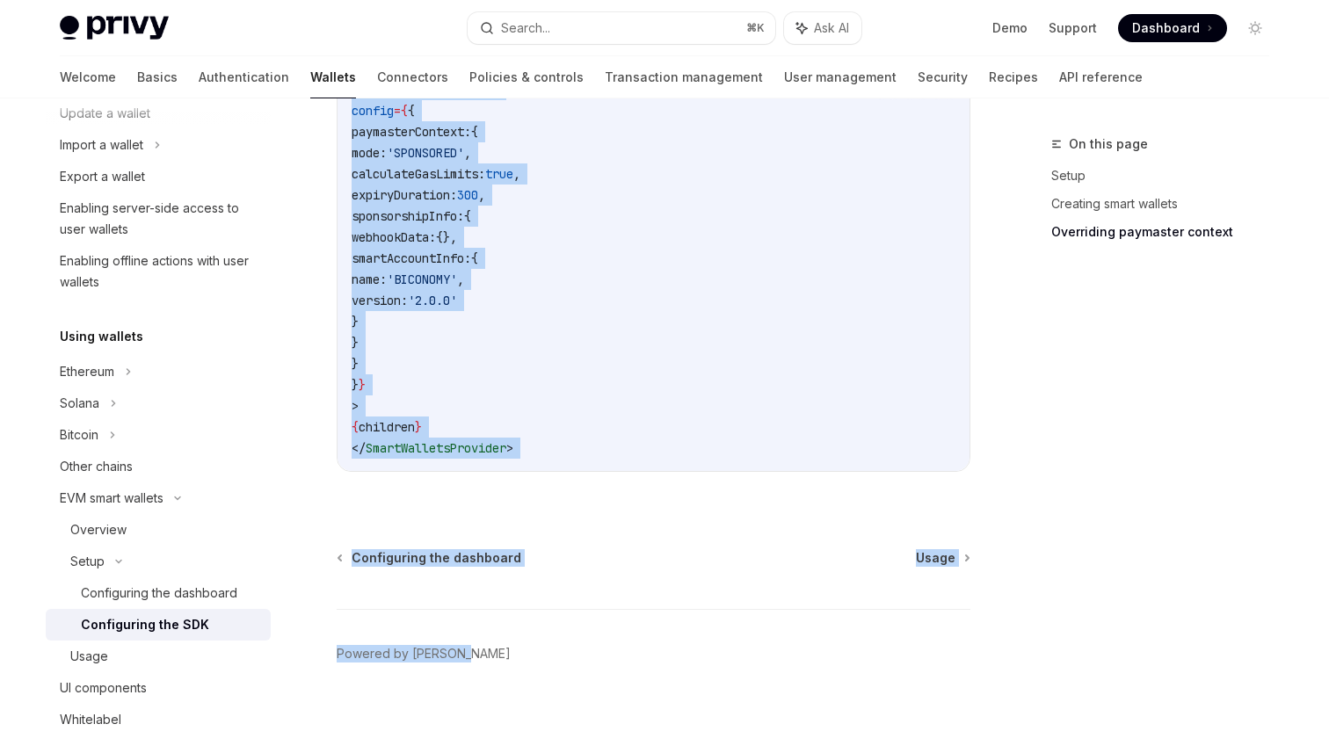
scroll to position [1539, 0]
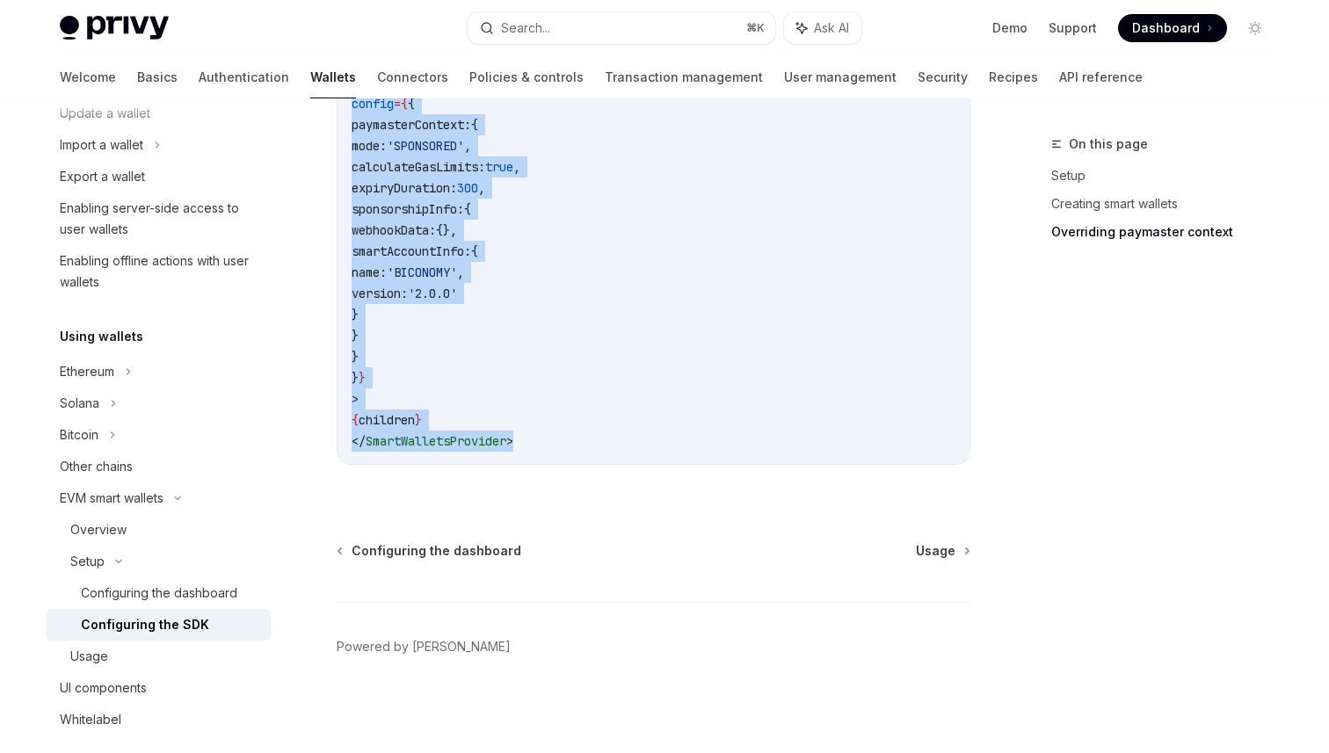
drag, startPoint x: 339, startPoint y: 139, endPoint x: 586, endPoint y: 476, distance: 417.7
copy div "Setup Configure smart wallets in the SDK OpenAI Open in ChatGPT OpenAI Open in …"
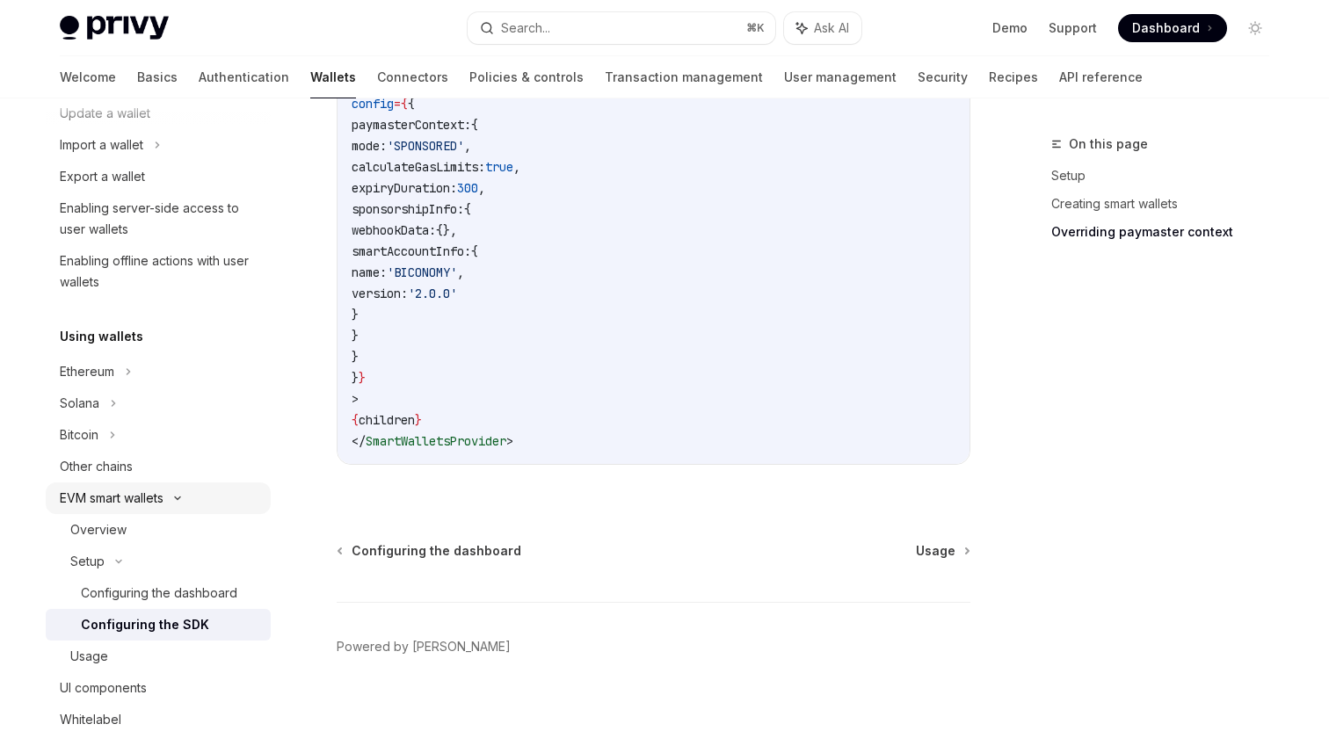
click at [148, 498] on div "EVM smart wallets" at bounding box center [112, 498] width 104 height 21
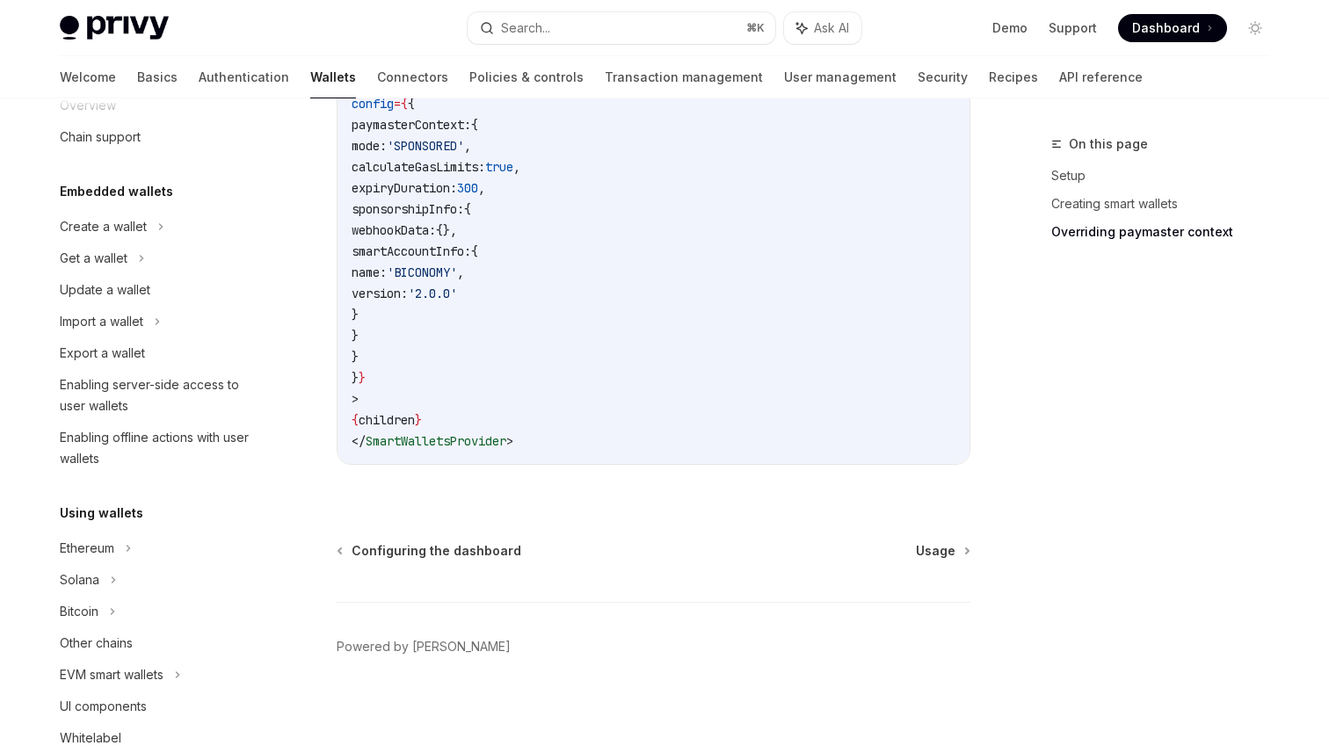
scroll to position [34, 0]
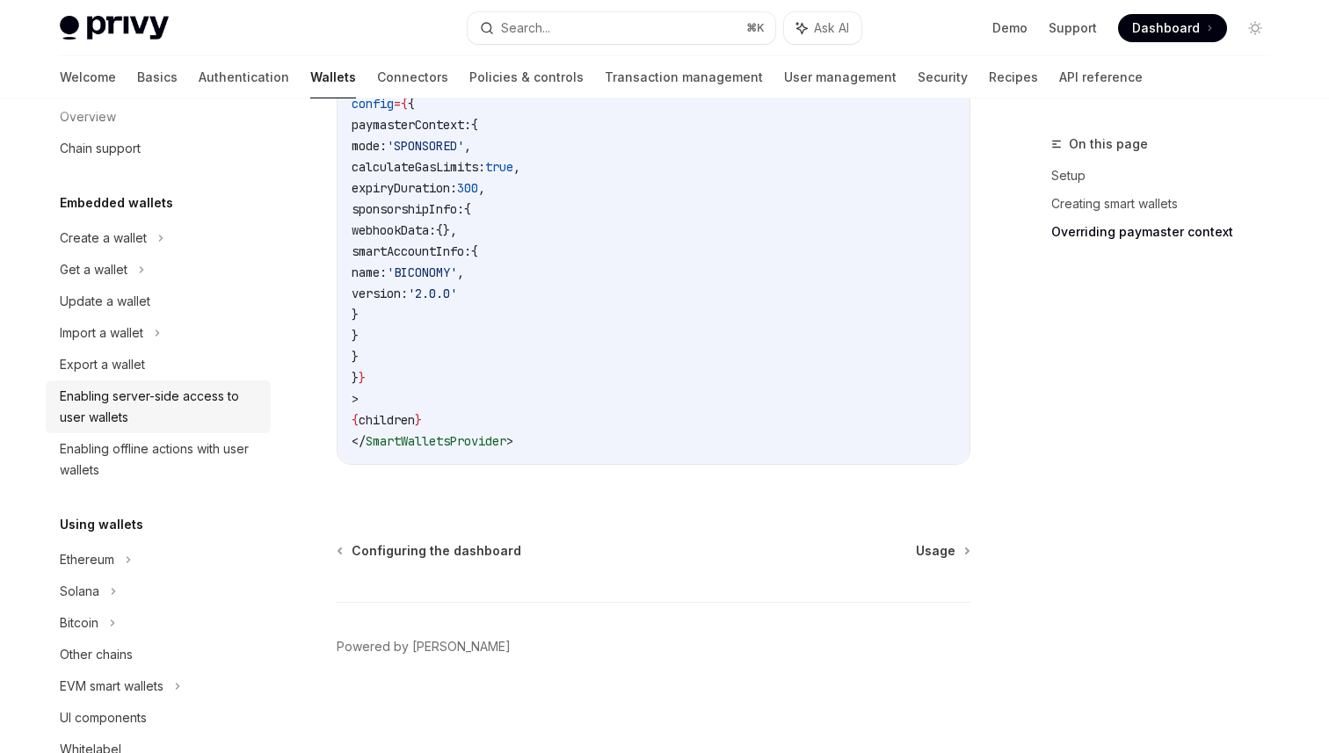
click at [133, 417] on div "Enabling server-side access to user wallets" at bounding box center [160, 407] width 200 height 42
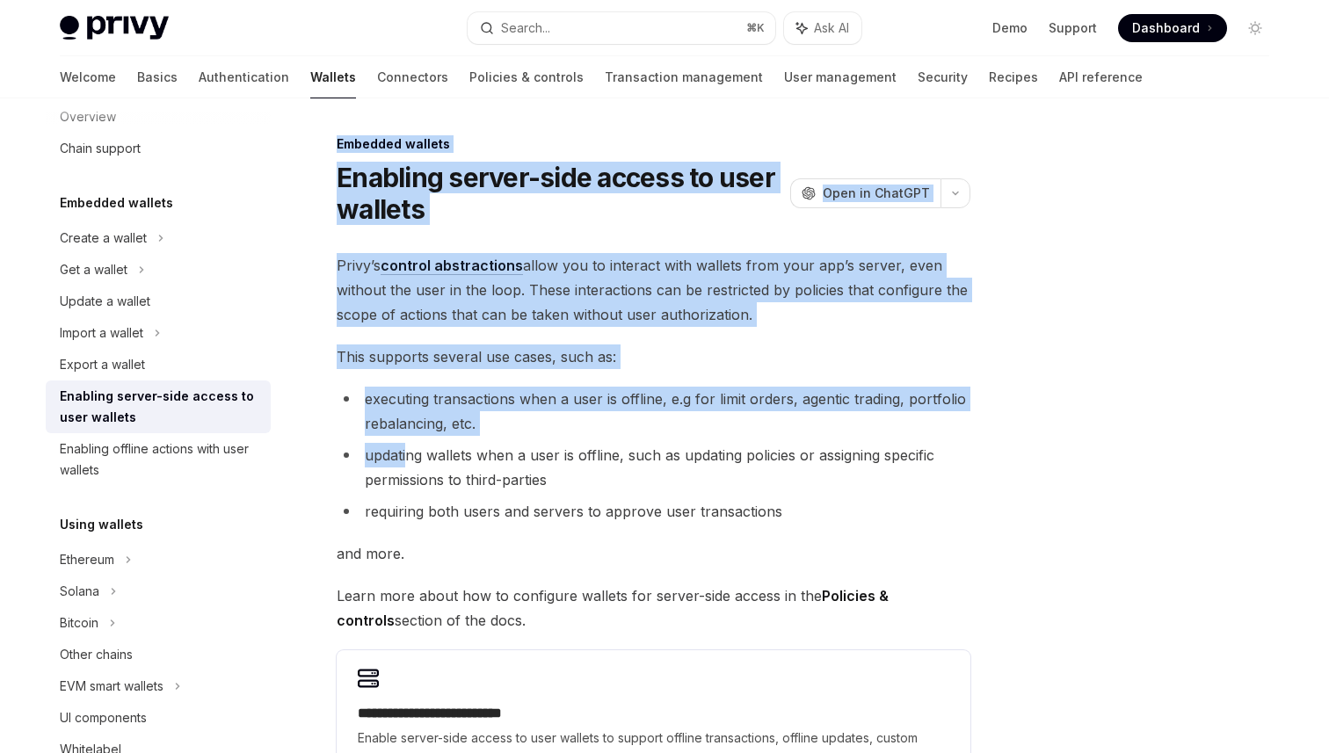
drag, startPoint x: 339, startPoint y: 147, endPoint x: 407, endPoint y: 456, distance: 316.8
click at [407, 456] on div "**********" at bounding box center [489, 591] width 971 height 915
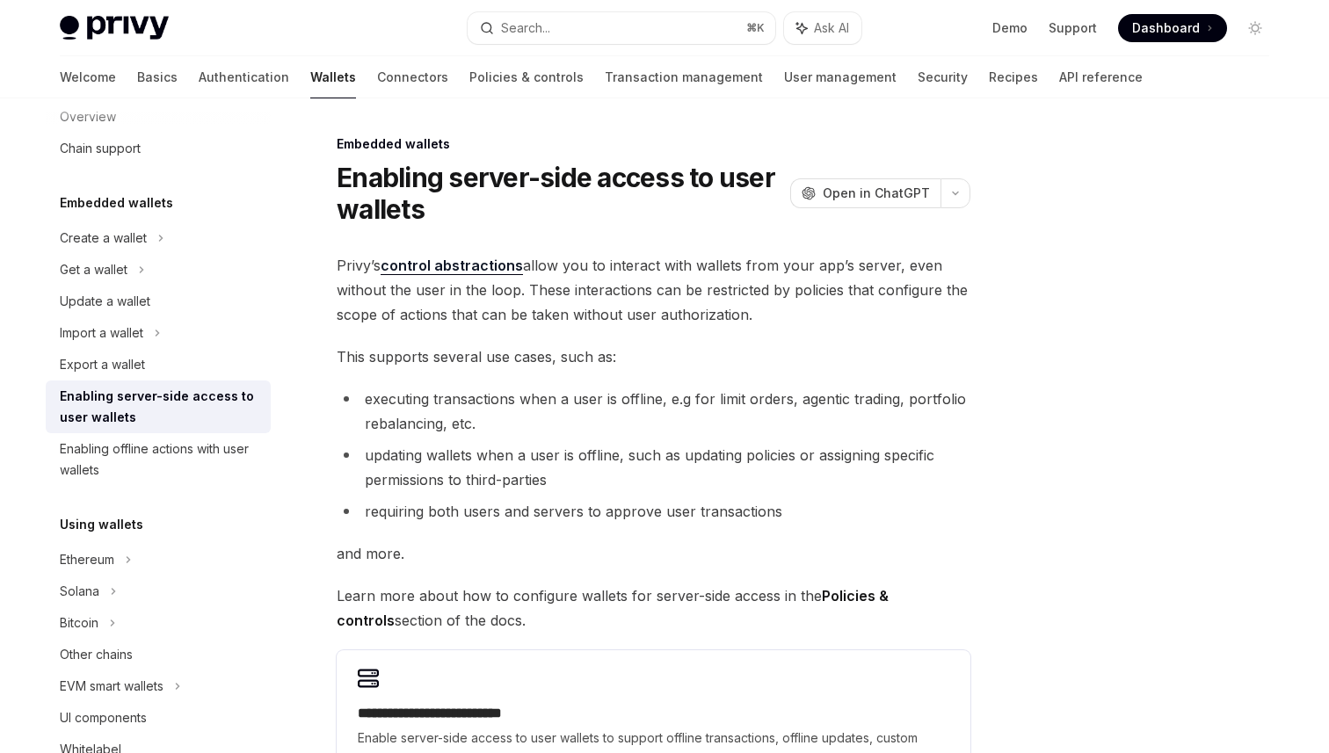
click at [448, 255] on span "Privy’s control abstractions allow you to interact with wallets from your app’s…" at bounding box center [654, 290] width 634 height 74
click at [448, 258] on link "control abstractions" at bounding box center [452, 266] width 142 height 18
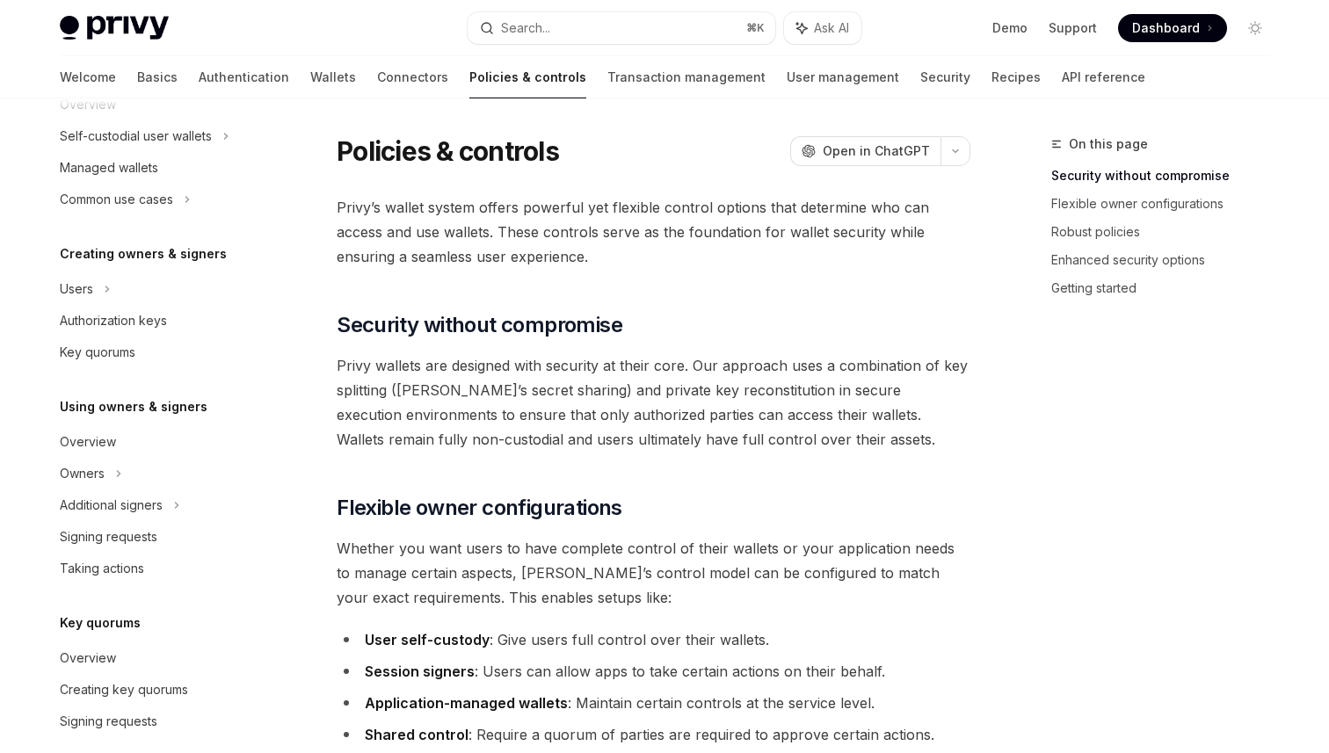
scroll to position [260, 0]
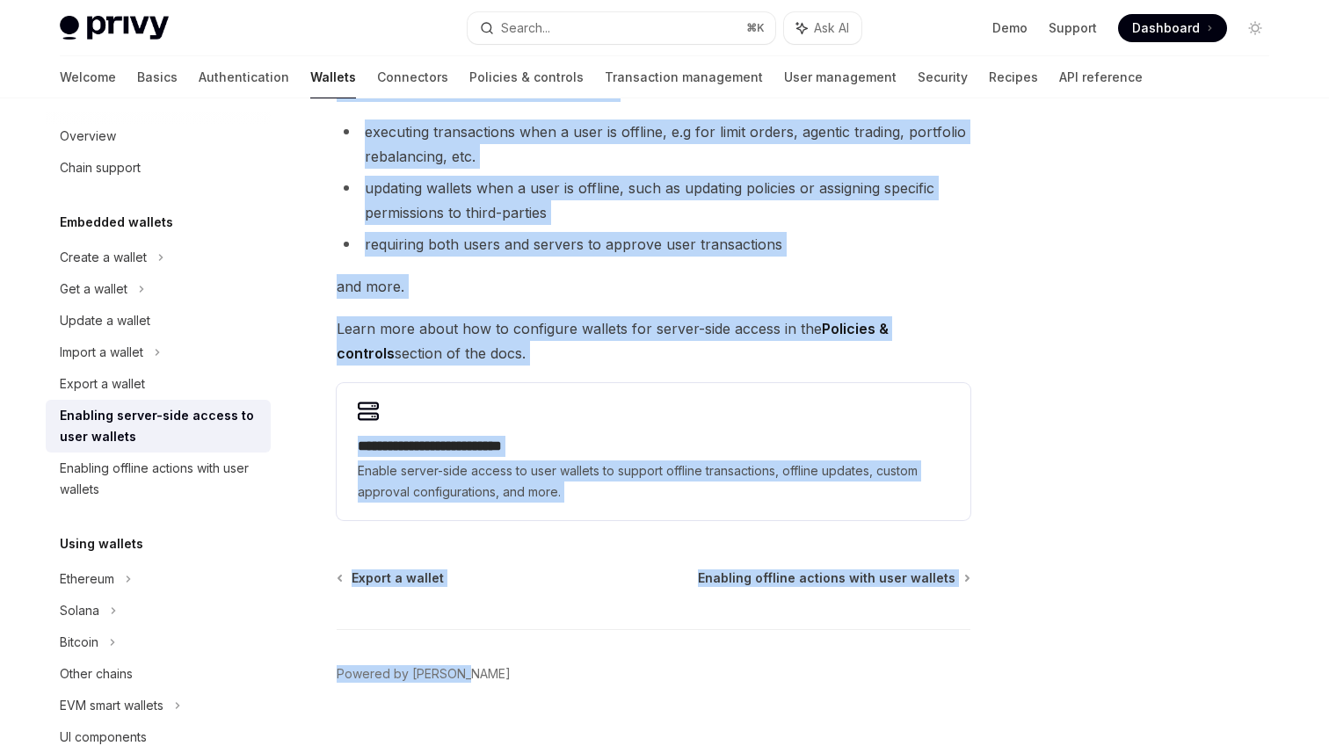
scroll to position [295, 0]
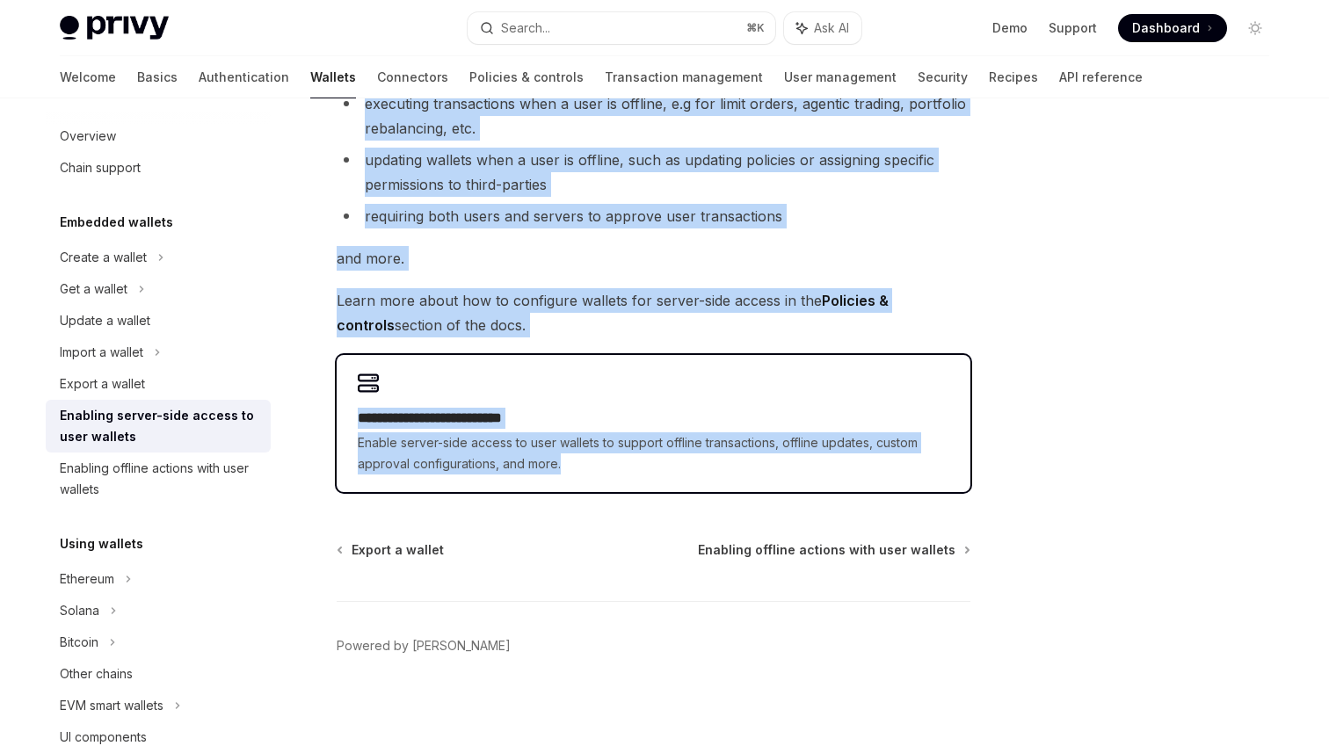
drag, startPoint x: 338, startPoint y: 149, endPoint x: 684, endPoint y: 474, distance: 474.6
click at [684, 474] on div "**********" at bounding box center [489, 295] width 971 height 915
copy div "**********"
click at [495, 445] on span "Enable server-side access to user wallets to support offline transactions, offl…" at bounding box center [654, 454] width 592 height 42
type textarea "*"
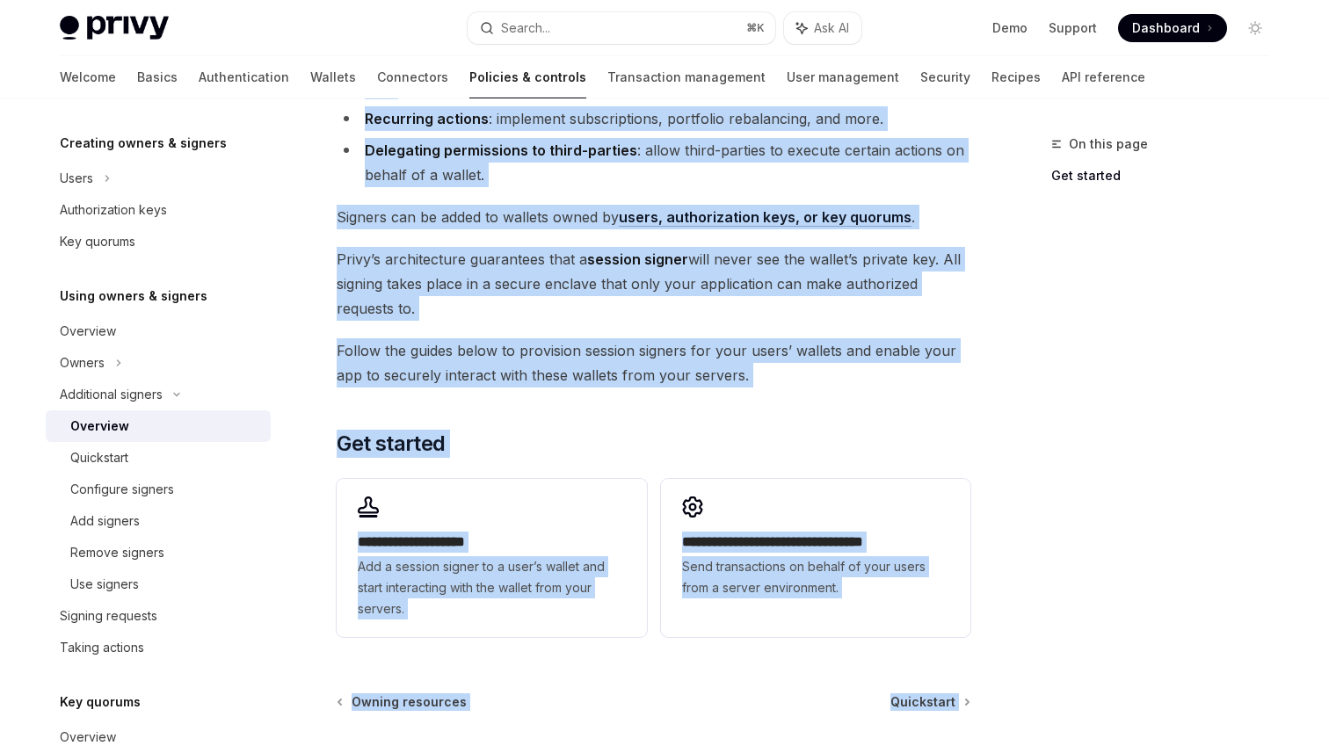
scroll to position [415, 0]
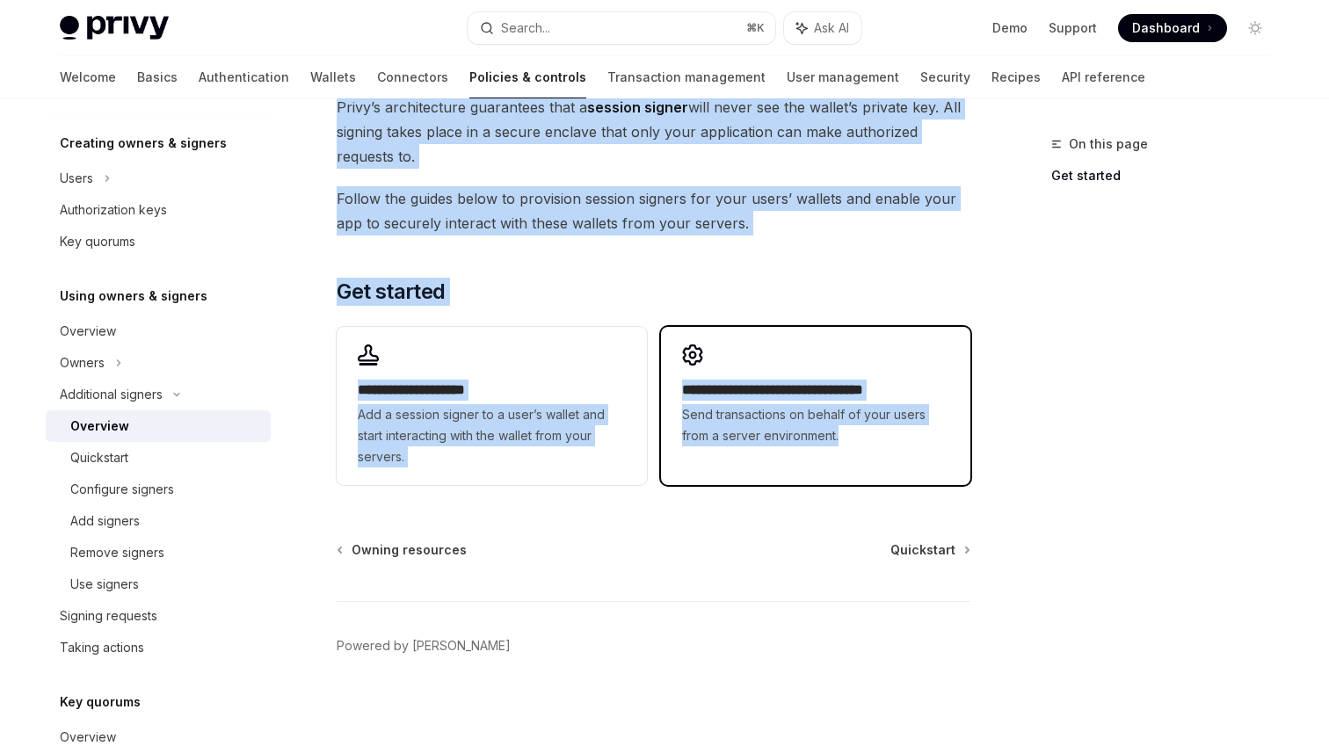
drag, startPoint x: 338, startPoint y: 125, endPoint x: 960, endPoint y: 477, distance: 715.4
click at [865, 478] on div "**********" at bounding box center [489, 236] width 971 height 1035
copy div "Additional signers Overview OpenAI Open in ChatGPT OpenAI Open in ChatGPT Privy…"
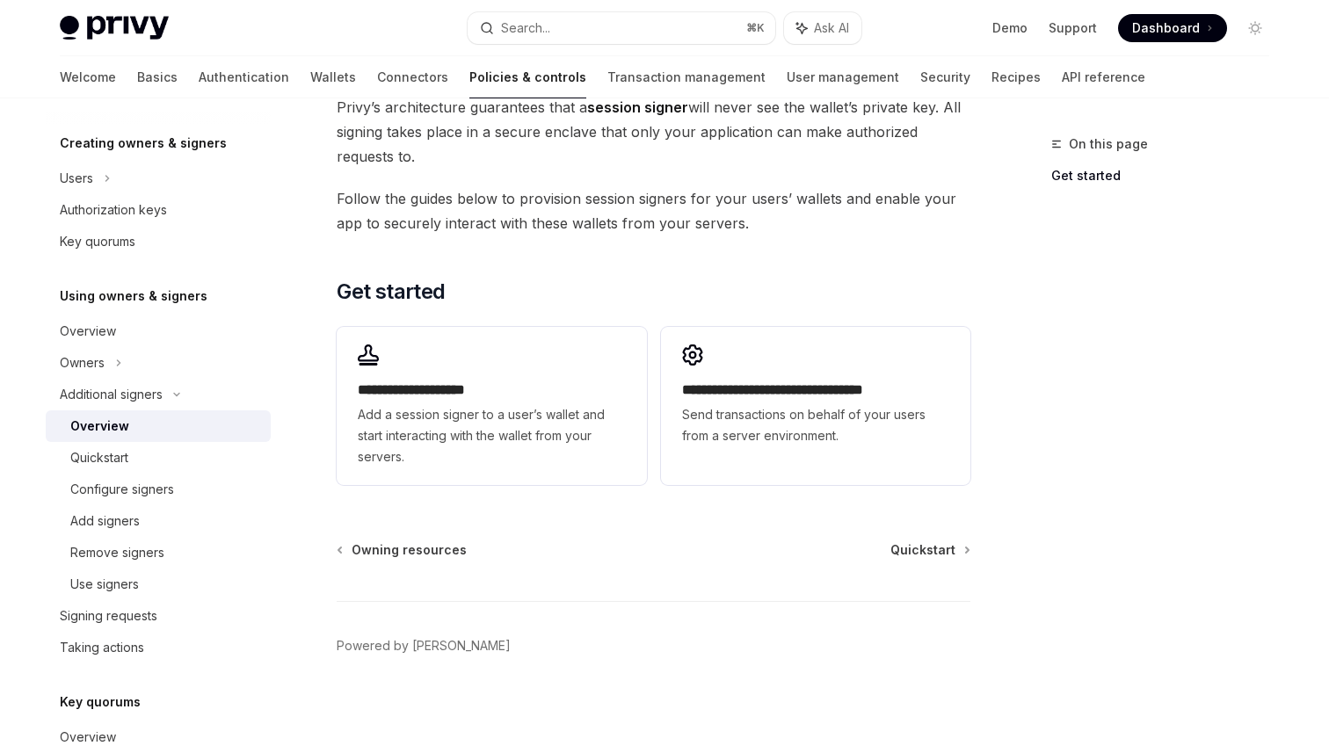
click at [652, 521] on div "**********" at bounding box center [489, 236] width 971 height 1035
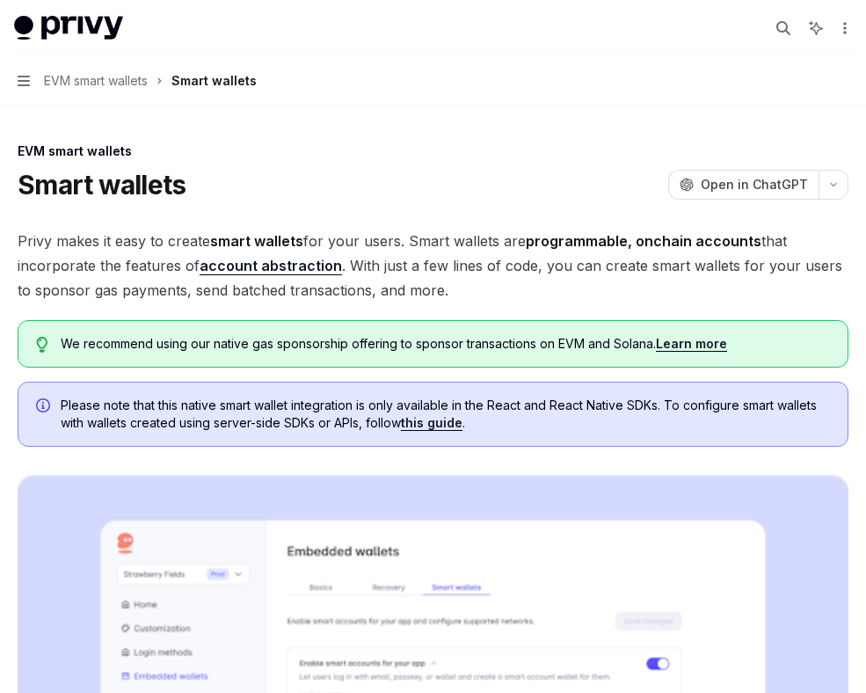
type textarea "*"
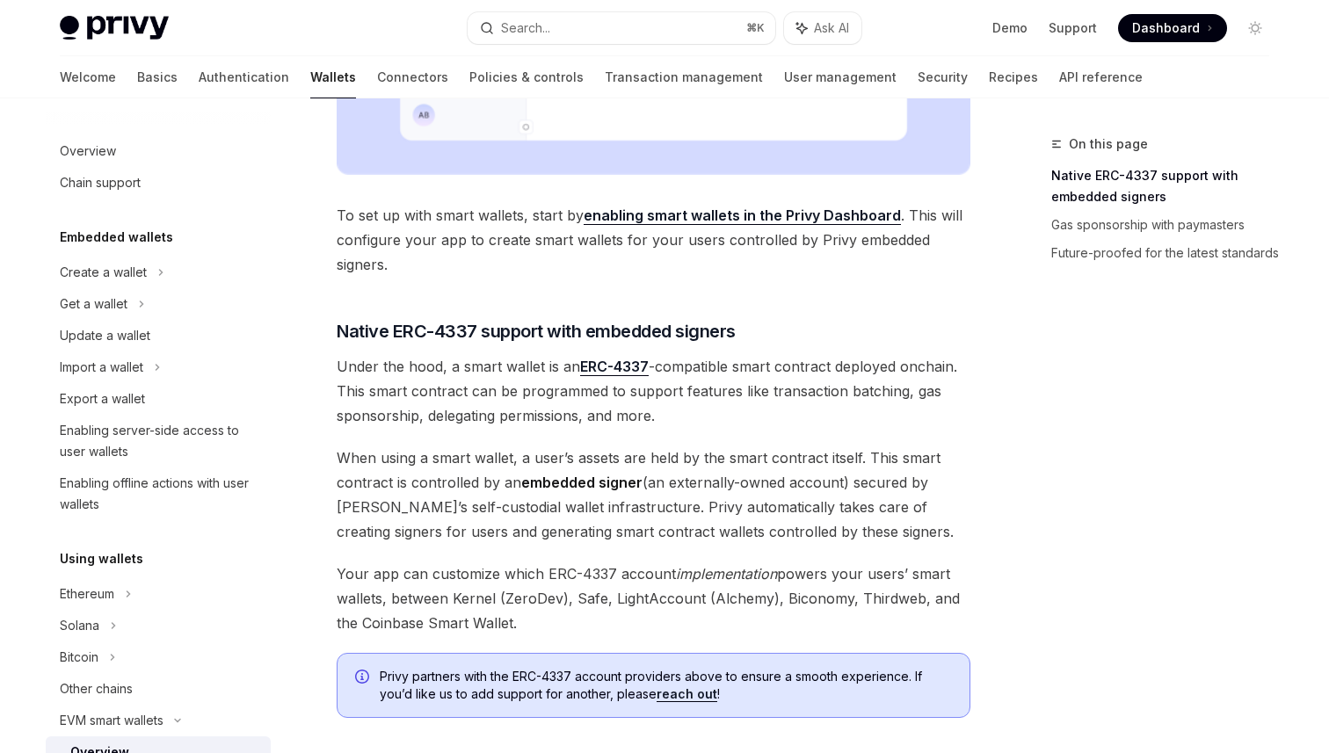
scroll to position [776, 0]
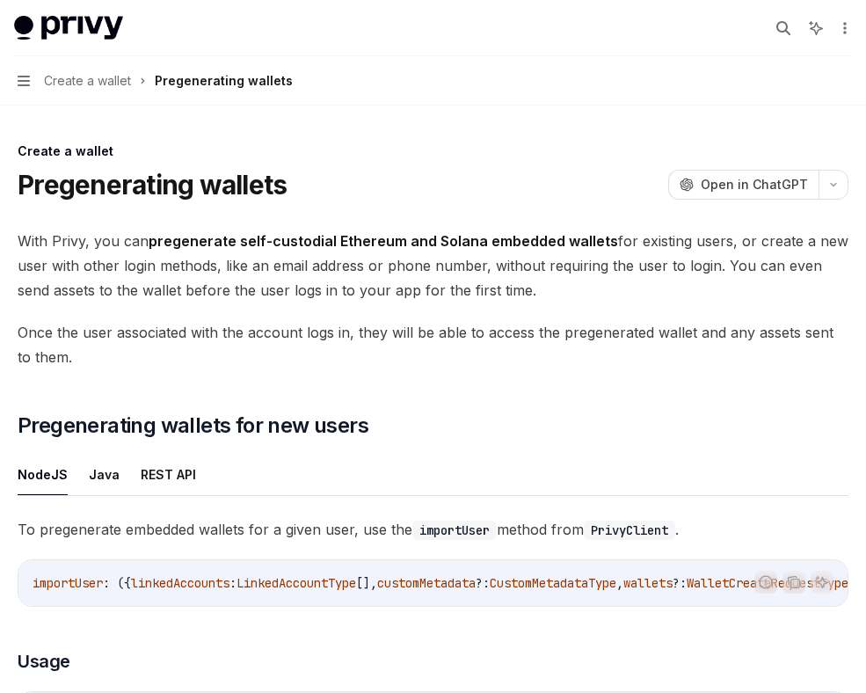
type textarea "*"
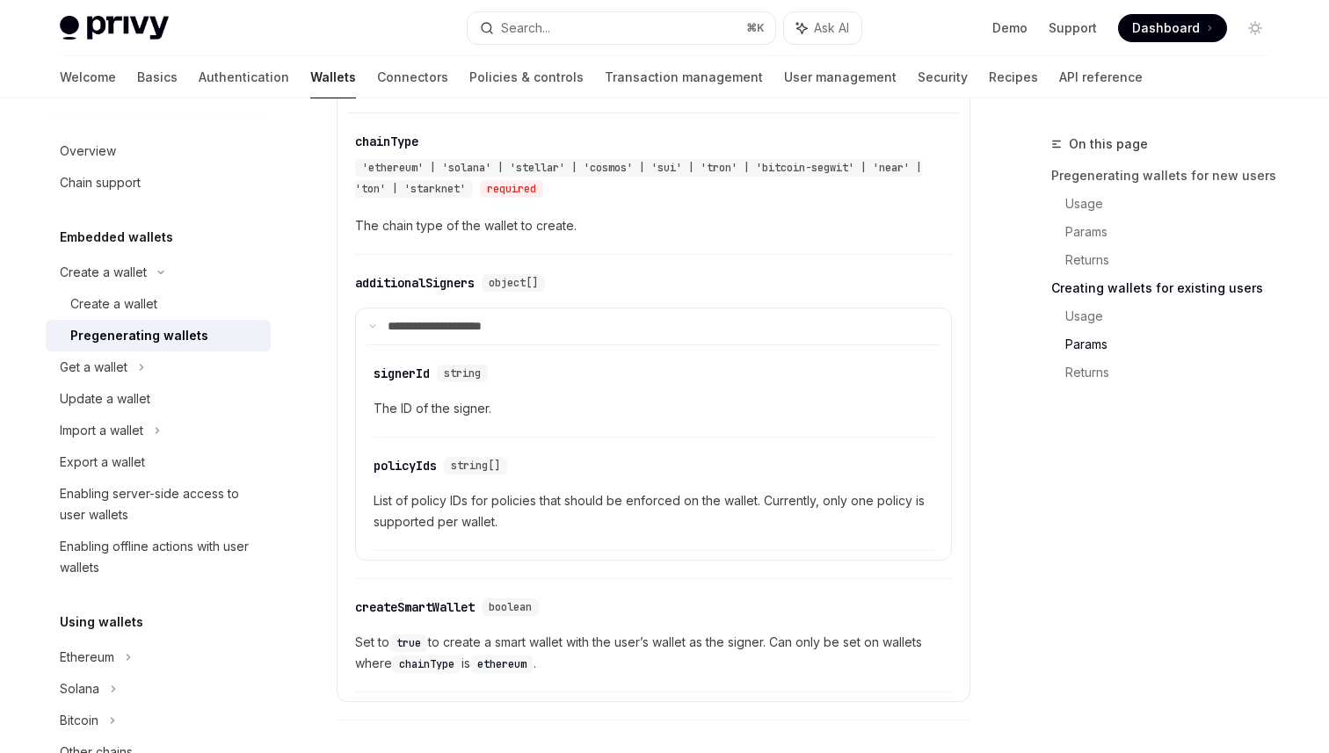
scroll to position [3010, 0]
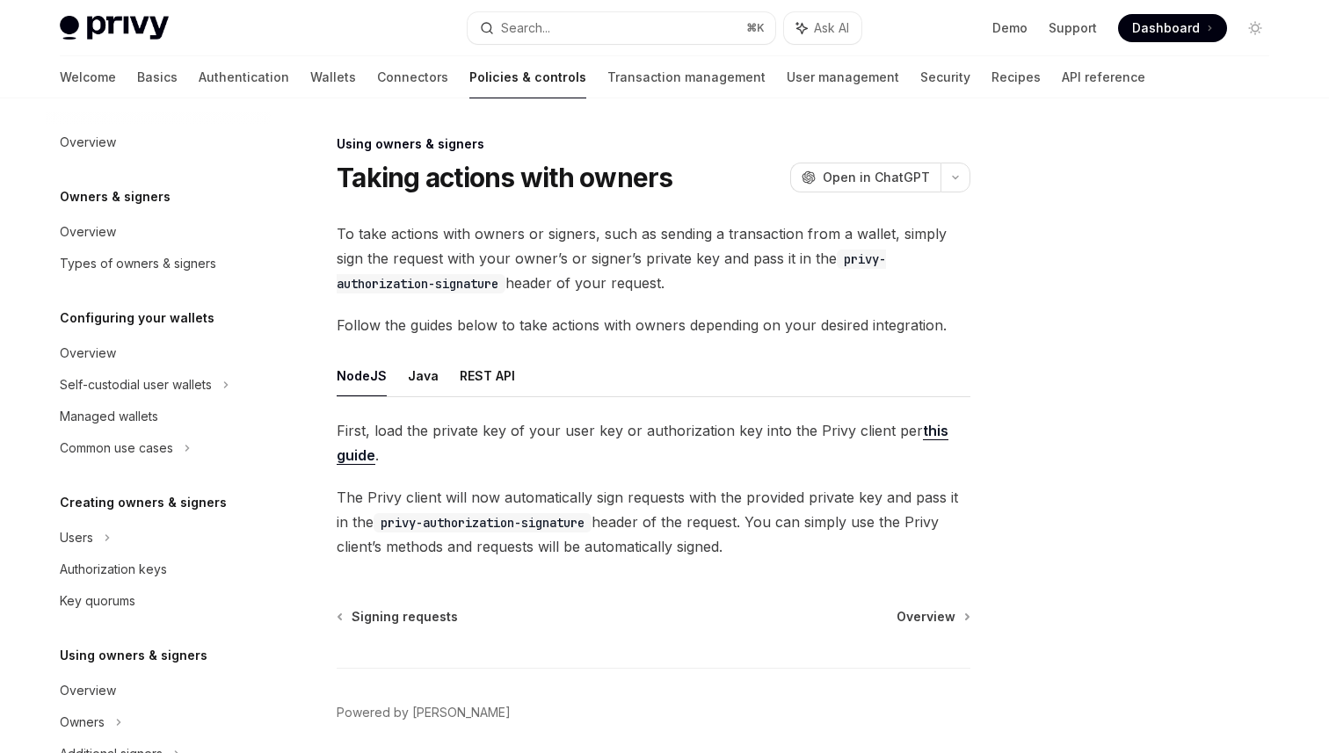
scroll to position [391, 0]
